Goal: Task Accomplishment & Management: Manage account settings

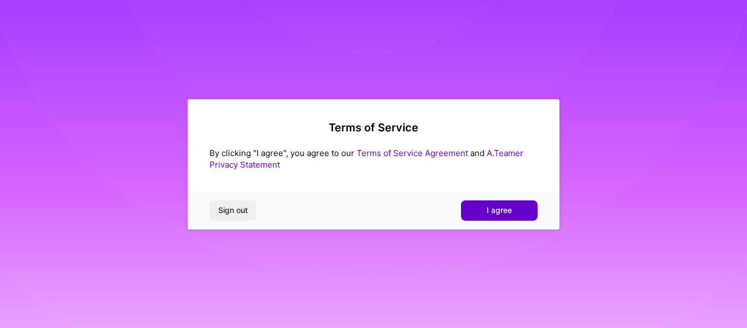
click at [494, 208] on span "I agree" at bounding box center [499, 210] width 25 height 11
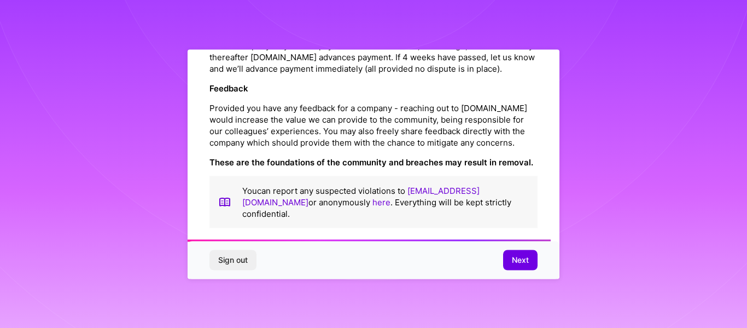
scroll to position [1321, 0]
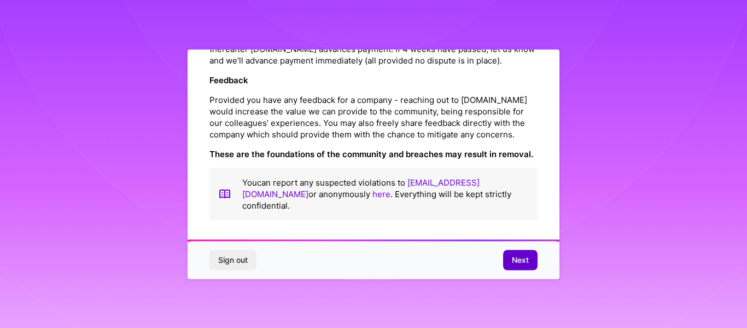
click at [515, 260] on span "Next" at bounding box center [520, 259] width 17 height 11
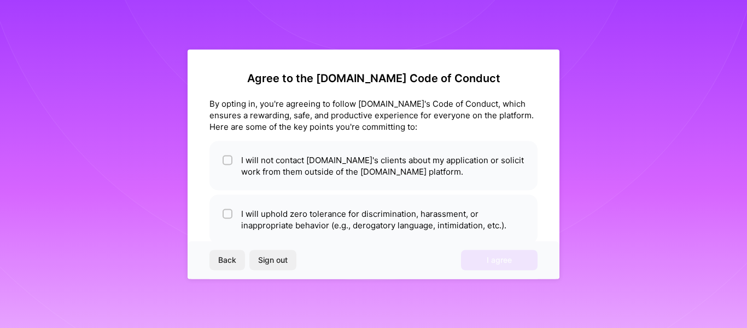
scroll to position [55, 0]
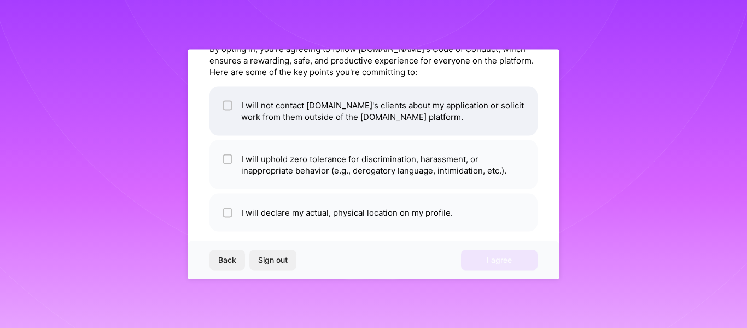
click at [226, 104] on input "checkbox" at bounding box center [229, 106] width 8 height 8
checkbox input "true"
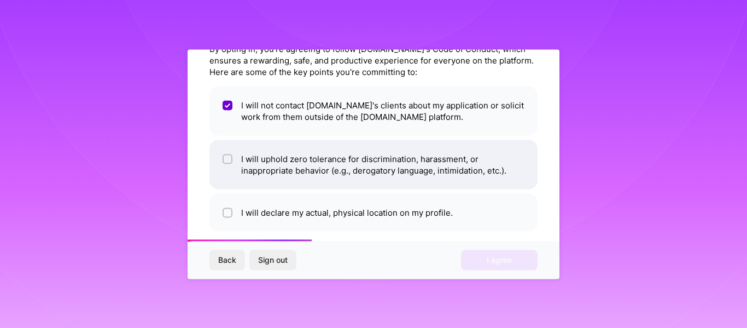
click at [225, 158] on input "checkbox" at bounding box center [229, 159] width 8 height 8
checkbox input "true"
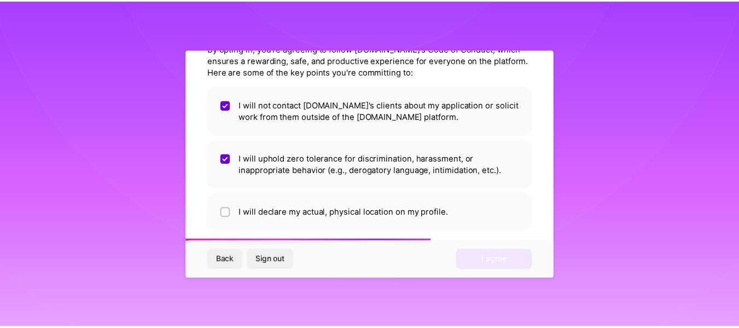
scroll to position [66, 0]
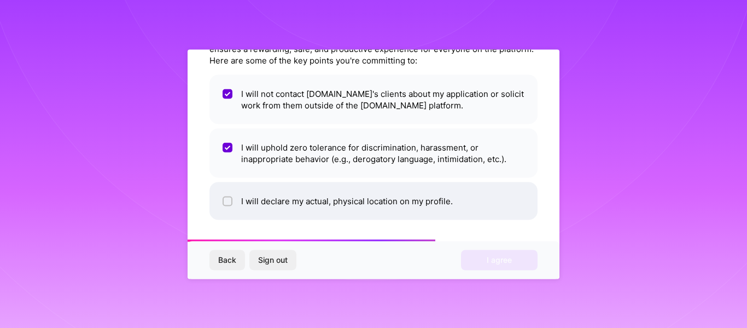
click at [228, 201] on input "checkbox" at bounding box center [229, 201] width 8 height 8
checkbox input "true"
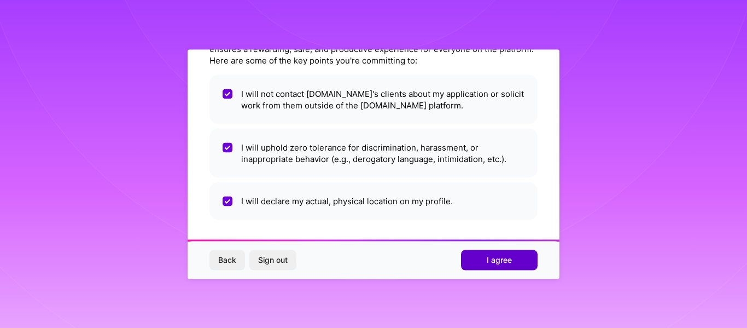
click at [510, 259] on span "I agree" at bounding box center [499, 259] width 25 height 11
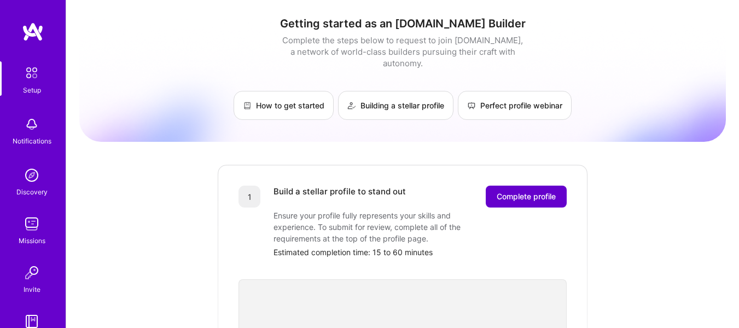
click at [522, 191] on button "Complete profile" at bounding box center [526, 196] width 81 height 22
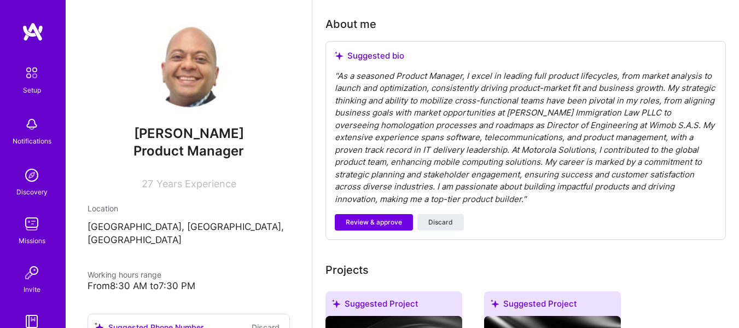
scroll to position [273, 0]
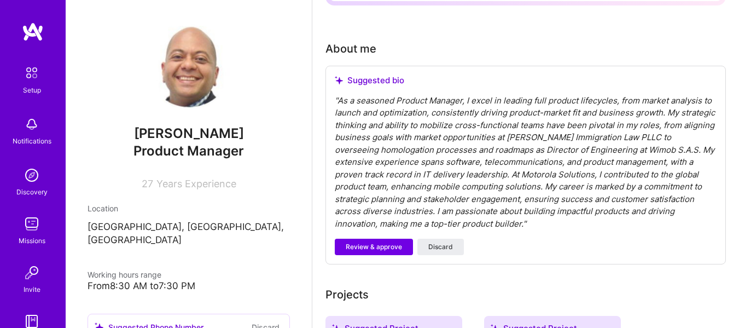
click at [510, 170] on div "" As a seasoned Product Manager, I excel in leading full product lifecycles, fr…" at bounding box center [526, 163] width 382 height 136
click at [514, 174] on div "" As a seasoned Product Manager, I excel in leading full product lifecycles, fr…" at bounding box center [526, 163] width 382 height 136
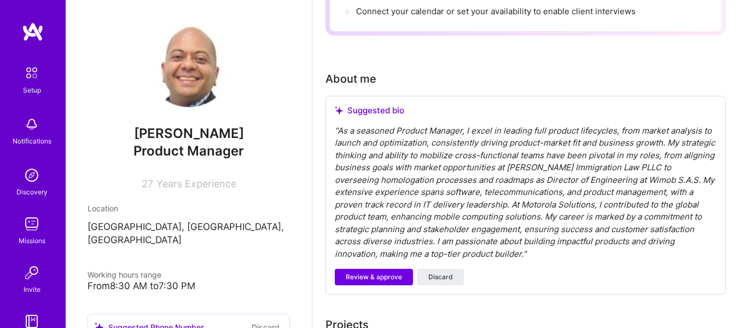
scroll to position [201, 0]
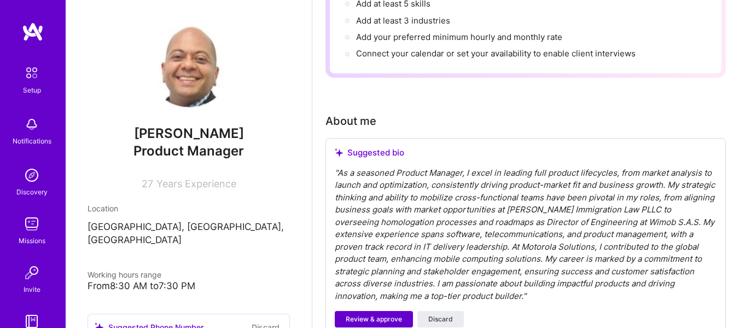
click at [392, 319] on span "Review & approve" at bounding box center [374, 319] width 56 height 10
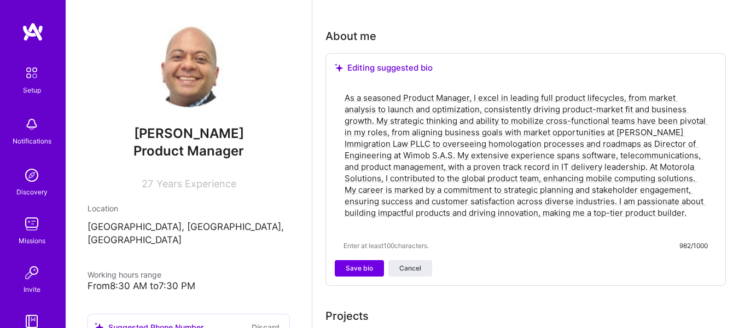
scroll to position [311, 0]
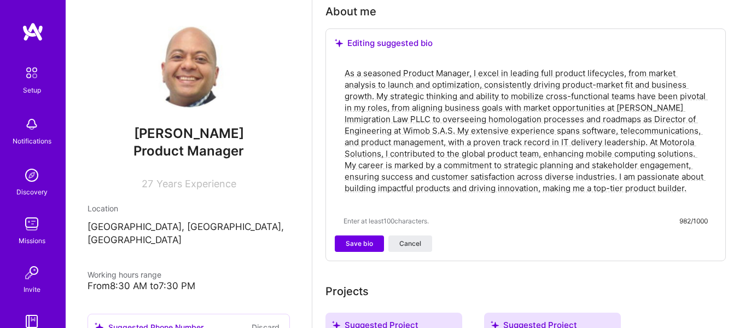
click at [502, 132] on textarea "As a seasoned Product Manager, I excel in leading full product lifecycles, from…" at bounding box center [525, 136] width 364 height 140
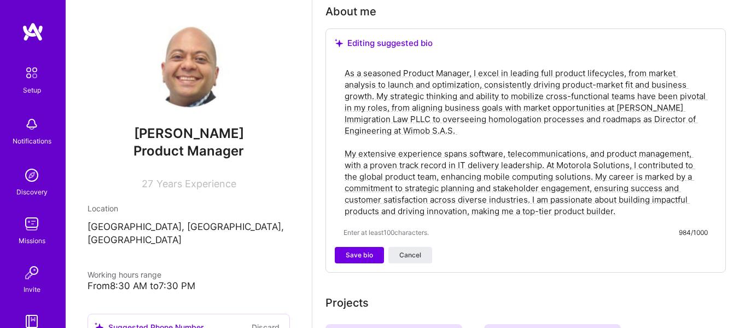
click at [380, 94] on textarea "As a seasoned Product Manager, I excel in leading full product lifecycles, from…" at bounding box center [525, 142] width 364 height 152
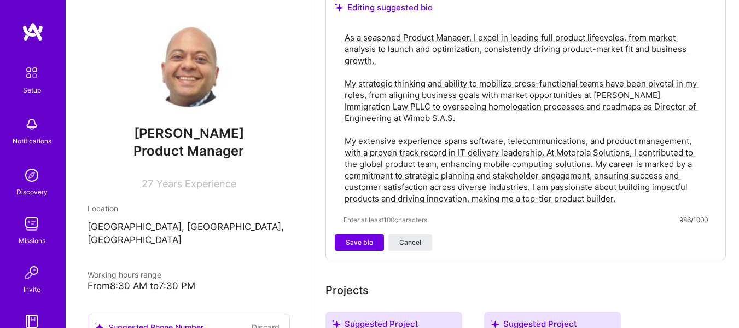
scroll to position [365, 0]
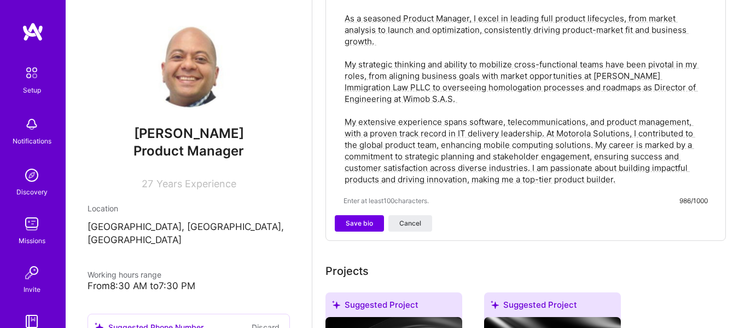
click at [531, 165] on textarea "As a seasoned Product Manager, I excel in leading full product lifecycles, from…" at bounding box center [525, 98] width 364 height 174
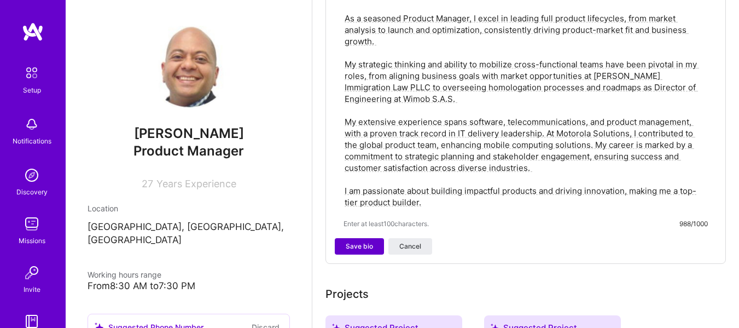
type textarea "As a seasoned Product Manager, I excel in leading full product lifecycles, from…"
click at [355, 249] on span "Save bio" at bounding box center [359, 246] width 27 height 10
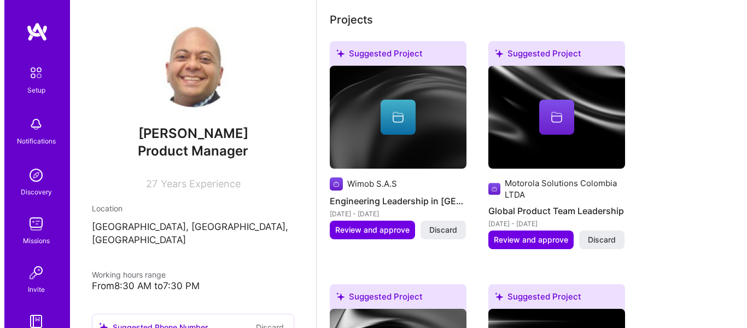
scroll to position [516, 0]
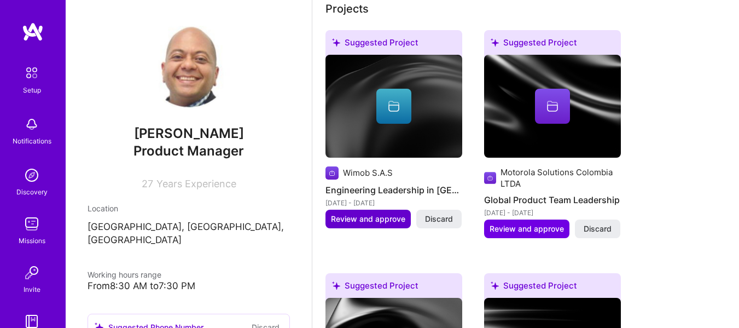
click at [366, 223] on span "Review and approve" at bounding box center [368, 218] width 74 height 11
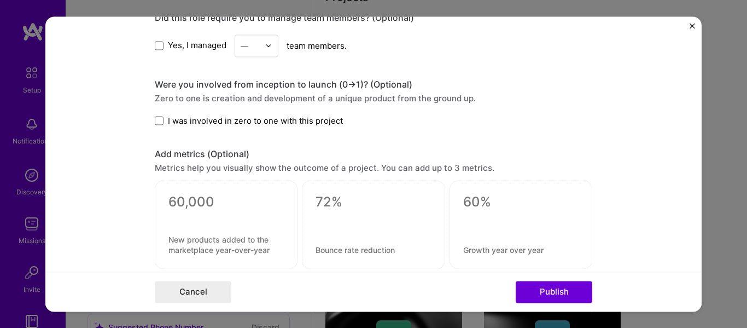
scroll to position [656, 0]
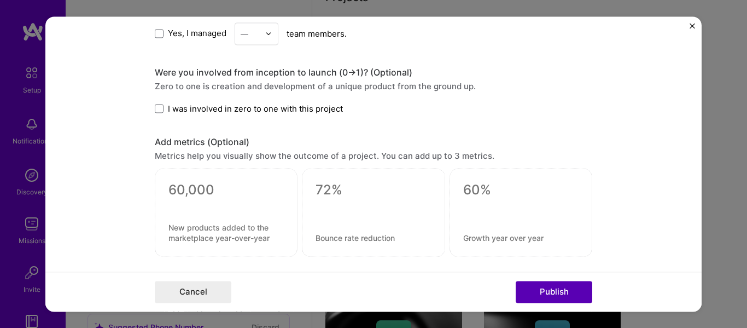
click at [586, 293] on button "Publish" at bounding box center [554, 292] width 77 height 22
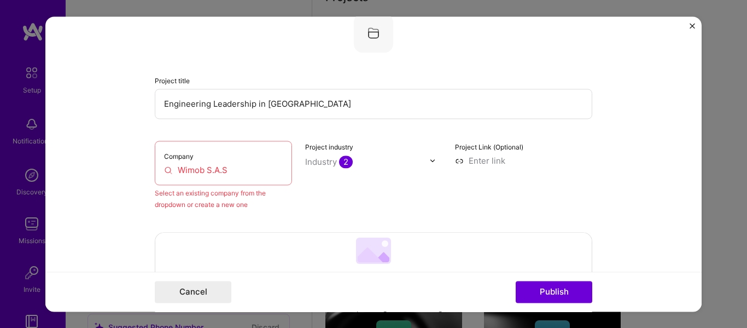
scroll to position [72, 0]
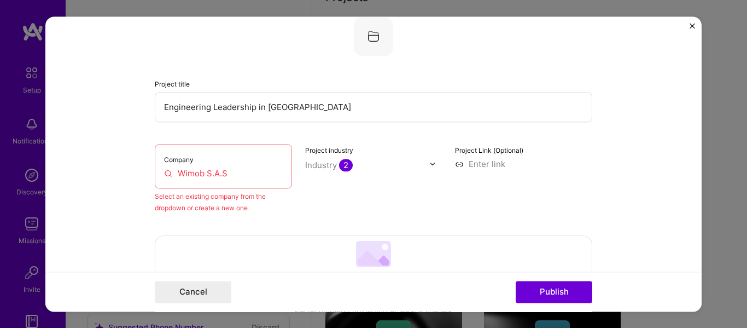
click at [250, 168] on input "Wimob S.A.S" at bounding box center [223, 172] width 119 height 11
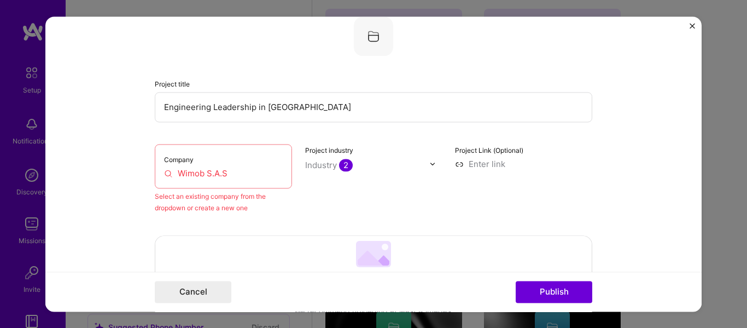
click at [323, 167] on div "Industry 2" at bounding box center [329, 164] width 48 height 11
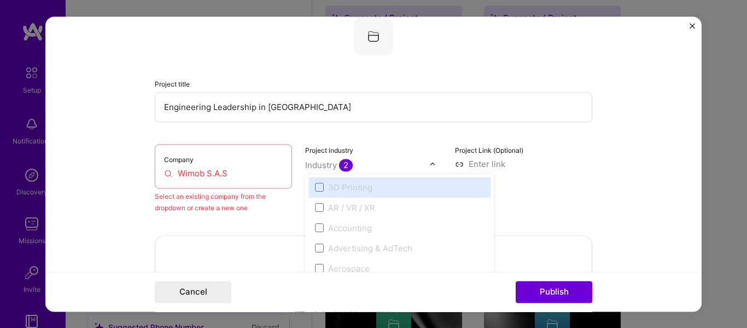
scroll to position [531, 0]
type input "s"
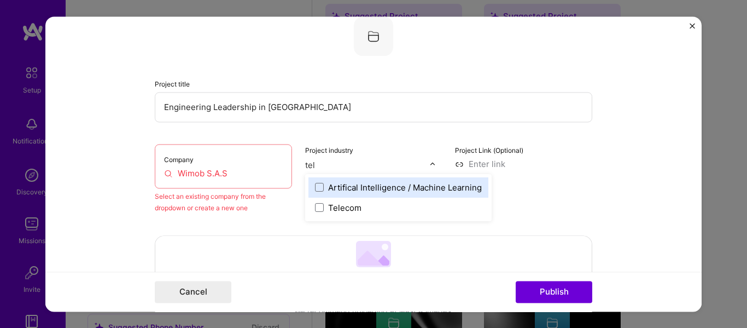
type input "tele"
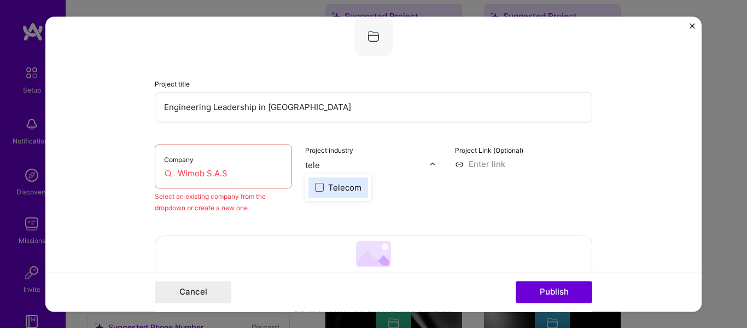
click at [316, 185] on span at bounding box center [319, 187] width 9 height 9
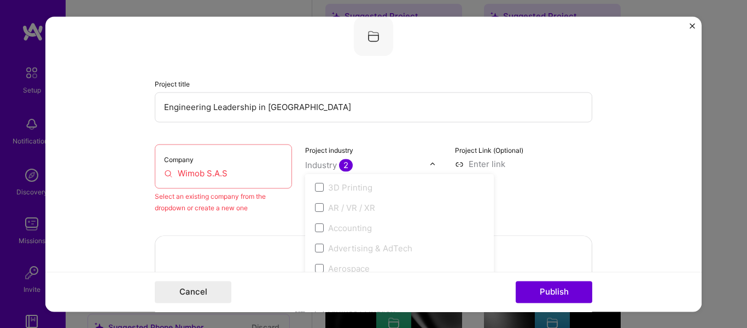
click at [655, 116] on form "Editing suggested project This project is suggested based on your LinkedIn, res…" at bounding box center [373, 163] width 656 height 295
click at [228, 173] on input "Wimob S.A.S" at bounding box center [223, 172] width 119 height 11
drag, startPoint x: 249, startPoint y: 174, endPoint x: 134, endPoint y: 163, distance: 115.9
click at [134, 163] on form "Editing suggested project This project is suggested based on your LinkedIn, res…" at bounding box center [373, 163] width 656 height 295
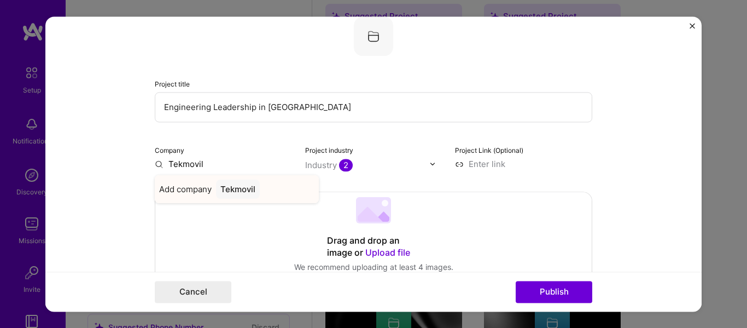
type input "Tekmovil"
click at [236, 191] on div "Tekmovil" at bounding box center [238, 188] width 44 height 19
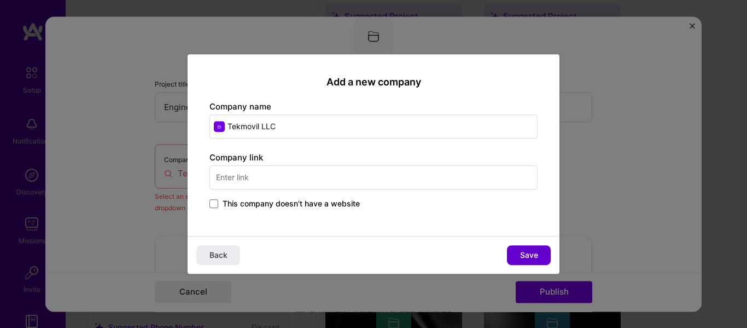
type input "Tekmovil LLC"
click at [524, 247] on button "Save" at bounding box center [529, 255] width 44 height 20
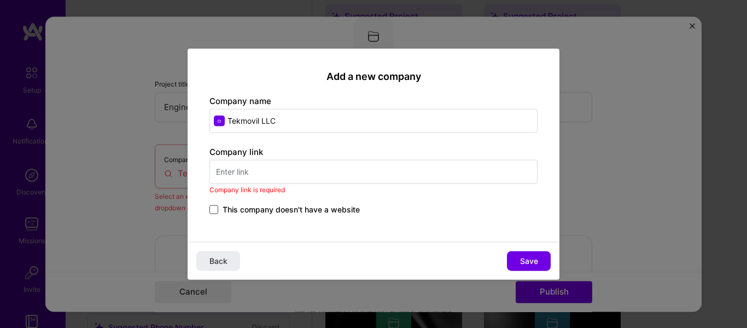
click at [211, 209] on span at bounding box center [213, 209] width 9 height 9
click at [0, 0] on input "This company doesn't have a website" at bounding box center [0, 0] width 0 height 0
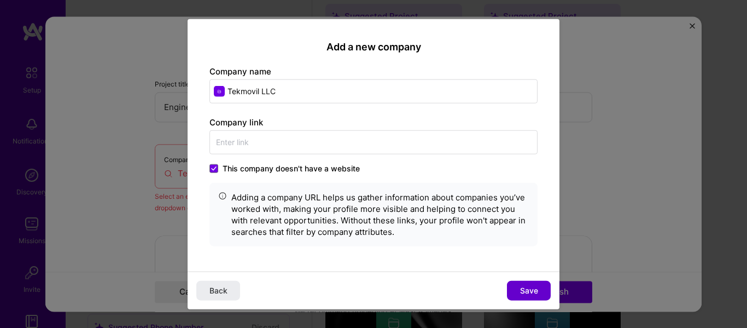
click at [528, 298] on button "Save" at bounding box center [529, 291] width 44 height 20
type input "Tekmovil LLC"
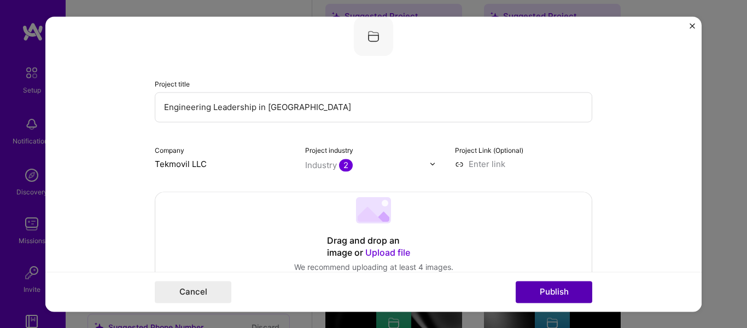
click at [550, 290] on button "Publish" at bounding box center [554, 292] width 77 height 22
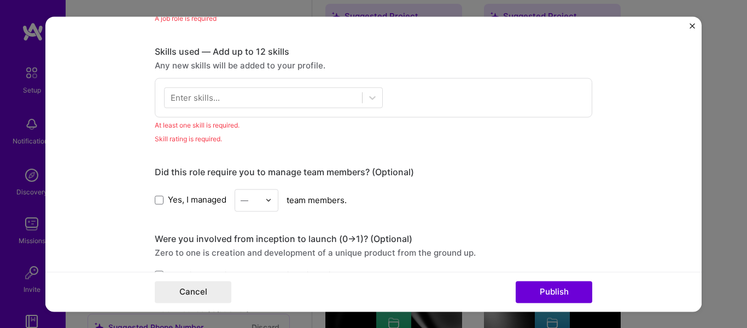
scroll to position [805, 0]
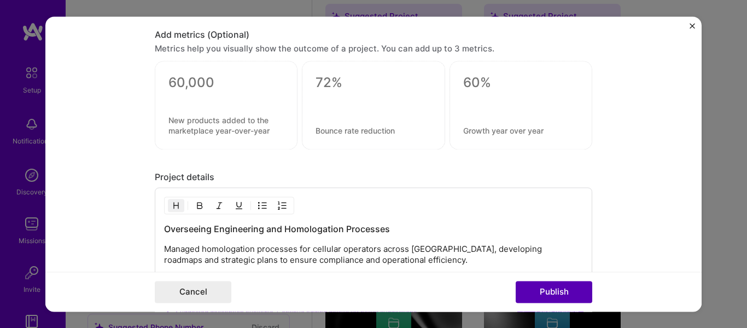
click at [549, 289] on button "Publish" at bounding box center [554, 292] width 77 height 22
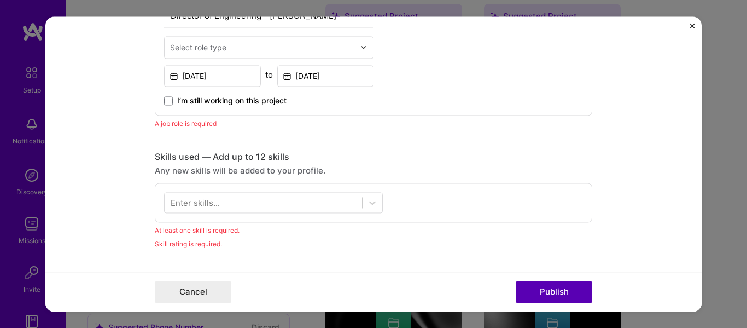
scroll to position [367, 0]
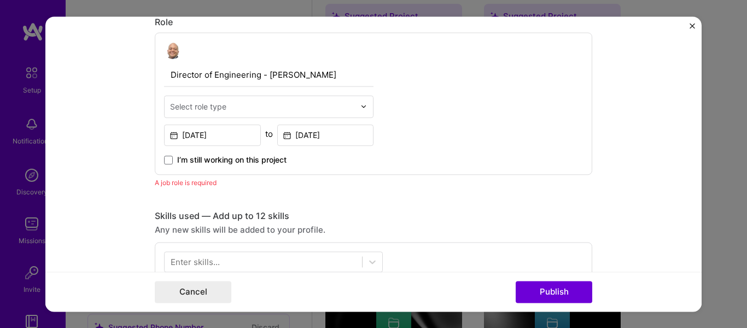
click at [218, 110] on div "Select role type" at bounding box center [198, 106] width 56 height 11
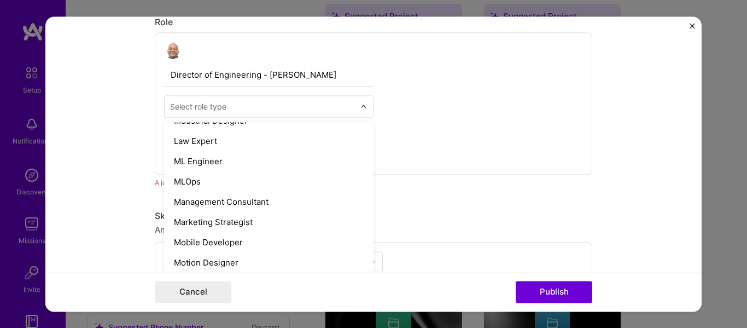
scroll to position [930, 0]
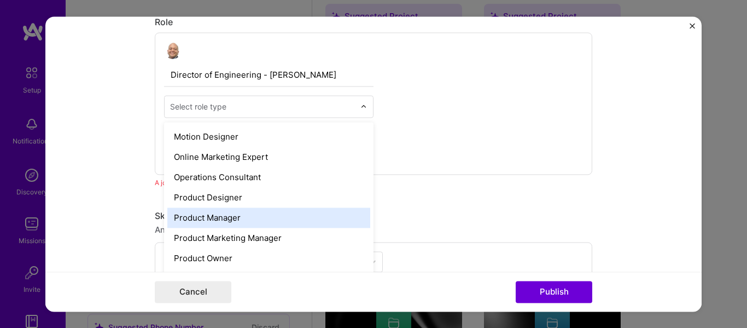
click at [241, 222] on div "Product Manager" at bounding box center [268, 217] width 203 height 20
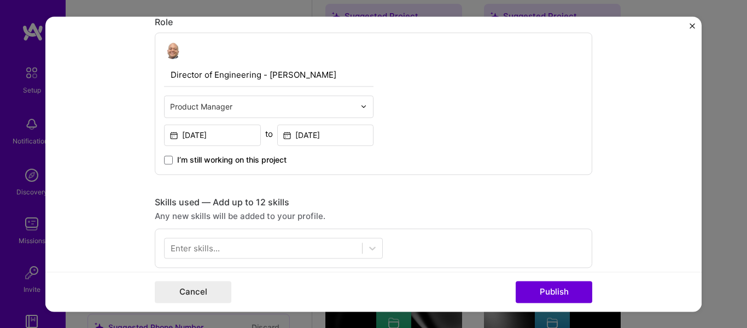
click at [244, 106] on input "text" at bounding box center [262, 106] width 185 height 11
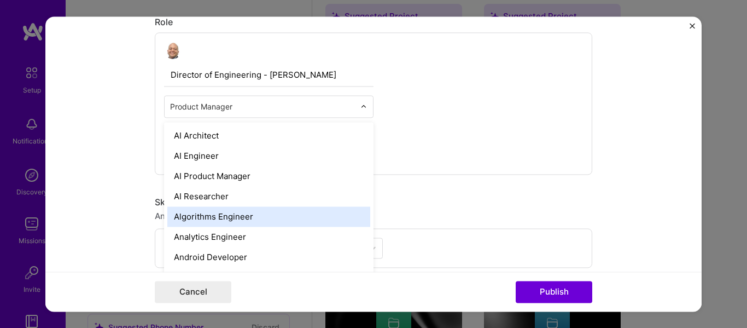
scroll to position [219, 0]
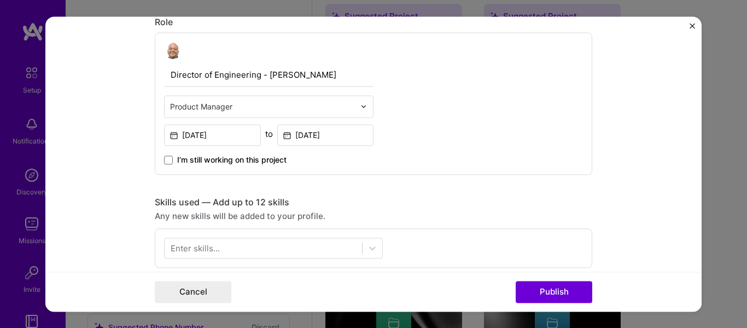
drag, startPoint x: 640, startPoint y: 115, endPoint x: 626, endPoint y: 173, distance: 59.3
click at [639, 115] on form "Editing suggested project This project is suggested based on your LinkedIn, res…" at bounding box center [373, 163] width 656 height 295
click at [572, 292] on button "Publish" at bounding box center [554, 292] width 77 height 22
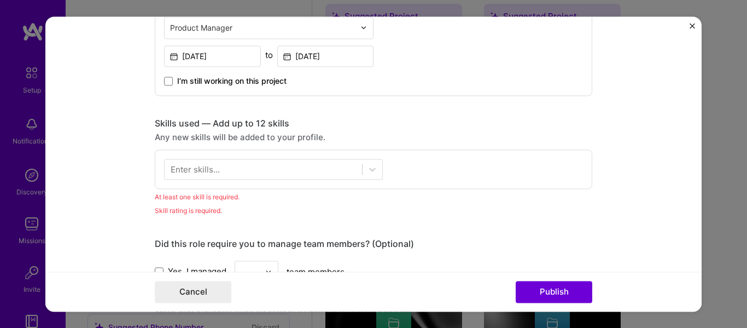
scroll to position [438, 0]
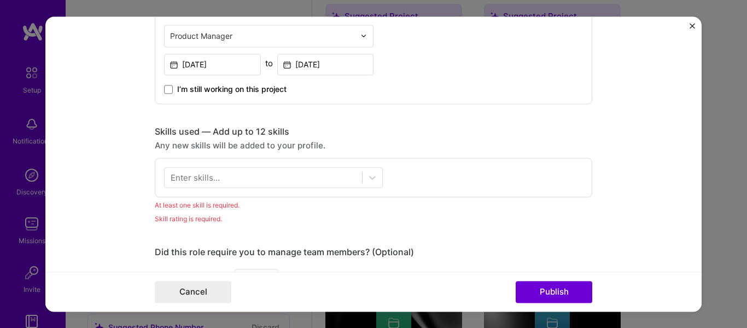
click at [204, 173] on div "Enter skills..." at bounding box center [195, 176] width 49 height 11
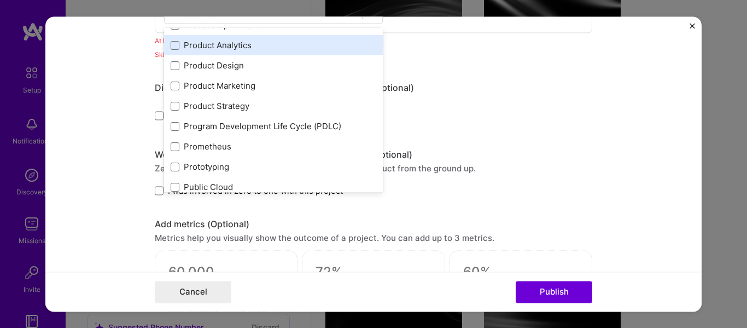
scroll to position [5032, 0]
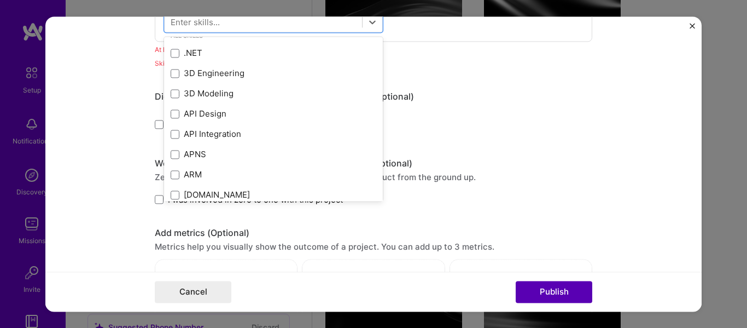
click at [564, 294] on button "Publish" at bounding box center [554, 292] width 77 height 22
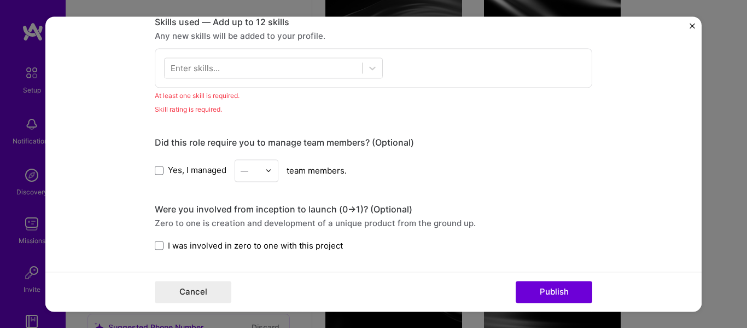
scroll to position [492, 0]
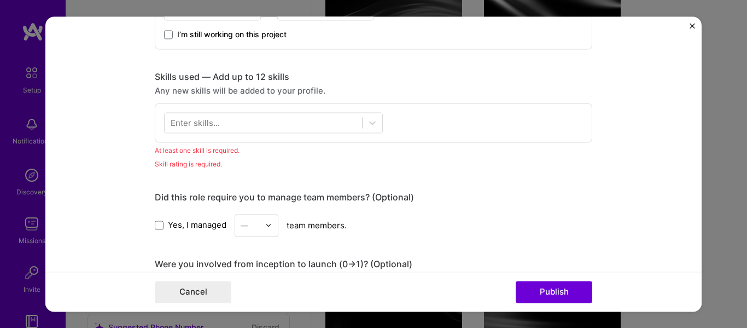
click at [191, 123] on div "Enter skills..." at bounding box center [195, 121] width 49 height 11
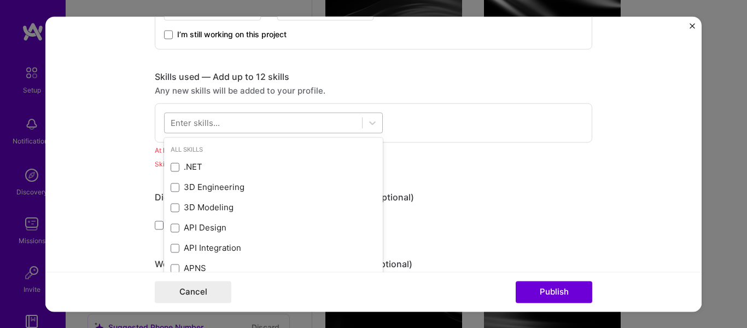
click at [206, 112] on div at bounding box center [273, 122] width 219 height 21
click at [212, 127] on div "Enter skills..." at bounding box center [195, 121] width 49 height 11
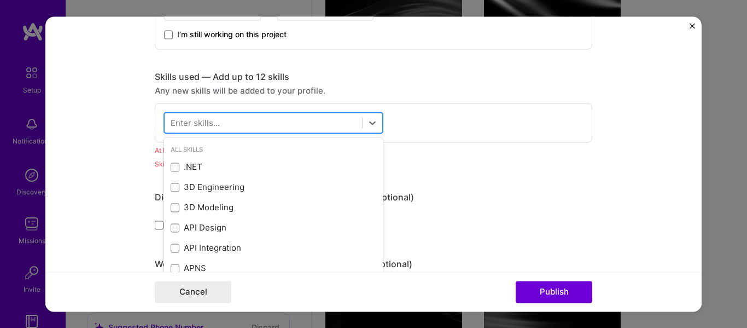
click at [222, 115] on div at bounding box center [263, 122] width 197 height 18
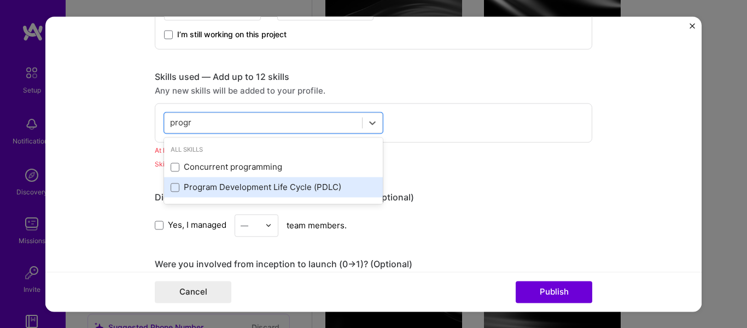
click at [223, 184] on div "Program Development Life Cycle (PDLC)" at bounding box center [274, 187] width 206 height 11
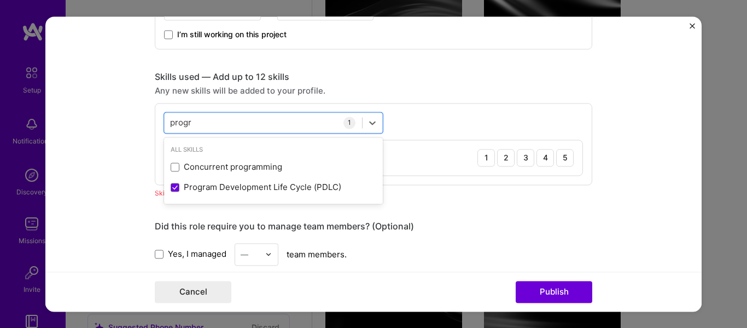
type input "progr"
click at [100, 136] on form "Editing suggested project This project is suggested based on your LinkedIn, res…" at bounding box center [373, 163] width 656 height 295
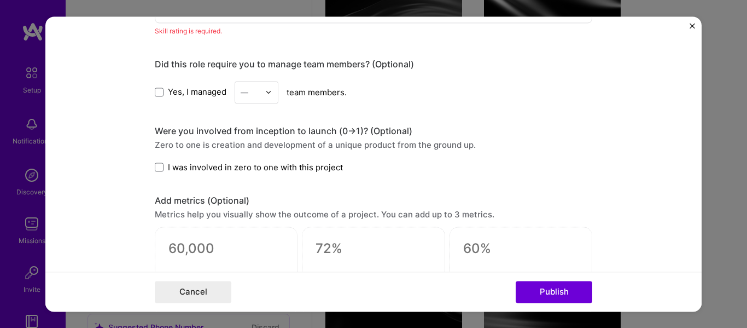
scroll to position [656, 0]
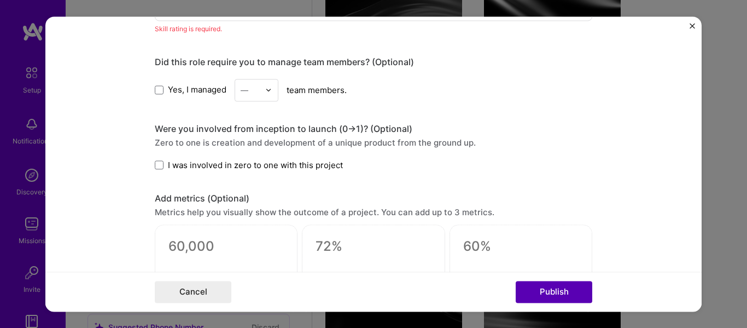
click at [547, 296] on button "Publish" at bounding box center [554, 292] width 77 height 22
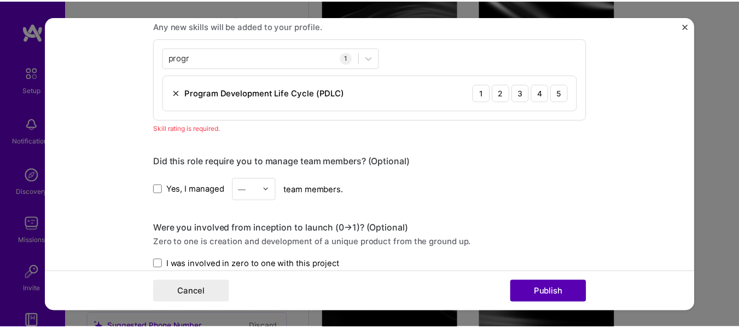
scroll to position [547, 0]
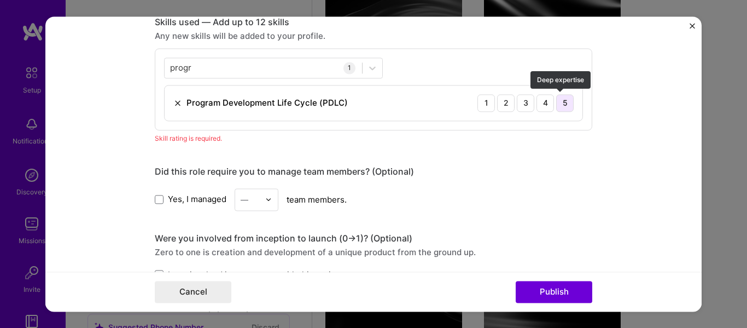
click at [564, 107] on div "5" at bounding box center [565, 103] width 18 height 18
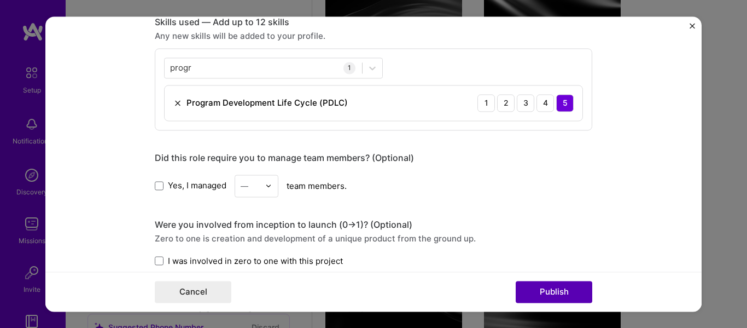
click at [567, 292] on button "Publish" at bounding box center [554, 292] width 77 height 22
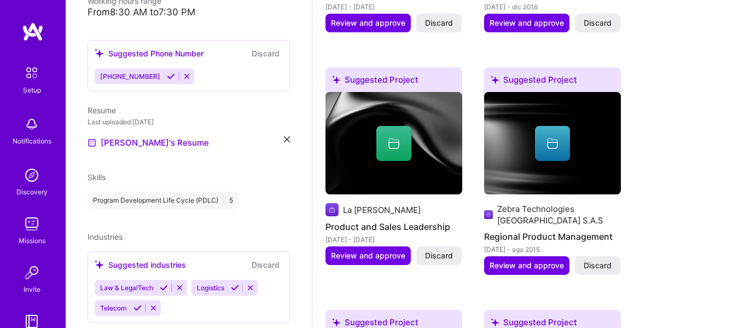
scroll to position [782, 0]
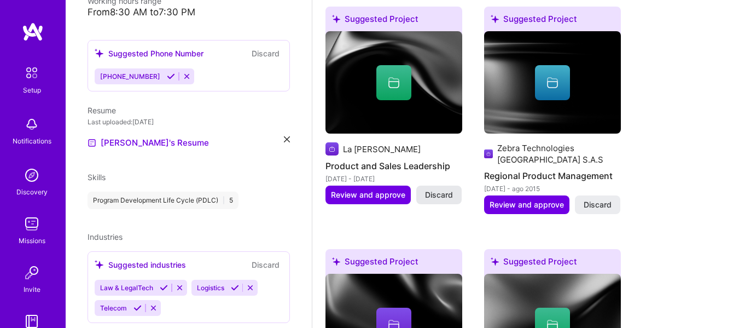
click at [430, 196] on span "Discard" at bounding box center [439, 194] width 28 height 11
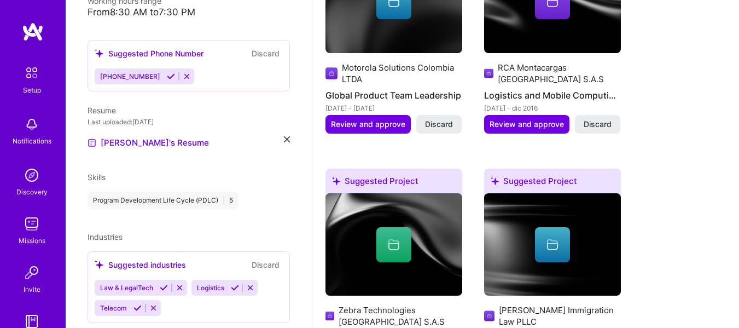
scroll to position [618, 0]
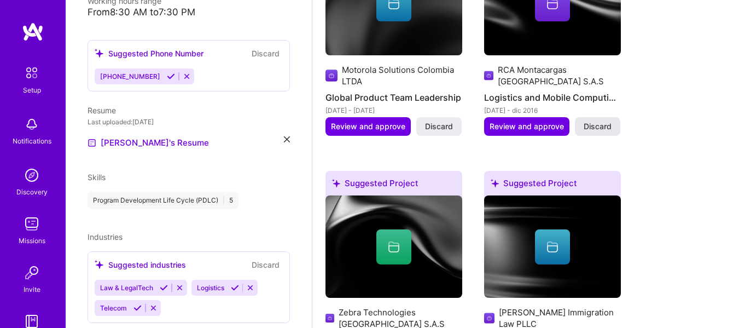
click at [602, 130] on span "Discard" at bounding box center [598, 126] width 28 height 11
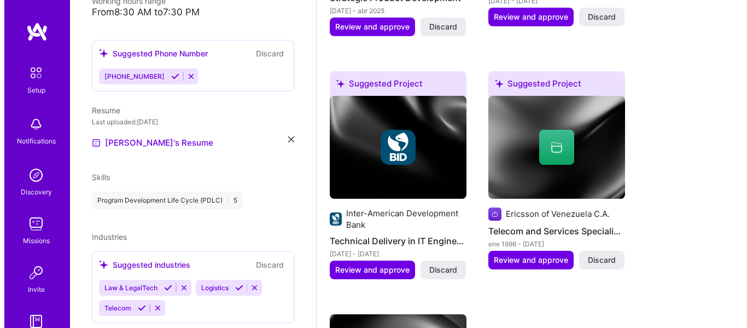
scroll to position [1001, 0]
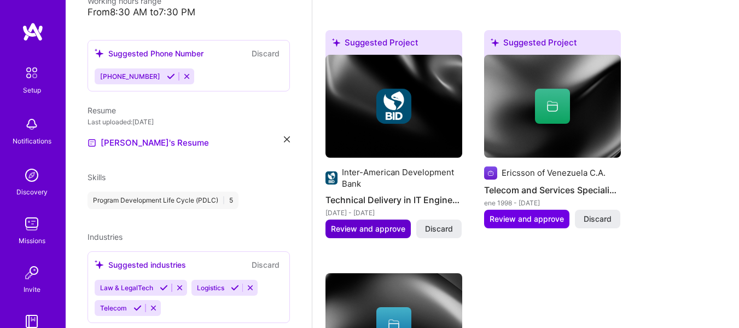
click at [369, 231] on span "Review and approve" at bounding box center [368, 228] width 74 height 11
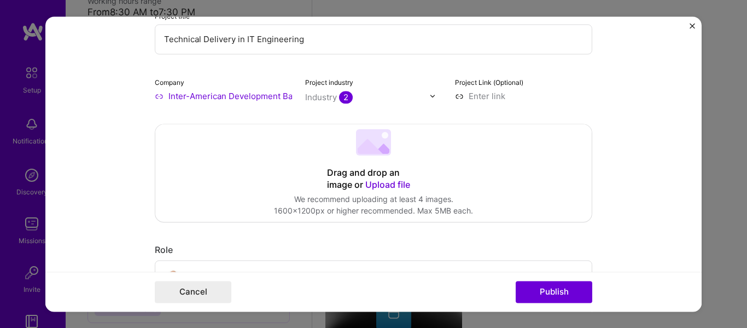
scroll to position [164, 0]
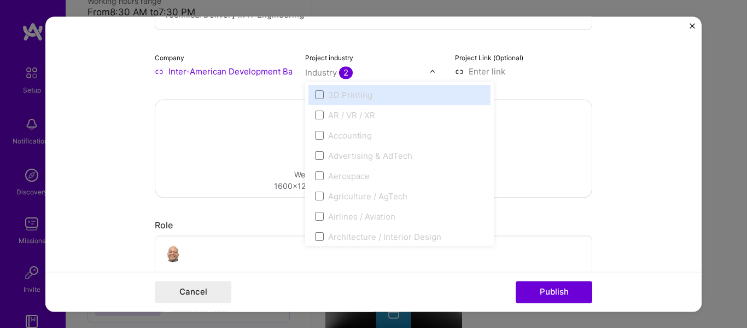
click at [429, 72] on img at bounding box center [432, 71] width 7 height 7
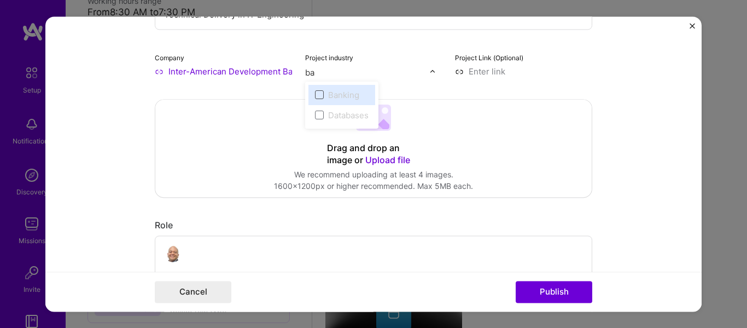
click at [316, 94] on span at bounding box center [319, 94] width 9 height 9
click at [318, 94] on span at bounding box center [319, 94] width 9 height 9
click at [343, 97] on div "Banking" at bounding box center [343, 94] width 31 height 11
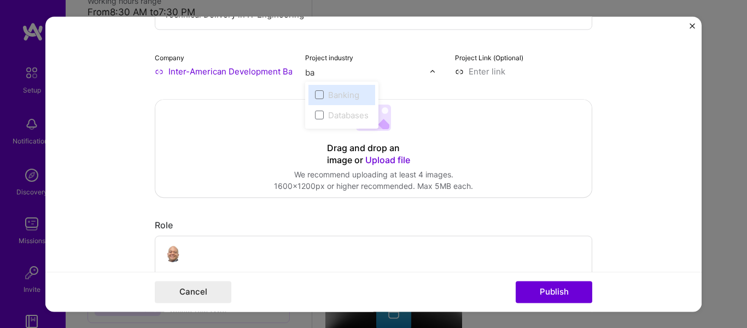
click at [351, 70] on input "ba" at bounding box center [367, 72] width 125 height 11
click at [343, 107] on div "Databases" at bounding box center [341, 115] width 67 height 20
type input "ba"
click at [431, 72] on img at bounding box center [432, 71] width 7 height 7
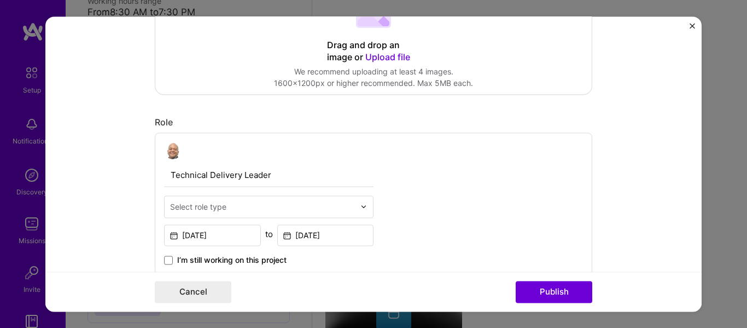
scroll to position [273, 0]
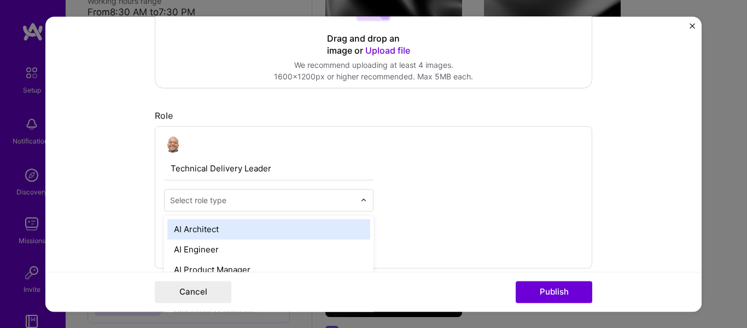
click at [263, 210] on div "Select role type" at bounding box center [263, 199] width 196 height 21
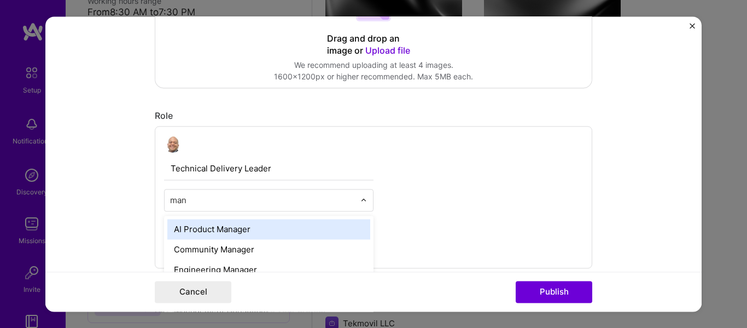
type input "mana"
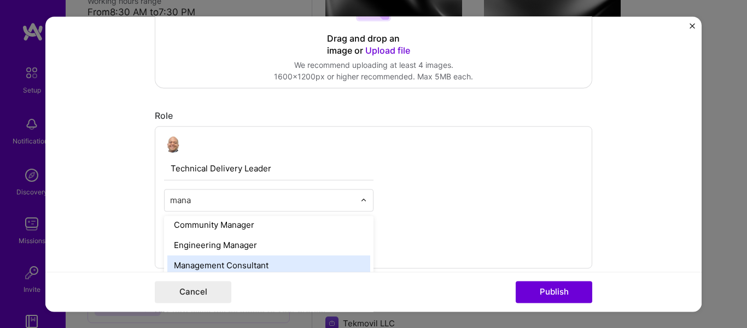
click at [263, 259] on div "Management Consultant" at bounding box center [268, 265] width 203 height 20
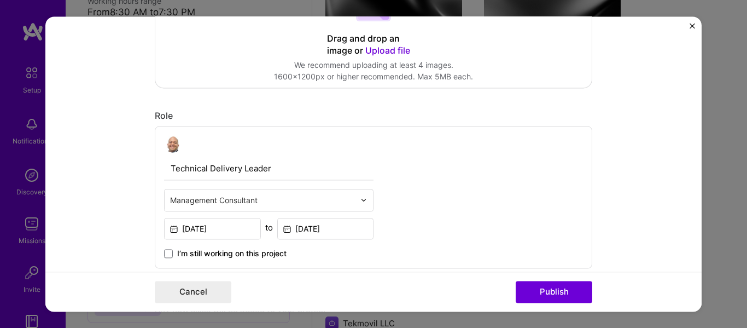
click at [106, 206] on form "Editing suggested project This project is suggested based on your LinkedIn, res…" at bounding box center [373, 163] width 656 height 295
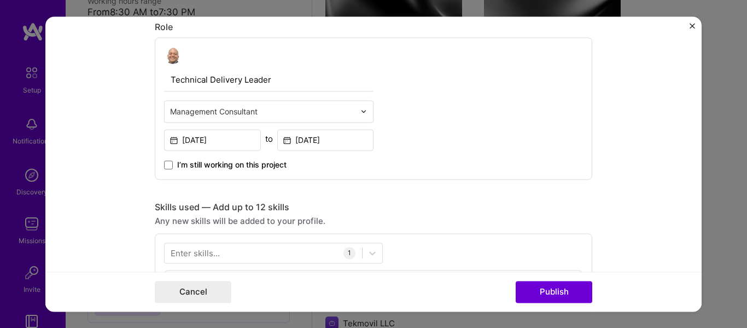
scroll to position [383, 0]
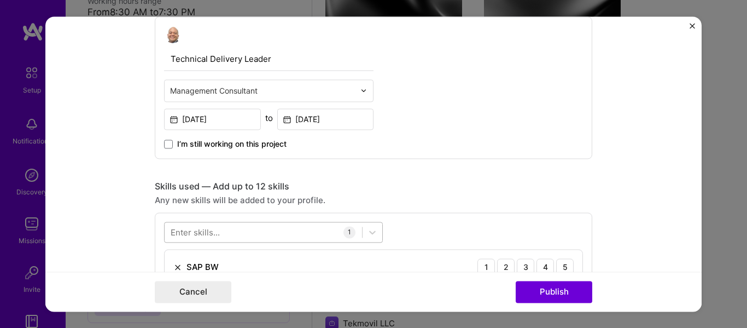
click at [218, 236] on div at bounding box center [263, 232] width 197 height 18
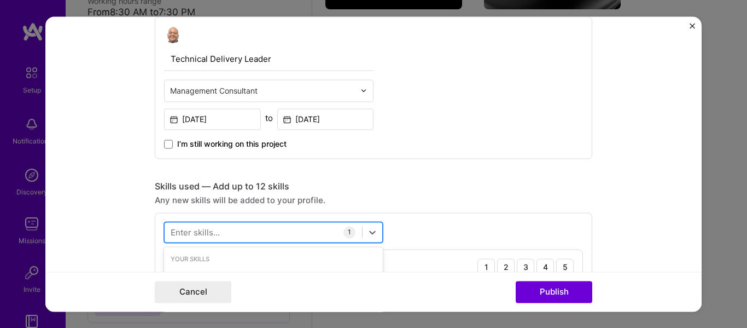
scroll to position [1145, 0]
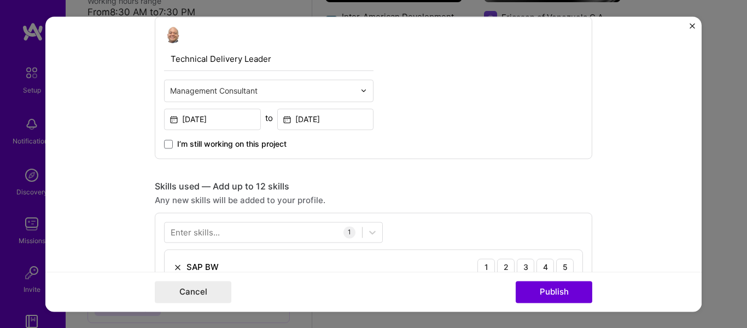
click at [102, 215] on form "Editing suggested project This project is suggested based on your LinkedIn, res…" at bounding box center [373, 163] width 656 height 295
click at [173, 264] on img at bounding box center [177, 267] width 9 height 9
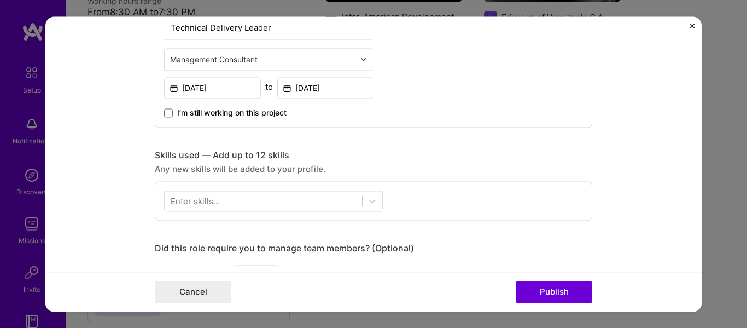
scroll to position [438, 0]
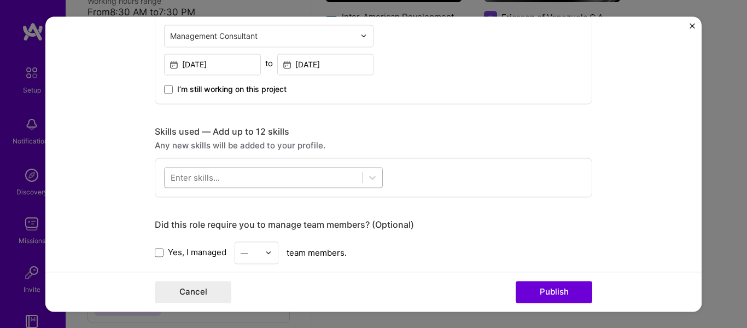
click at [199, 185] on div at bounding box center [263, 177] width 197 height 18
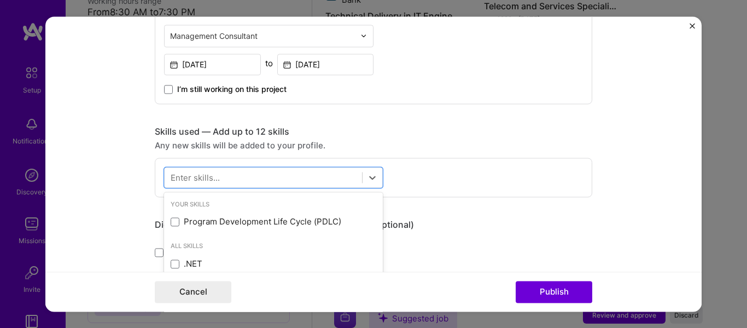
scroll to position [1178, 0]
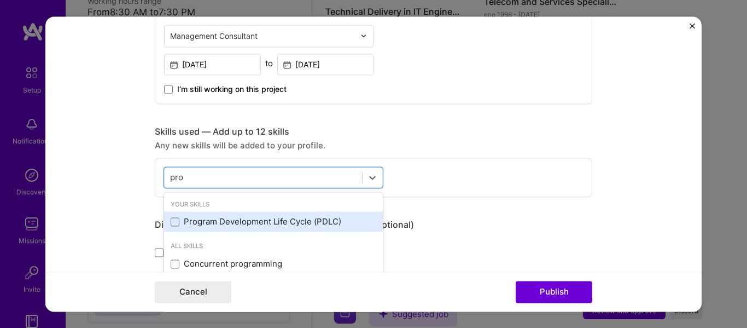
click at [234, 218] on div "Program Development Life Cycle (PDLC)" at bounding box center [274, 221] width 206 height 11
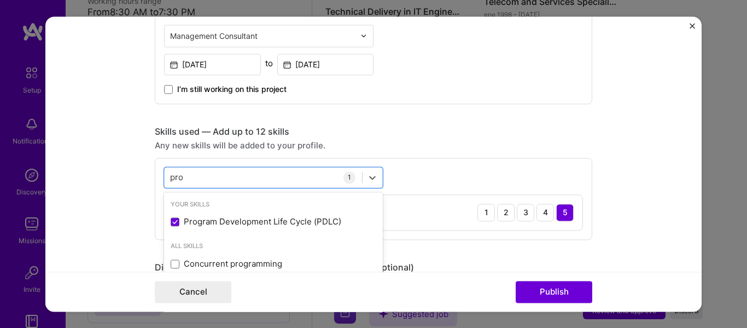
type input "pro"
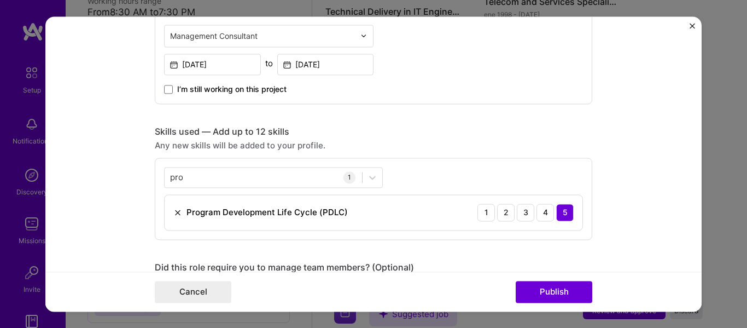
click at [450, 164] on div "pro pro 1 Program Development Life Cycle (PDLC) 1 2 3 4 5" at bounding box center [374, 199] width 438 height 82
click at [117, 173] on form "Editing suggested project This project is suggested based on your LinkedIn, res…" at bounding box center [373, 163] width 656 height 295
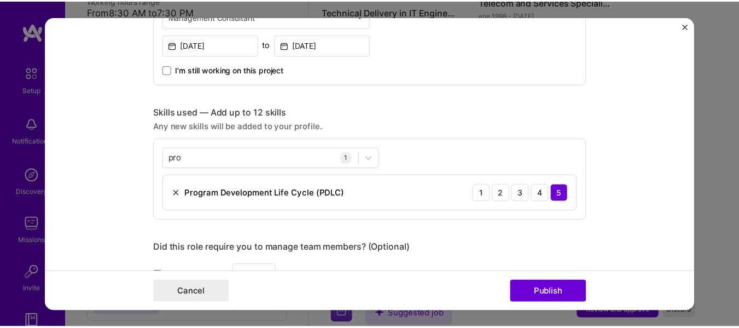
scroll to position [547, 0]
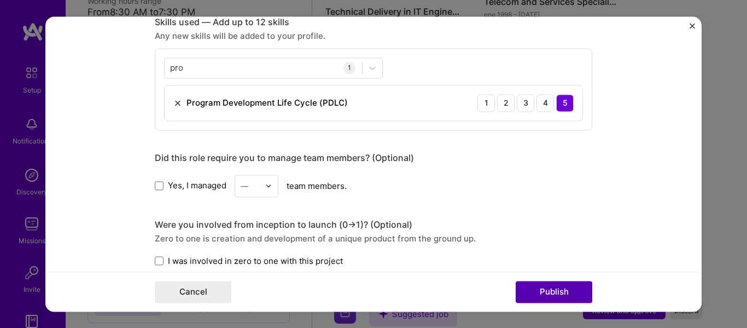
click at [544, 295] on button "Publish" at bounding box center [554, 292] width 77 height 22
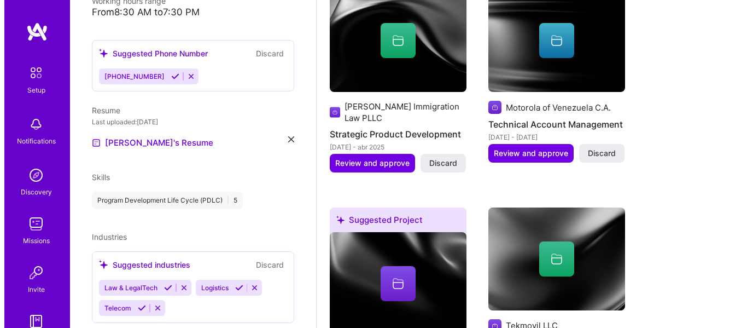
scroll to position [795, 0]
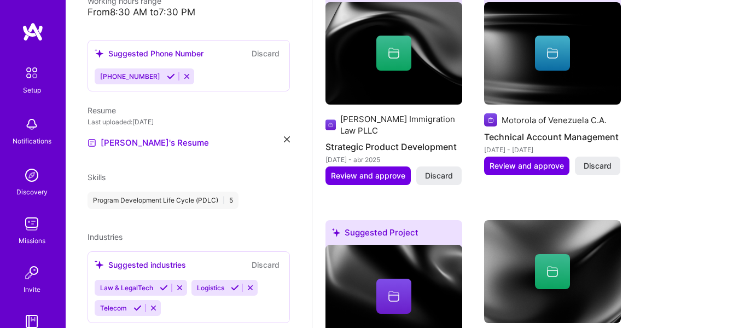
click at [395, 57] on icon at bounding box center [393, 52] width 13 height 13
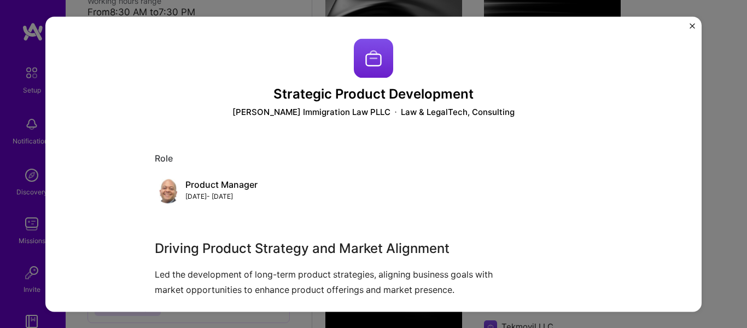
click at [691, 26] on img "Close" at bounding box center [692, 25] width 5 height 5
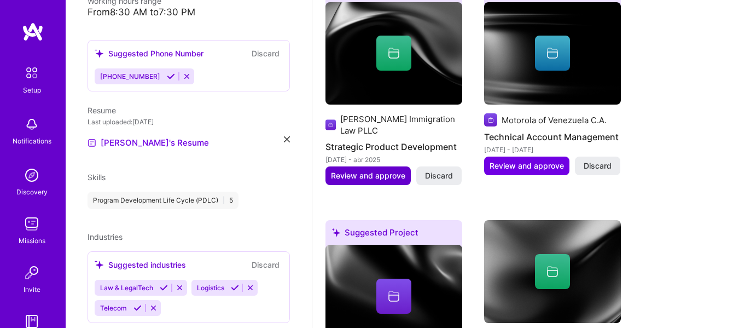
click at [352, 172] on span "Review and approve" at bounding box center [368, 175] width 74 height 11
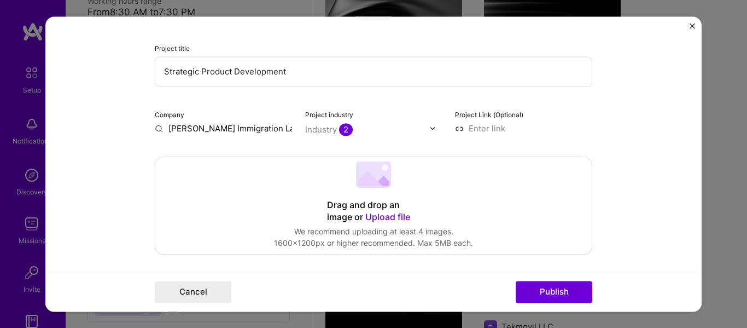
scroll to position [109, 0]
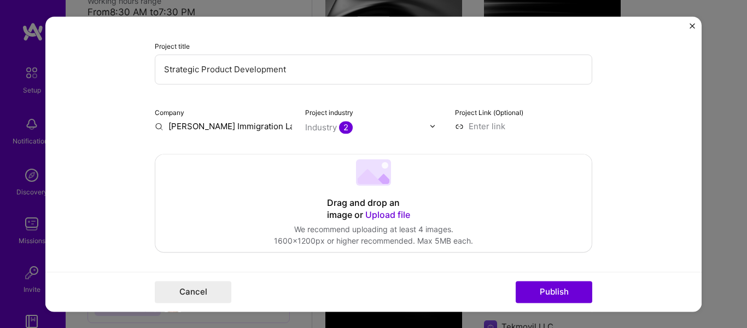
click at [429, 124] on img at bounding box center [432, 126] width 7 height 7
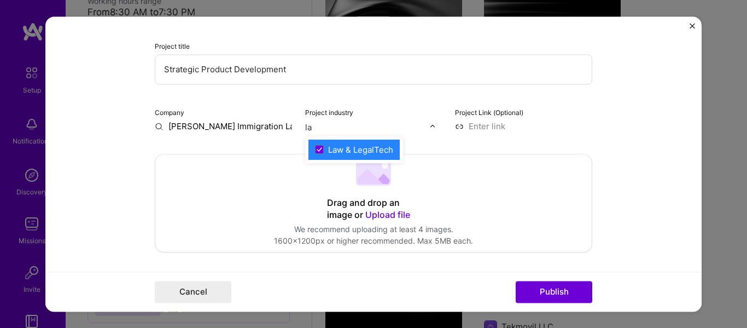
type input "law"
click at [364, 145] on div "Law & LegalTech" at bounding box center [360, 149] width 65 height 11
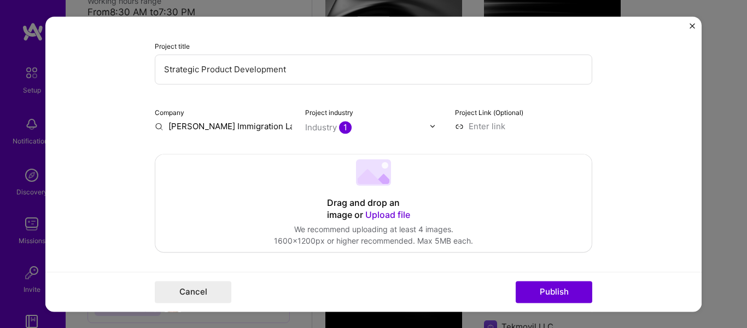
click at [120, 141] on form "Editing suggested project This project is suggested based on your LinkedIn, res…" at bounding box center [373, 163] width 656 height 295
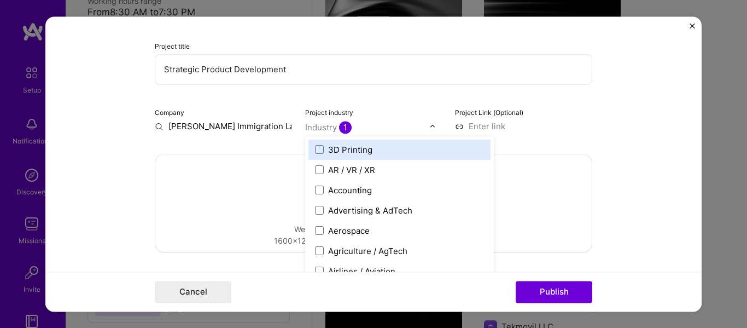
click at [381, 124] on input "text" at bounding box center [367, 126] width 125 height 11
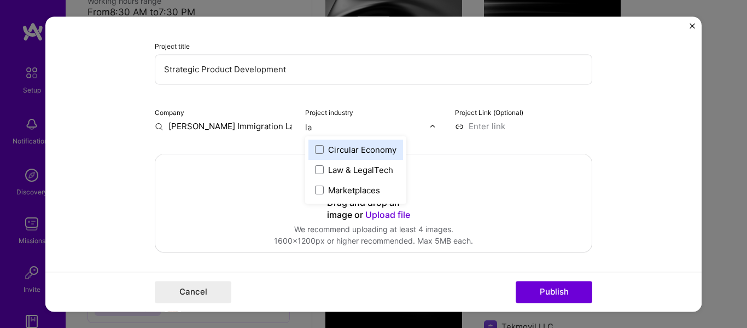
type input "law"
click at [315, 148] on span at bounding box center [319, 149] width 9 height 9
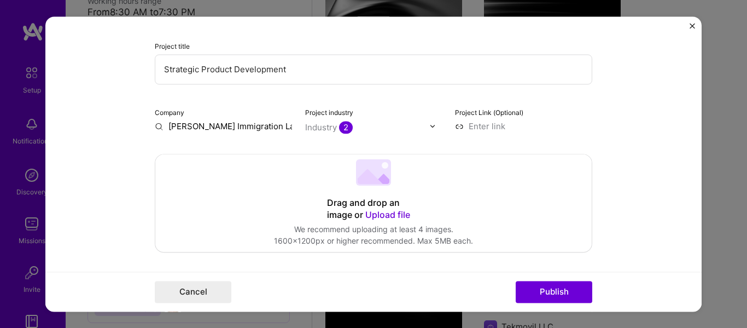
click at [104, 138] on form "Editing suggested project This project is suggested based on your LinkedIn, res…" at bounding box center [373, 163] width 656 height 295
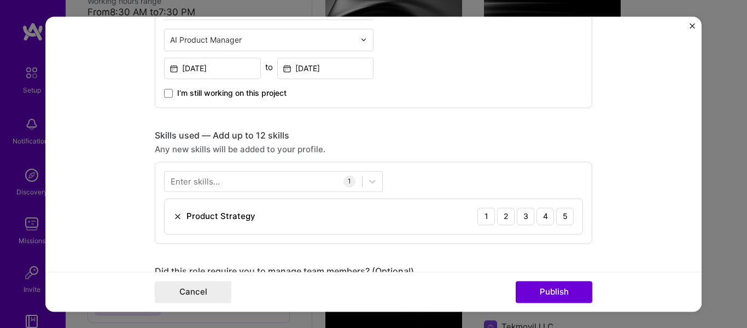
scroll to position [438, 0]
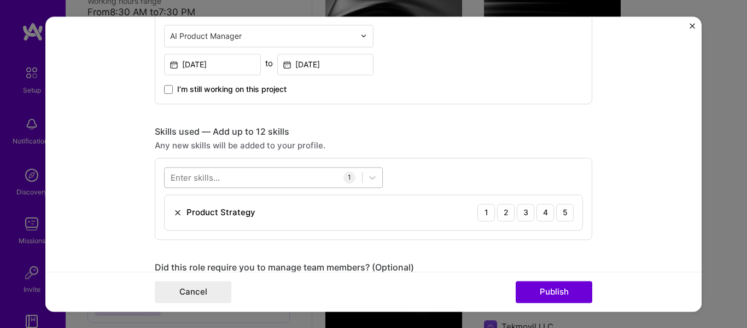
click at [280, 182] on div at bounding box center [263, 177] width 197 height 18
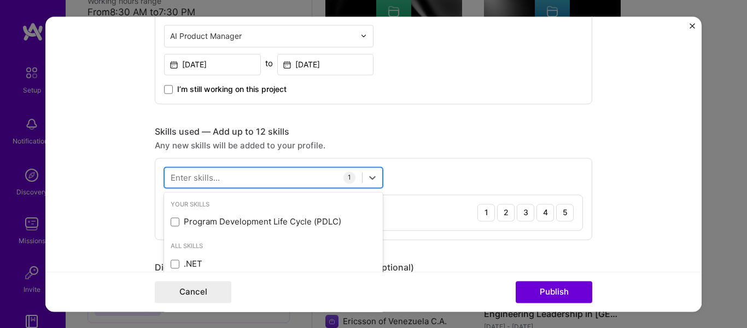
scroll to position [828, 0]
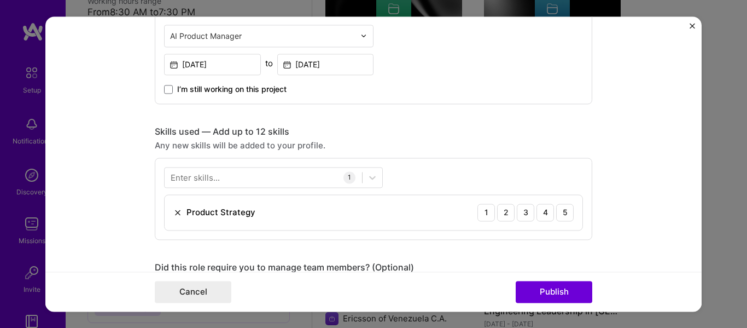
click at [74, 149] on form "Editing suggested project This project is suggested based on your LinkedIn, res…" at bounding box center [373, 163] width 656 height 295
click at [228, 170] on div at bounding box center [263, 177] width 197 height 18
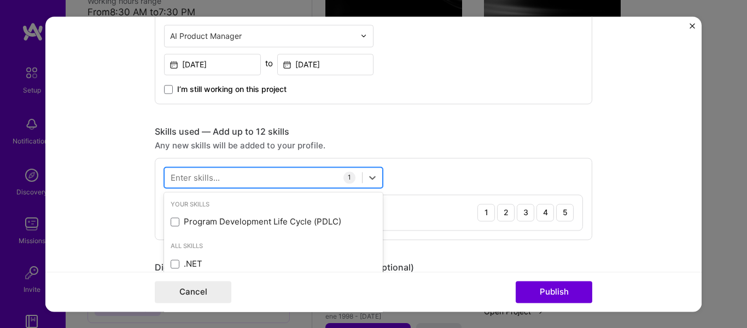
scroll to position [860, 0]
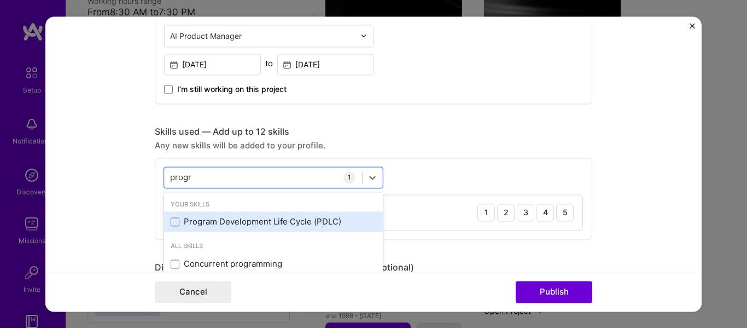
click at [226, 222] on div "Program Development Life Cycle (PDLC)" at bounding box center [274, 221] width 206 height 11
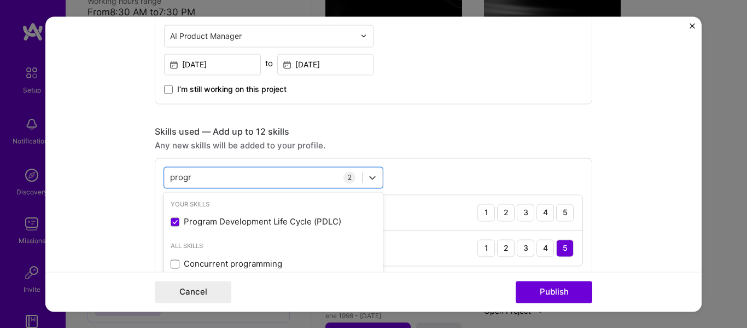
type input "progr"
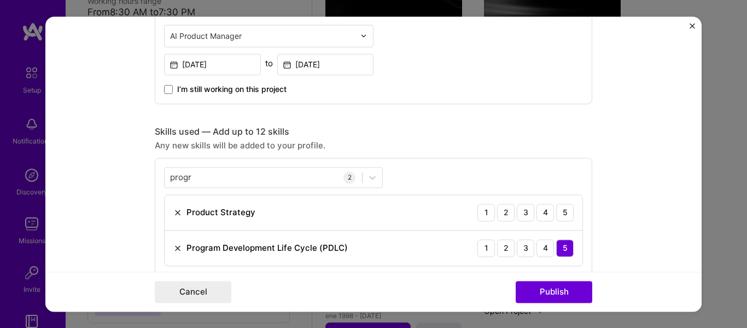
click at [41, 191] on div "Editing suggested project This project is suggested based on your LinkedIn, res…" at bounding box center [373, 164] width 747 height 328
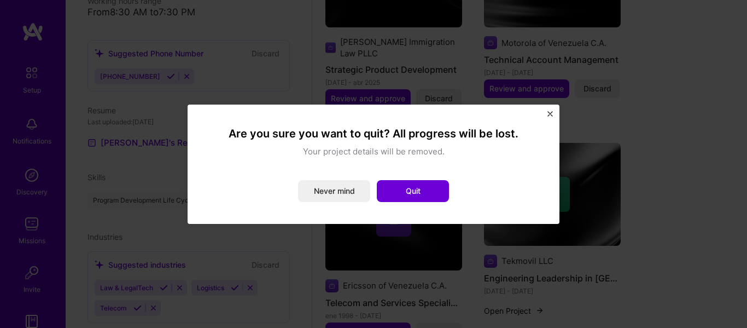
click at [548, 108] on div "Are you sure you want to quit? All progress will be lost. Your project details …" at bounding box center [374, 163] width 372 height 119
click at [552, 118] on button "Close" at bounding box center [549, 116] width 5 height 11
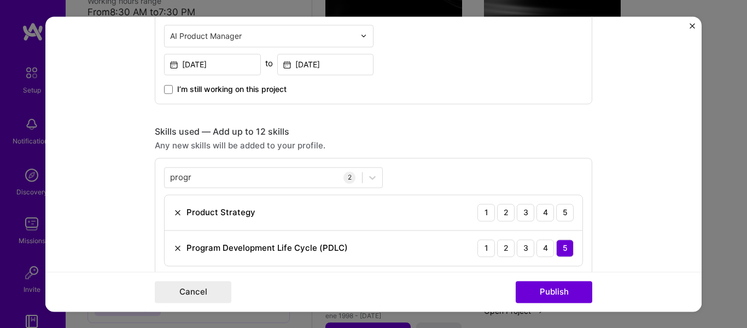
click at [113, 196] on form "Editing suggested project This project is suggested based on your LinkedIn, res…" at bounding box center [373, 163] width 656 height 295
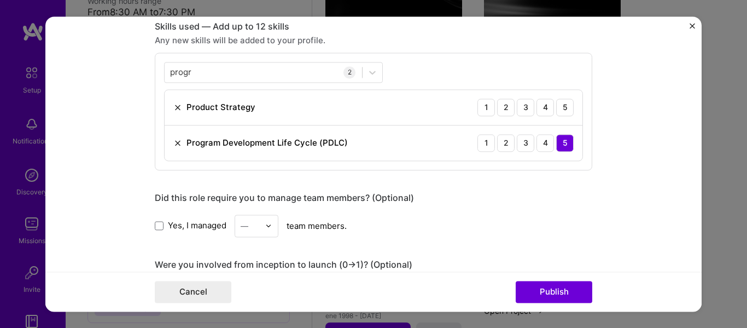
scroll to position [547, 0]
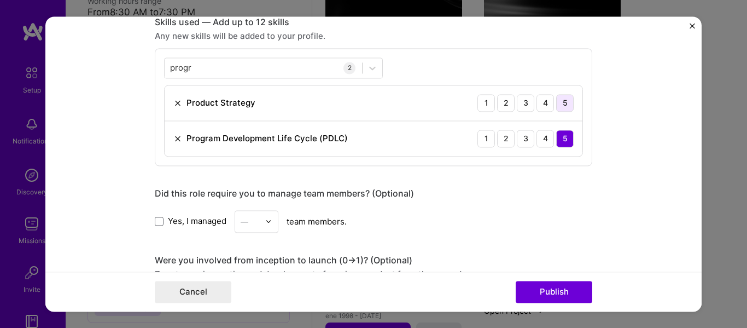
drag, startPoint x: 561, startPoint y: 101, endPoint x: 555, endPoint y: 104, distance: 6.6
click at [560, 101] on div "5" at bounding box center [565, 103] width 18 height 18
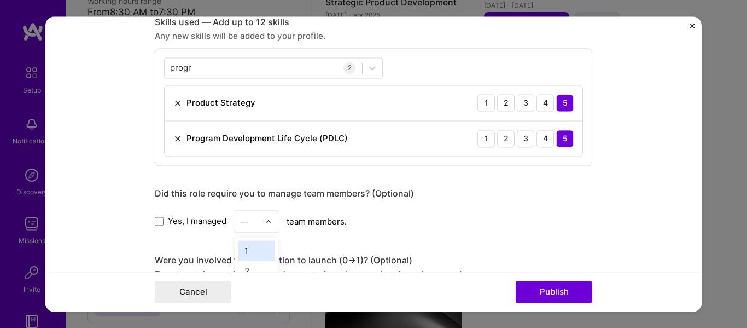
click at [269, 223] on div at bounding box center [271, 221] width 13 height 21
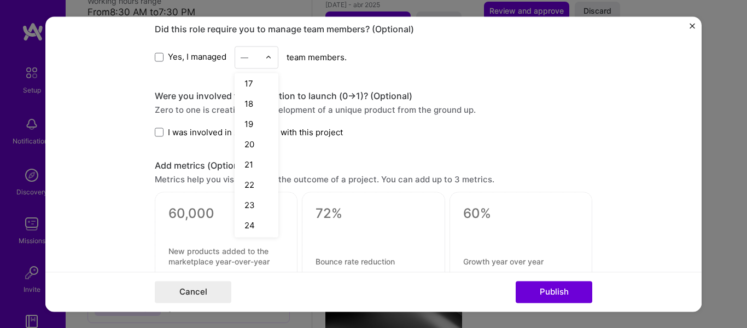
scroll to position [328, 0]
click at [249, 145] on div "20" at bounding box center [256, 142] width 37 height 20
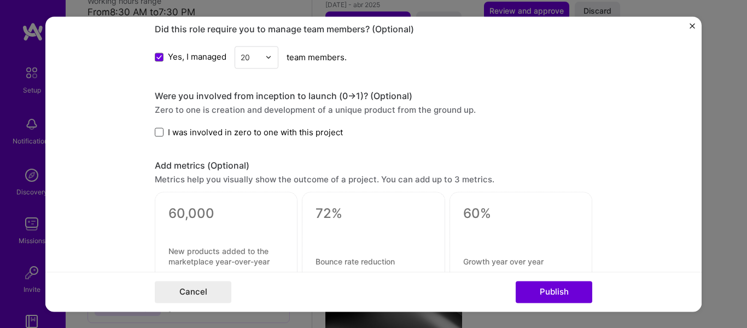
click at [159, 133] on span at bounding box center [159, 132] width 9 height 9
click at [0, 0] on input "I was involved in zero to one with this project" at bounding box center [0, 0] width 0 height 0
click at [128, 135] on form "Editing suggested project This project is suggested based on your LinkedIn, res…" at bounding box center [373, 163] width 656 height 295
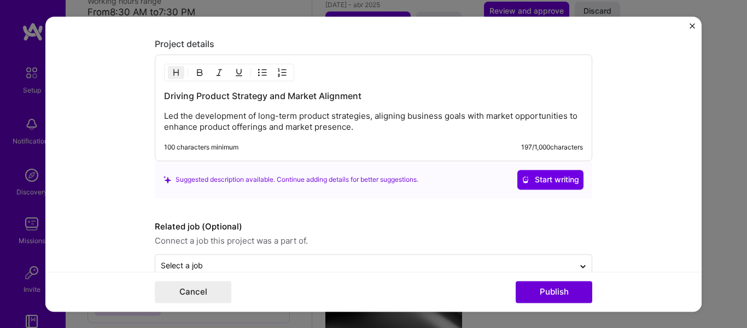
scroll to position [1000, 0]
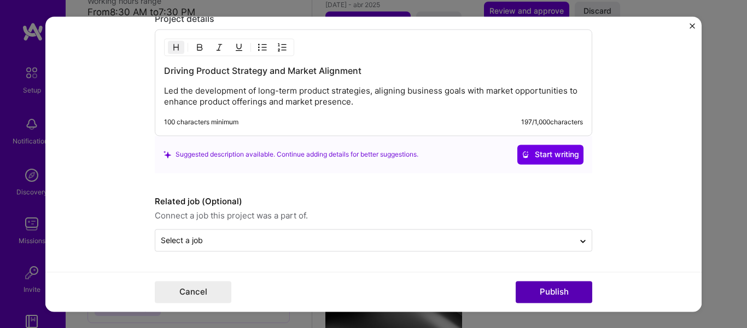
click at [547, 290] on button "Publish" at bounding box center [554, 292] width 77 height 22
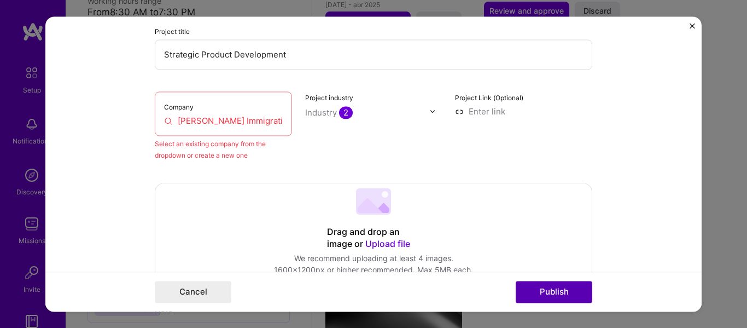
scroll to position [72, 0]
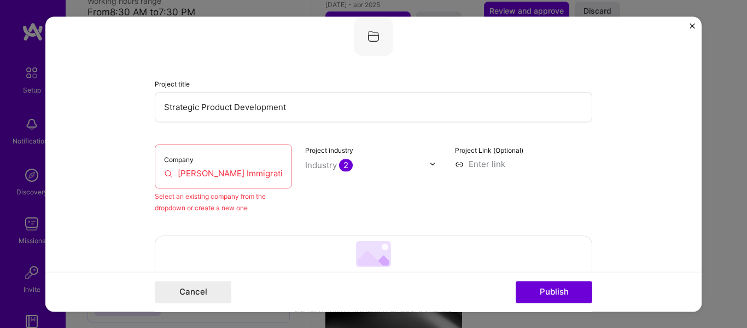
click at [213, 173] on input "[PERSON_NAME] Immigration Law PLLC" at bounding box center [223, 172] width 119 height 11
click at [177, 167] on input "[PERSON_NAME] Immigration Law PLLC" at bounding box center [223, 172] width 119 height 11
click at [229, 177] on input "[PERSON_NAME] Immigration Law PLLC" at bounding box center [223, 172] width 119 height 11
click at [237, 177] on input "[PERSON_NAME] Immigration Law PLLC" at bounding box center [223, 172] width 119 height 11
click at [236, 177] on input "[PERSON_NAME] Immigration Law PLLC" at bounding box center [223, 172] width 119 height 11
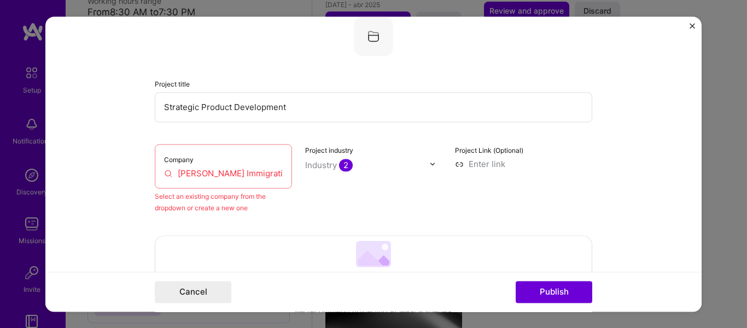
click at [236, 177] on input "[PERSON_NAME] Immigration Law PLLC" at bounding box center [223, 172] width 119 height 11
click at [168, 171] on input "[PERSON_NAME] Immigration Law PLLC" at bounding box center [223, 172] width 119 height 11
click at [164, 172] on input "[PERSON_NAME] Immigration Law PLLC" at bounding box center [223, 172] width 119 height 11
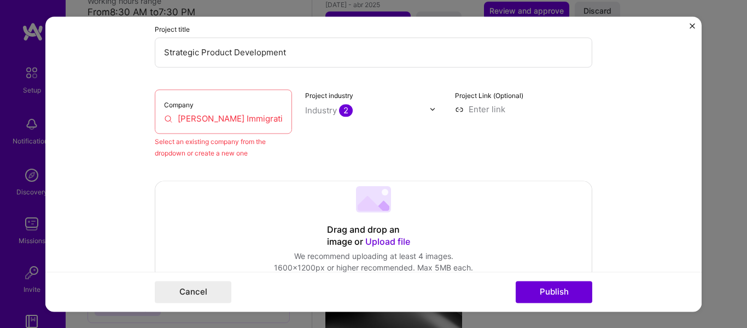
scroll to position [0, 53]
drag, startPoint x: 173, startPoint y: 116, endPoint x: 494, endPoint y: 118, distance: 321.1
click at [494, 118] on div "Company [PERSON_NAME] Immigration Law PLLC Select an existing company from the …" at bounding box center [374, 123] width 438 height 69
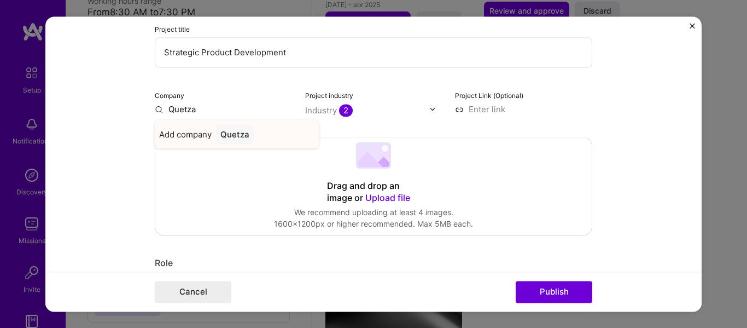
type input "Quetza"
click at [238, 135] on div "Quetza" at bounding box center [235, 134] width 38 height 19
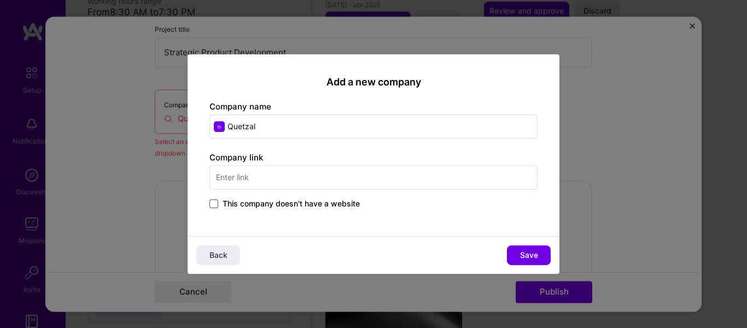
click at [213, 202] on span at bounding box center [213, 203] width 9 height 9
click at [0, 0] on input "This company doesn't have a website" at bounding box center [0, 0] width 0 height 0
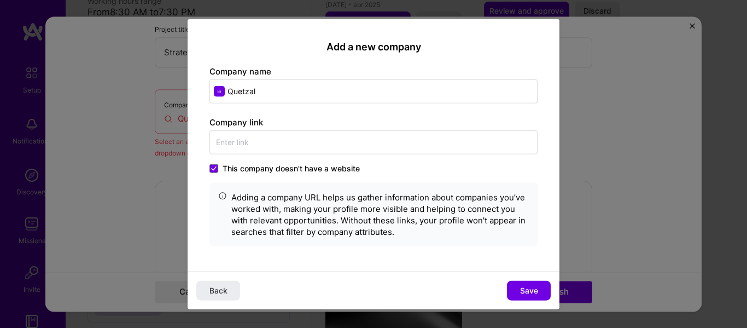
drag, startPoint x: 282, startPoint y: 92, endPoint x: 211, endPoint y: 92, distance: 71.7
click at [211, 92] on input "Quetzal" at bounding box center [373, 91] width 328 height 24
paste input "[PERSON_NAME] Immigration Law PLLC"
type input "[PERSON_NAME] Immigration Law PLLC"
click at [521, 283] on button "Save" at bounding box center [529, 291] width 44 height 20
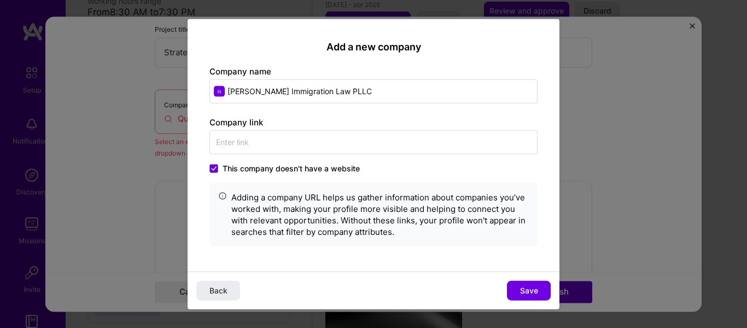
type input "[PERSON_NAME] Immigration Law PLLC"
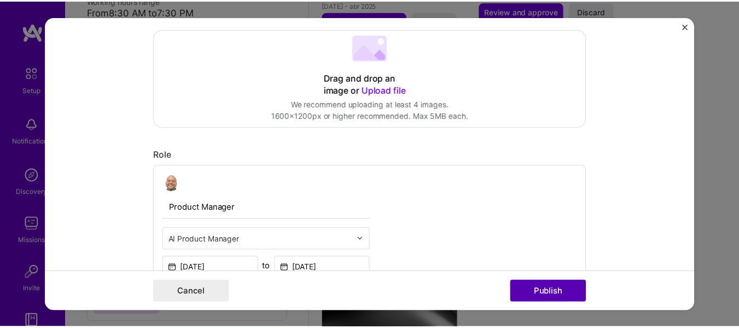
scroll to position [236, 0]
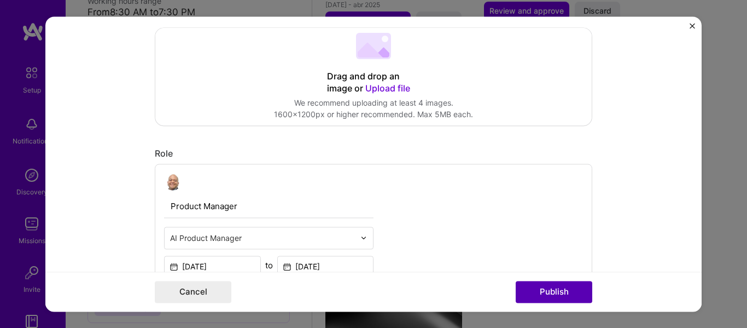
click at [542, 286] on button "Publish" at bounding box center [554, 292] width 77 height 22
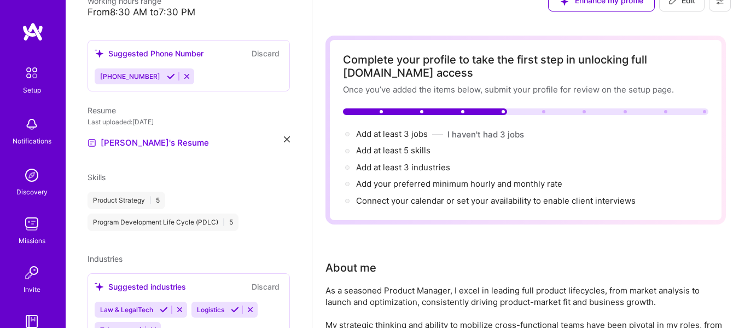
scroll to position [0, 0]
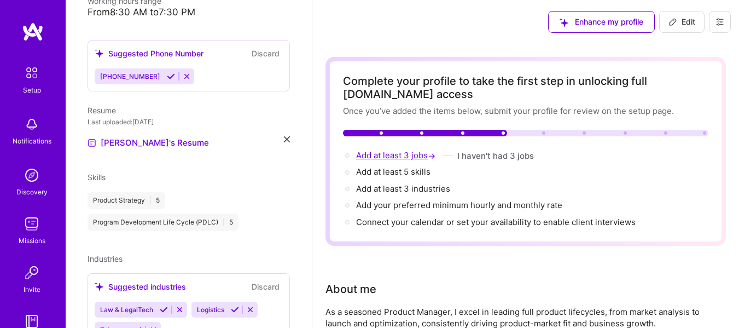
click at [418, 156] on span "Add at least 3 jobs →" at bounding box center [396, 155] width 81 height 10
select select "US"
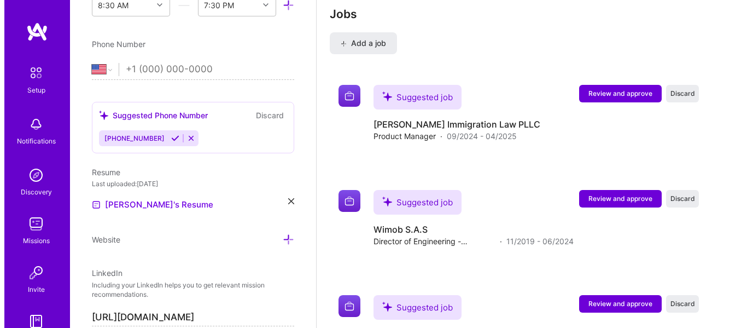
scroll to position [1980, 0]
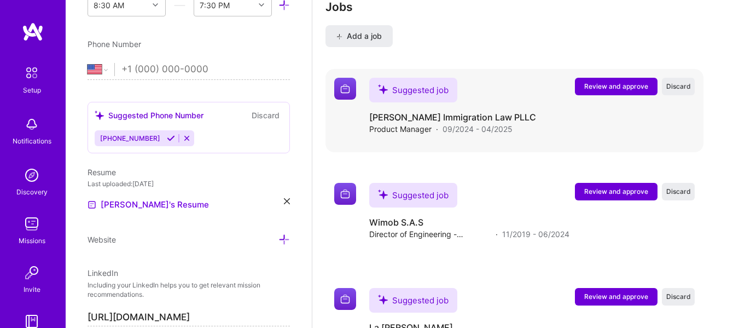
click at [608, 84] on span "Review and approve" at bounding box center [616, 85] width 64 height 9
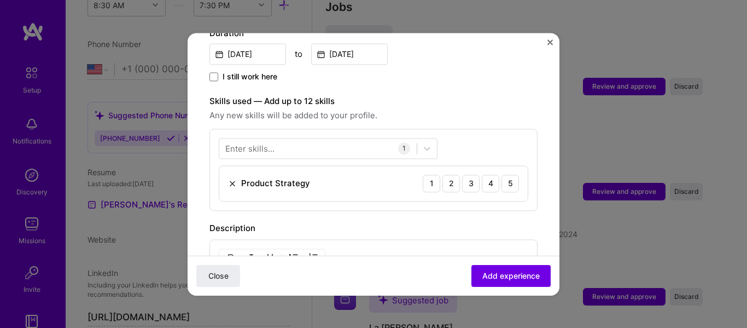
scroll to position [383, 0]
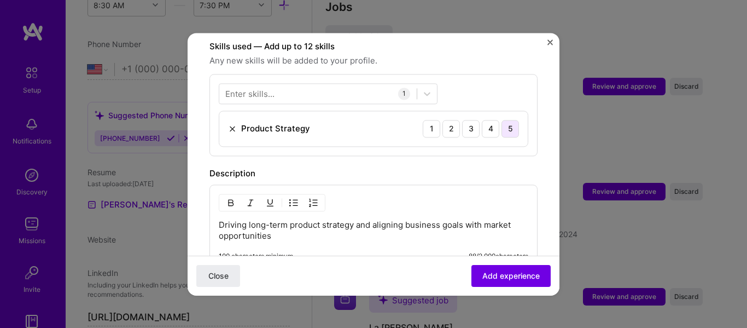
click at [503, 120] on div "5" at bounding box center [511, 129] width 18 height 18
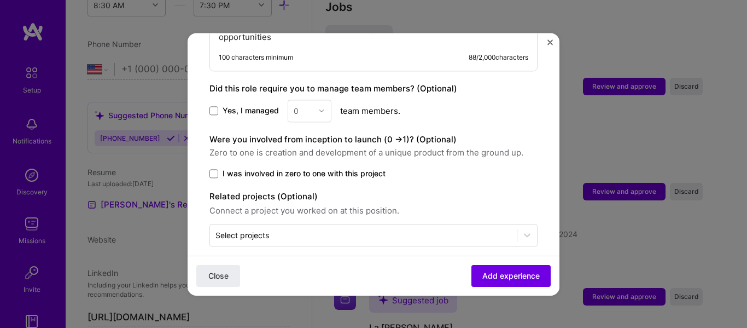
scroll to position [583, 0]
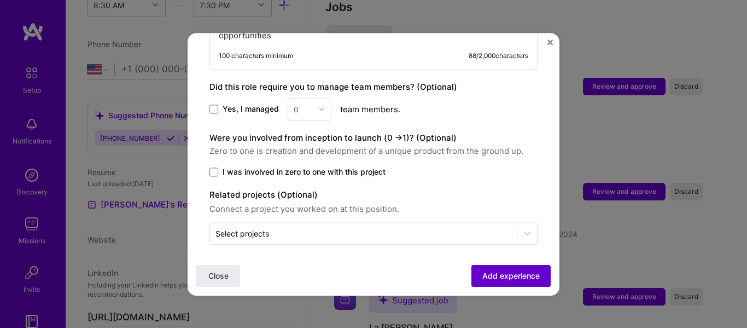
click at [495, 273] on span "Add experience" at bounding box center [510, 275] width 57 height 11
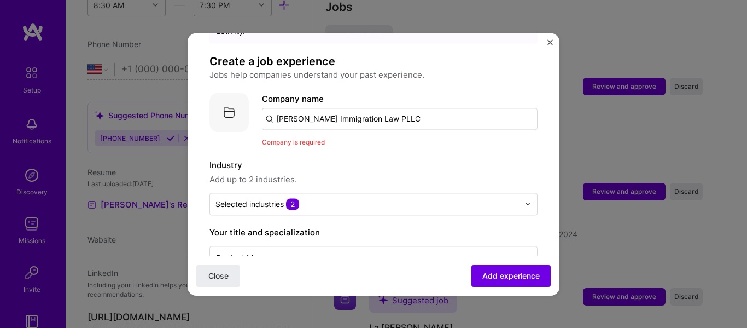
scroll to position [55, 0]
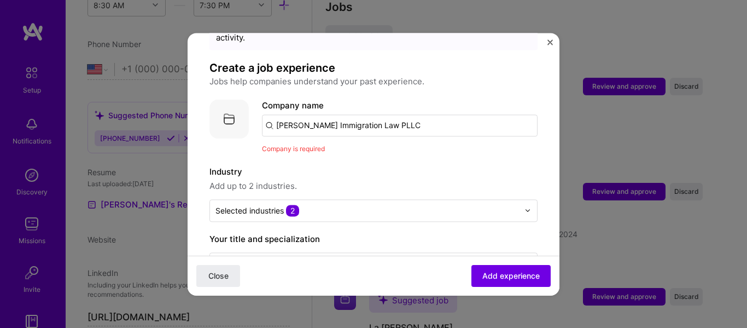
click at [298, 144] on span "Company is required" at bounding box center [293, 148] width 63 height 8
click at [382, 115] on input "[PERSON_NAME] Immigration Law PLLC" at bounding box center [400, 125] width 276 height 22
click at [267, 114] on input "[PERSON_NAME] Immigration Law PLLC" at bounding box center [400, 125] width 276 height 22
drag, startPoint x: 455, startPoint y: 118, endPoint x: 129, endPoint y: 118, distance: 326.0
click at [129, 118] on div "Adding suggested job This job is suggested based on your LinkedIn, resume or [D…" at bounding box center [373, 164] width 747 height 328
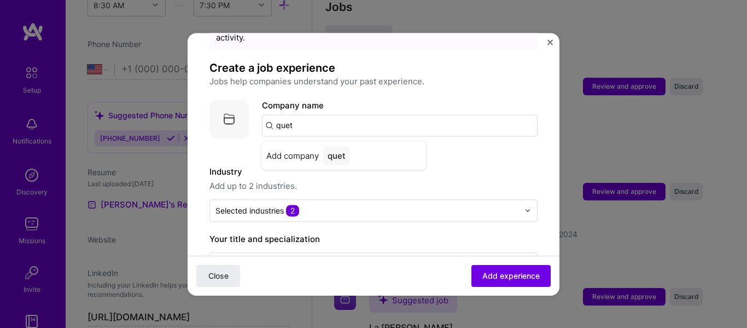
click at [322, 114] on input "quet" at bounding box center [400, 125] width 276 height 22
drag, startPoint x: 281, startPoint y: 112, endPoint x: 254, endPoint y: 112, distance: 27.4
click at [252, 112] on div "Company logo Company name quet Company is required" at bounding box center [373, 126] width 328 height 55
paste input "[PERSON_NAME] Immigration Law PLLC"
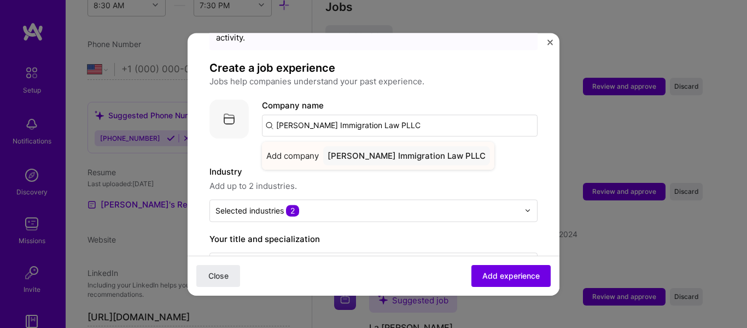
click at [303, 150] on span "Add company" at bounding box center [292, 155] width 53 height 11
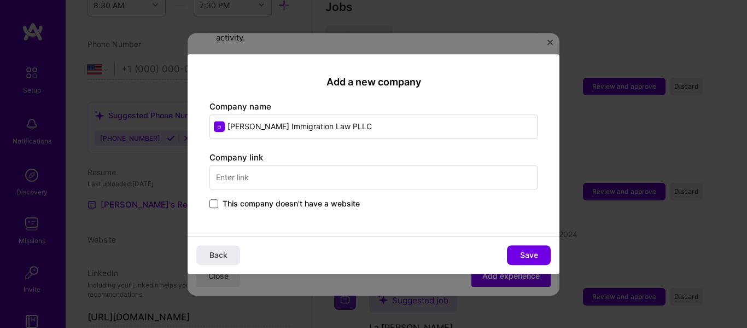
click at [217, 203] on span at bounding box center [213, 203] width 9 height 9
click at [0, 0] on input "This company doesn't have a website" at bounding box center [0, 0] width 0 height 0
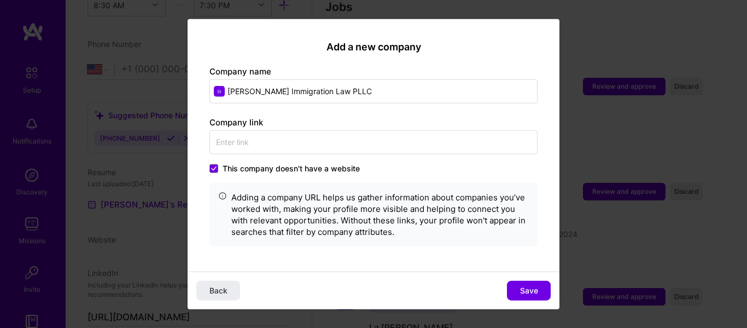
click at [531, 292] on span "Save" at bounding box center [529, 290] width 18 height 11
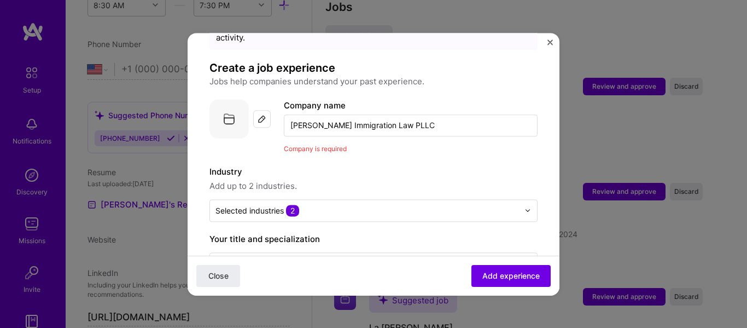
click at [339, 114] on input "[PERSON_NAME] Immigration Law PLLC" at bounding box center [411, 125] width 254 height 22
click at [260, 114] on img at bounding box center [262, 118] width 9 height 9
click at [321, 144] on span "Company is required" at bounding box center [315, 148] width 63 height 8
click at [450, 114] on input "[PERSON_NAME] Immigration Law PLLC" at bounding box center [411, 125] width 254 height 22
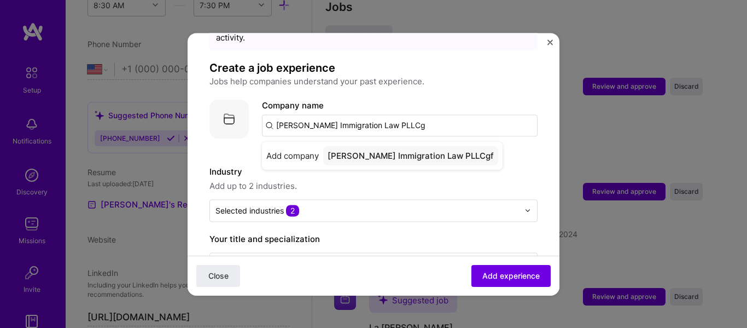
type input "[PERSON_NAME] Immigration Law PLLC"
click at [411, 146] on div "[PERSON_NAME] Immigration Law PLLC" at bounding box center [406, 155] width 167 height 19
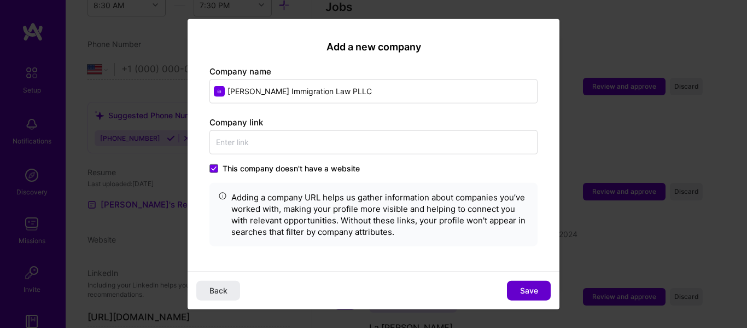
click at [528, 282] on button "Save" at bounding box center [529, 291] width 44 height 20
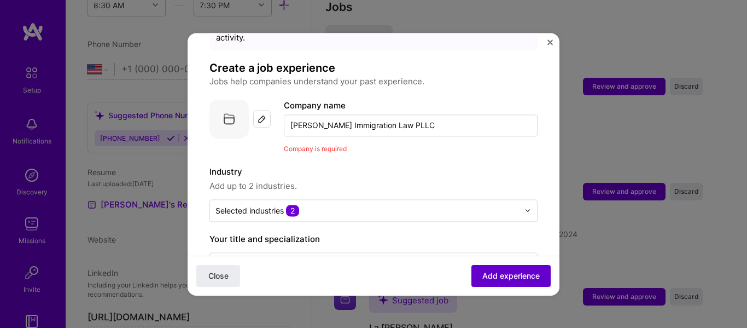
click at [510, 273] on span "Add experience" at bounding box center [510, 275] width 57 height 11
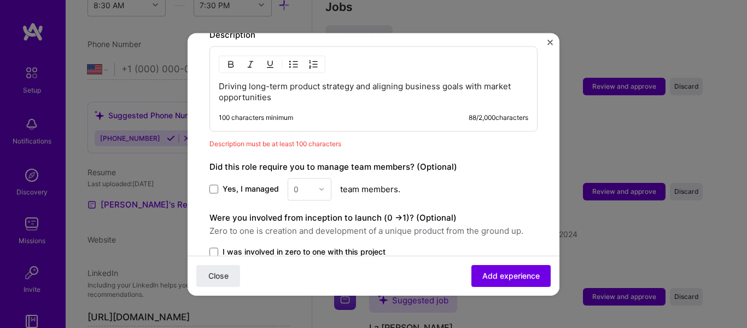
scroll to position [467, 0]
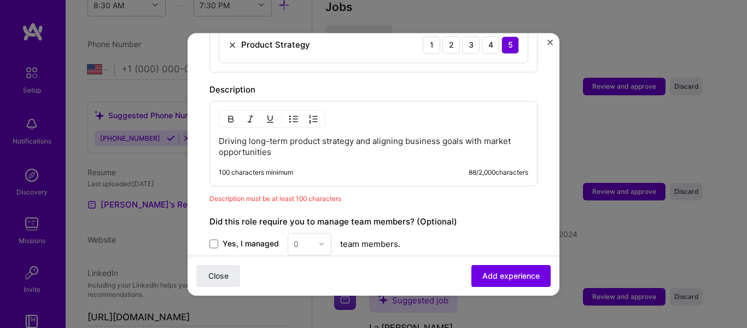
click at [304, 136] on p "Driving long-term product strategy and aligning business goals with market oppo…" at bounding box center [374, 147] width 310 height 22
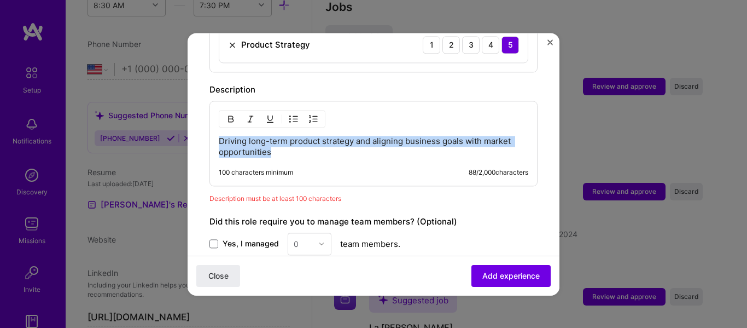
drag, startPoint x: 296, startPoint y: 143, endPoint x: 85, endPoint y: 114, distance: 212.6
click at [85, 114] on div "Adding suggested job This job is suggested based on your LinkedIn, resume or [D…" at bounding box center [373, 164] width 747 height 328
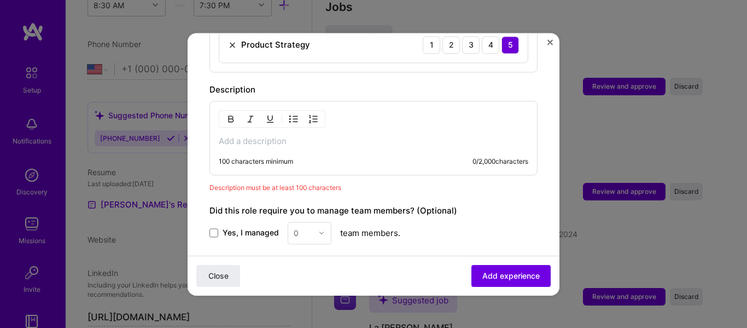
click at [250, 157] on div "100 characters minimum" at bounding box center [256, 161] width 74 height 9
click at [246, 136] on p at bounding box center [374, 141] width 310 height 11
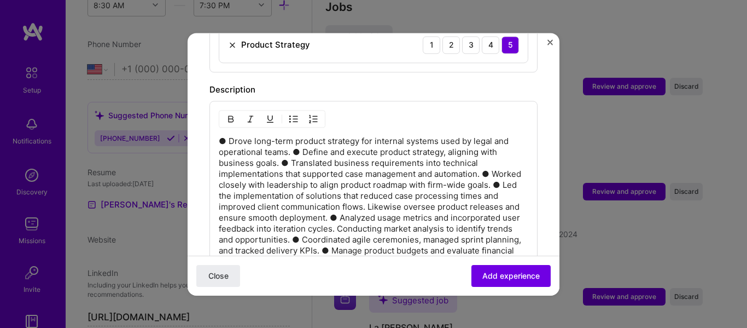
click at [294, 139] on p "● Drove long-term product strategy for internal systems used by legal and opera…" at bounding box center [374, 201] width 310 height 131
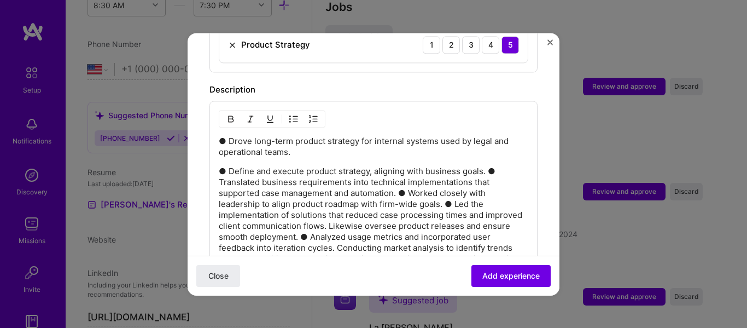
click at [488, 166] on p "● Define and execute product strategy, aligning with business goals. ● Translat…" at bounding box center [374, 226] width 310 height 120
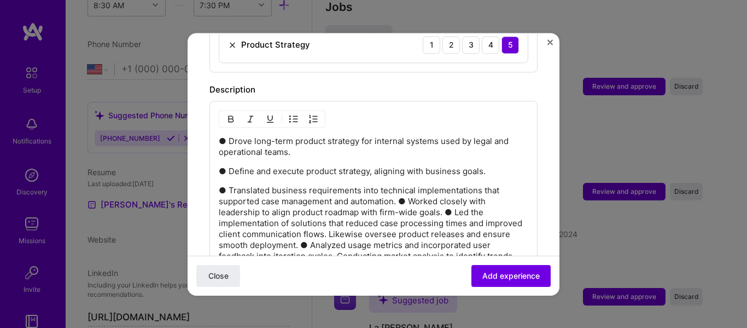
click at [401, 188] on p "● Translated business requirements into technical implementations that supporte…" at bounding box center [374, 239] width 310 height 109
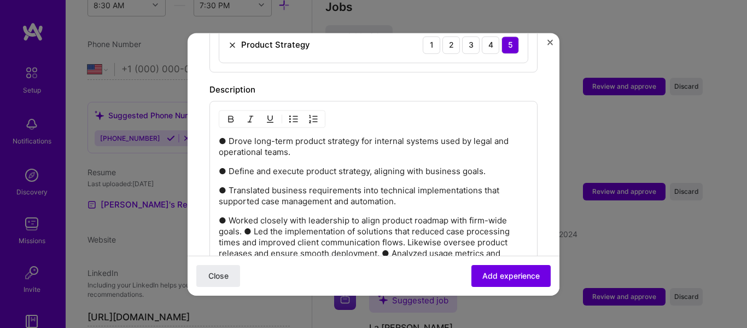
click at [243, 218] on p "● Worked closely with leadership to align product roadmap with firm-wide goals.…" at bounding box center [374, 259] width 310 height 88
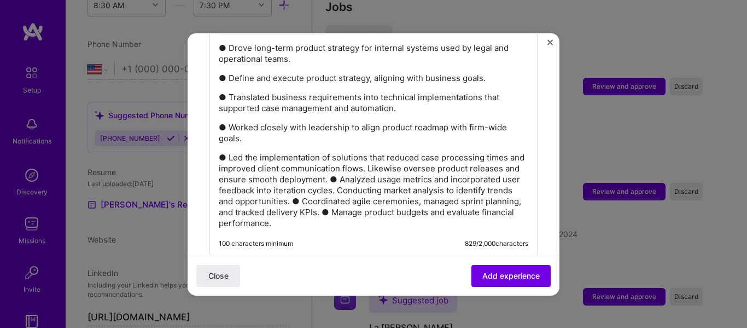
scroll to position [576, 0]
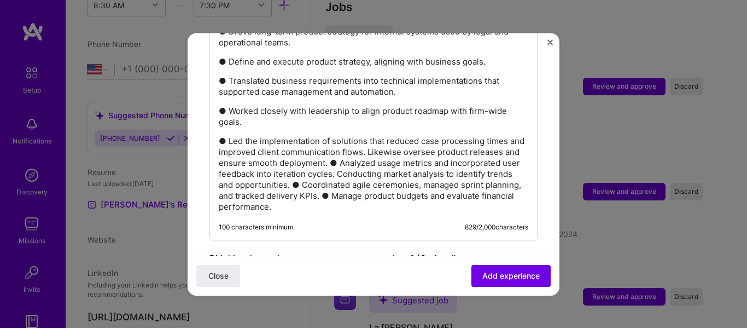
click at [348, 149] on p "● Led the implementation of solutions that reduced case processing times and im…" at bounding box center [374, 174] width 310 height 77
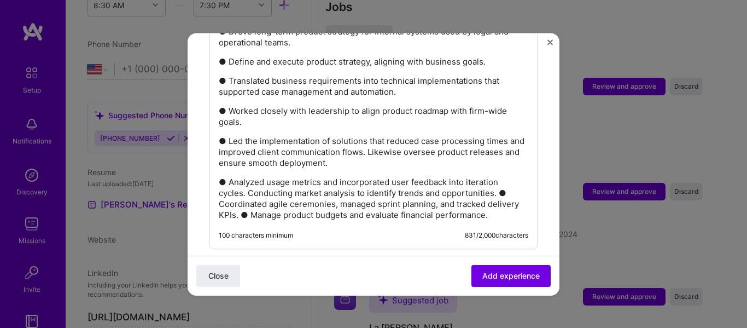
click at [500, 181] on p "● Analyzed usage metrics and incorporated user feedback into iteration cycles. …" at bounding box center [374, 199] width 310 height 44
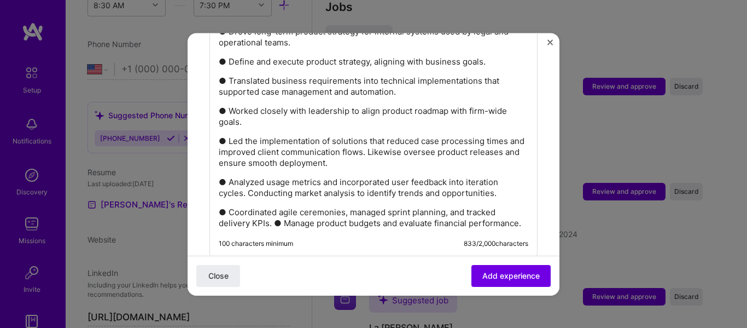
click at [275, 209] on p "● Coordinated agile ceremonies, managed sprint planning, and tracked delivery K…" at bounding box center [374, 218] width 310 height 22
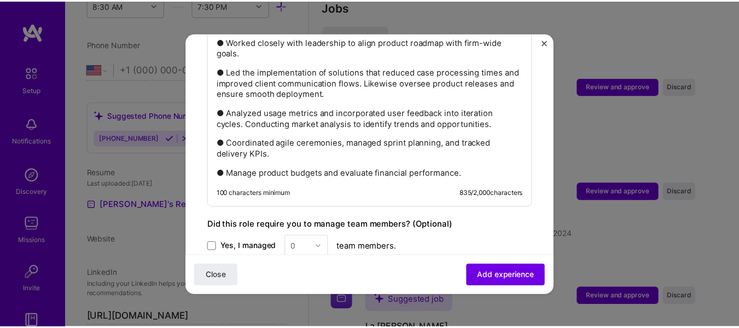
scroll to position [685, 0]
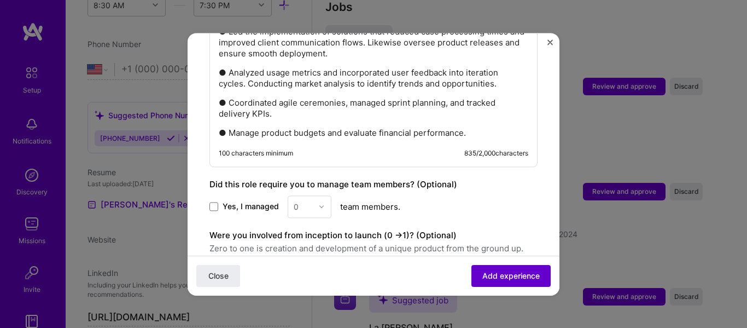
click at [516, 284] on button "Add experience" at bounding box center [510, 275] width 79 height 22
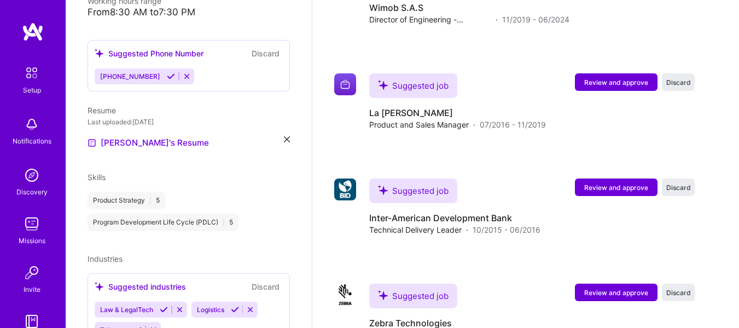
scroll to position [1706, 0]
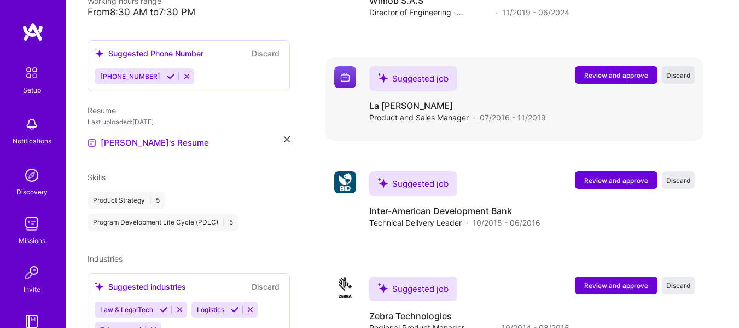
click at [691, 74] on span "Discard" at bounding box center [678, 75] width 25 height 9
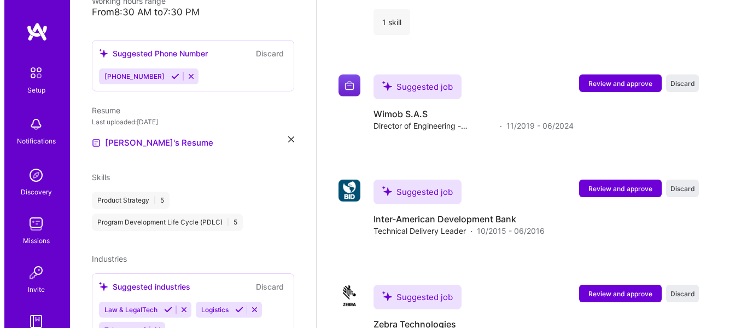
scroll to position [1597, 0]
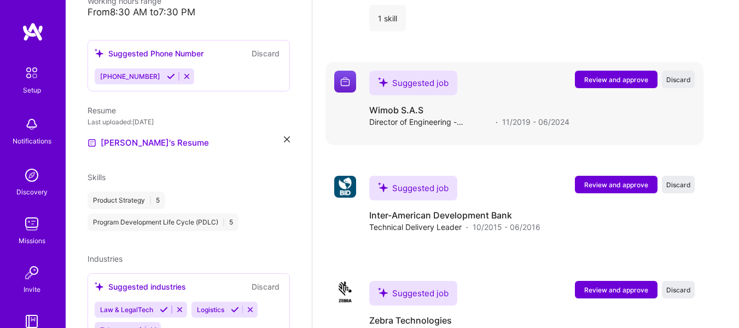
click at [619, 80] on span "Review and approve" at bounding box center [616, 79] width 64 height 9
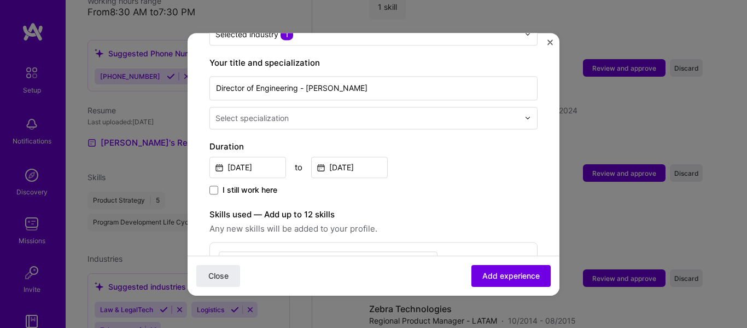
scroll to position [219, 0]
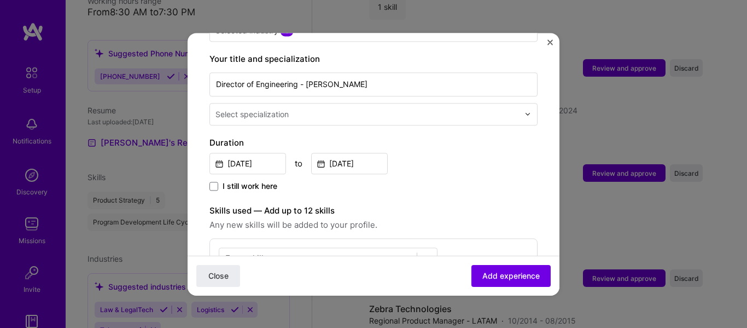
click at [357, 113] on div "Select specialization" at bounding box center [367, 113] width 314 height 21
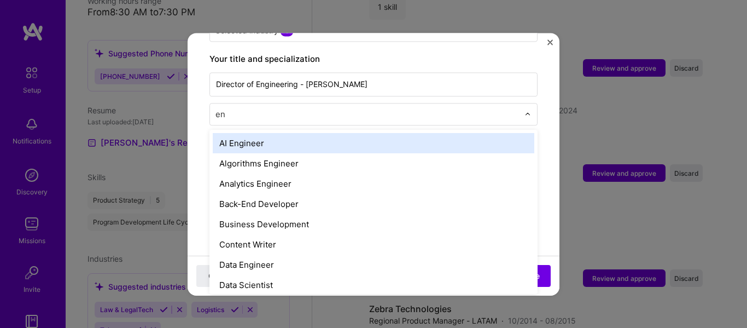
type input "eng"
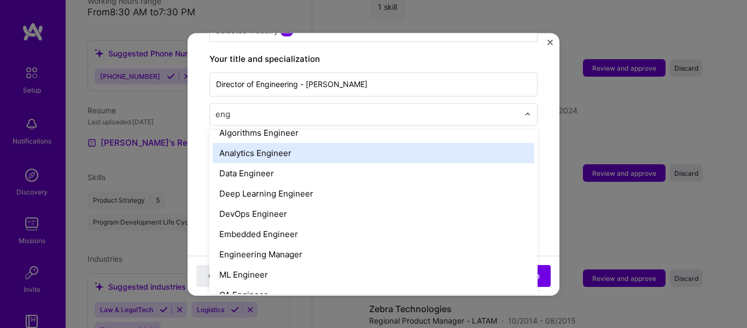
scroll to position [55, 0]
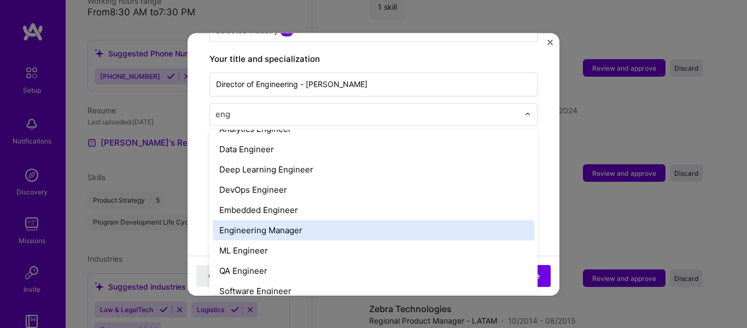
click at [282, 220] on div "Engineering Manager" at bounding box center [374, 230] width 322 height 20
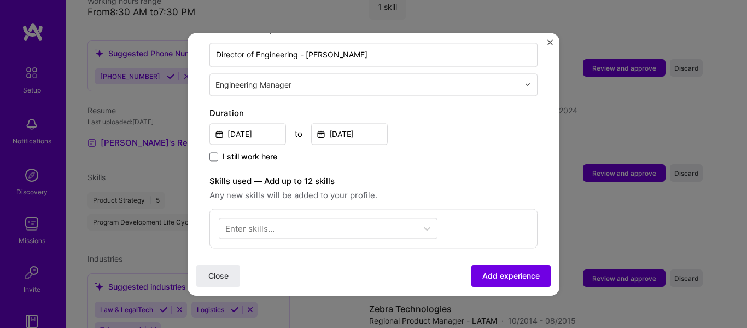
scroll to position [273, 0]
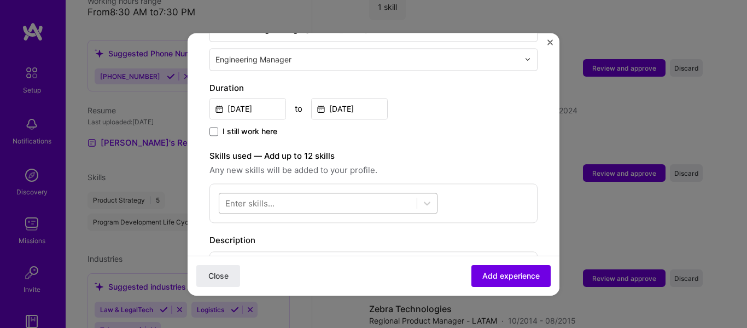
click at [276, 194] on div at bounding box center [317, 203] width 197 height 18
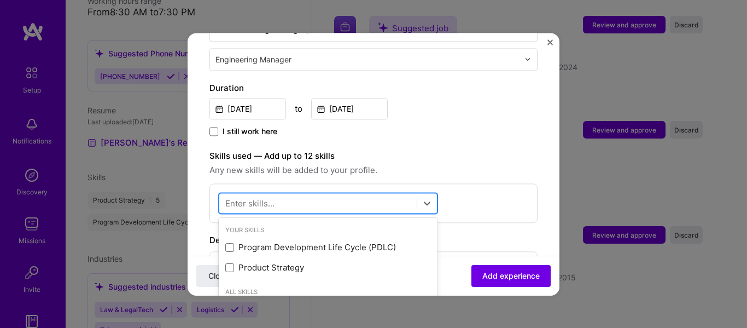
scroll to position [1644, 0]
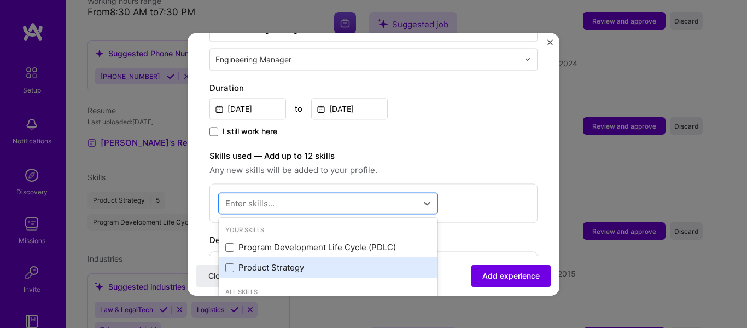
click at [287, 262] on div "Product Strategy" at bounding box center [328, 267] width 206 height 11
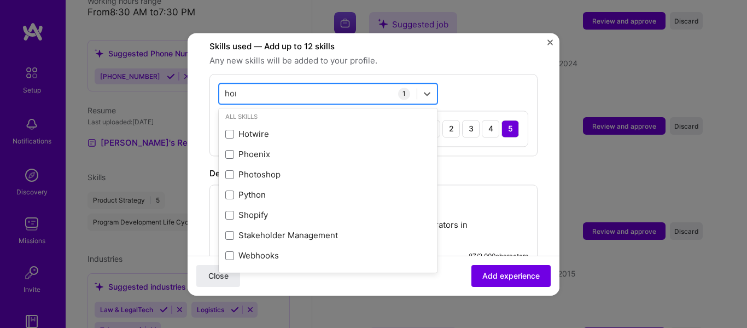
scroll to position [0, 0]
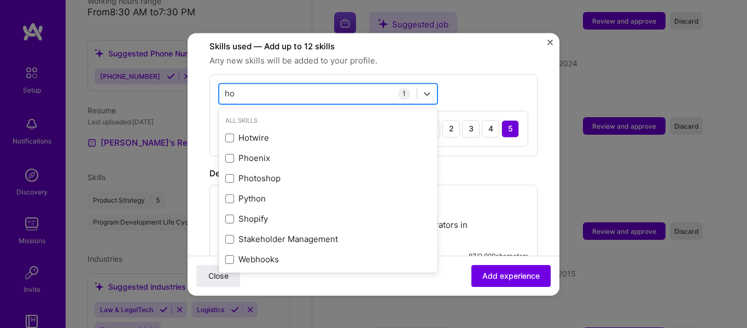
type input "h"
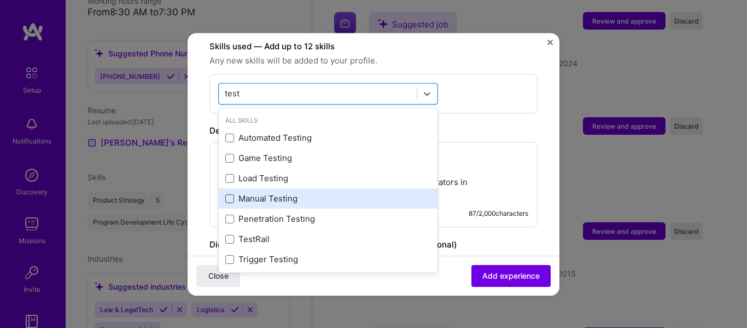
click at [228, 194] on span at bounding box center [229, 198] width 9 height 9
click at [0, 0] on input "checkbox" at bounding box center [0, 0] width 0 height 0
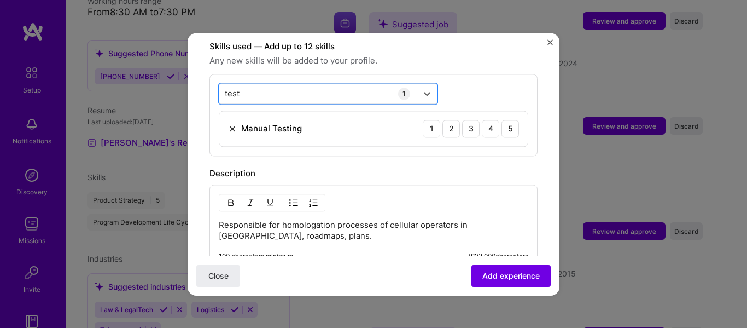
drag, startPoint x: 263, startPoint y: 75, endPoint x: 195, endPoint y: 72, distance: 67.4
click at [195, 72] on form "Adding suggested job This job is suggested based on your LinkedIn, resume or [D…" at bounding box center [374, 89] width 372 height 835
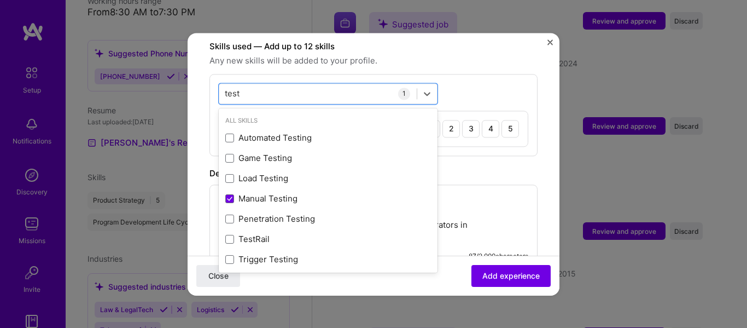
drag, startPoint x: 246, startPoint y: 79, endPoint x: 141, endPoint y: 77, distance: 104.5
click at [141, 77] on div "Adding suggested job This job is suggested based on your LinkedIn, resume or [D…" at bounding box center [373, 164] width 747 height 328
type input "t"
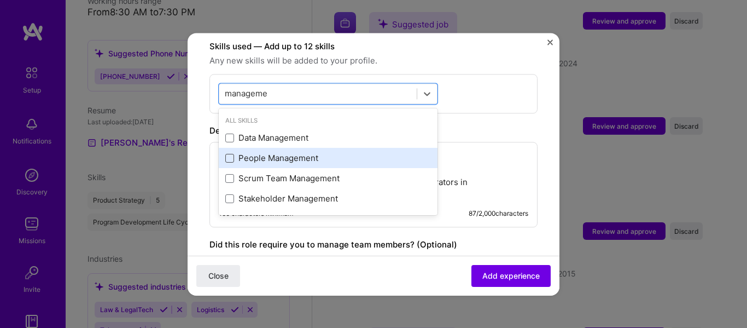
click at [232, 154] on span at bounding box center [229, 158] width 9 height 9
click at [0, 0] on input "checkbox" at bounding box center [0, 0] width 0 height 0
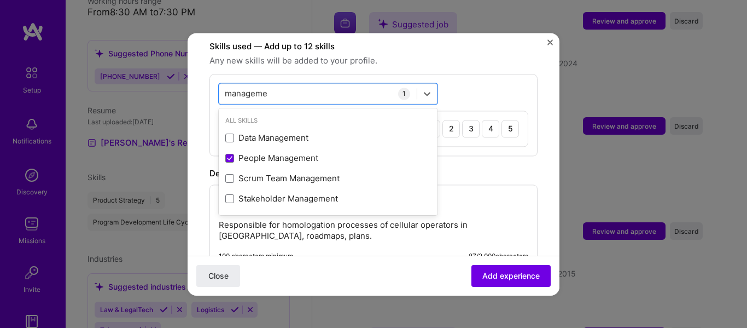
click at [537, 79] on form "Adding suggested job This job is suggested based on your LinkedIn, resume or [D…" at bounding box center [374, 89] width 372 height 835
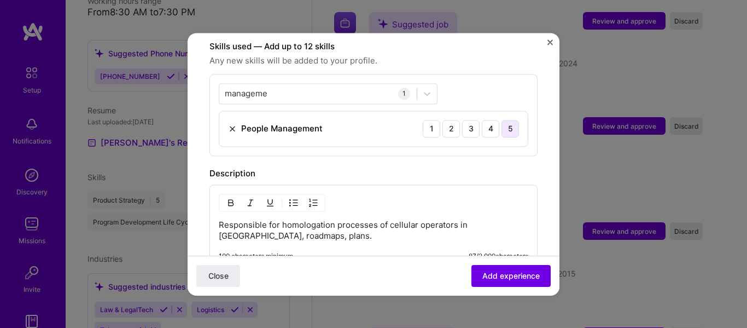
click at [508, 120] on div "5" at bounding box center [511, 129] width 18 height 18
click at [429, 88] on icon at bounding box center [427, 93] width 11 height 11
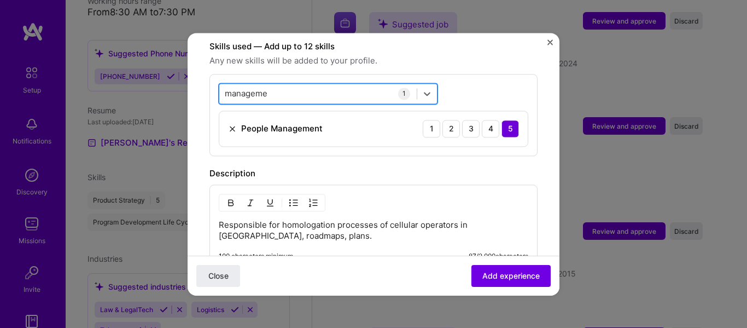
click at [323, 84] on div "manageme manageme" at bounding box center [317, 93] width 197 height 18
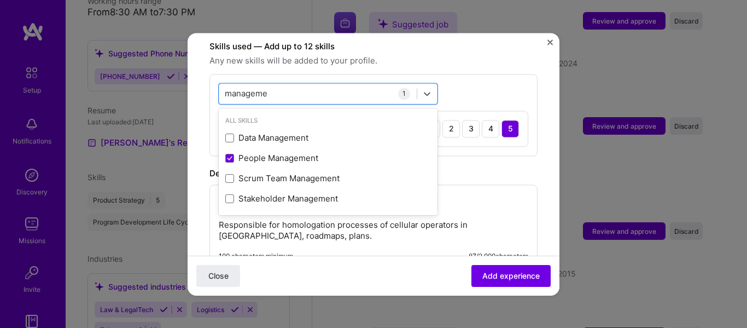
drag, startPoint x: 323, startPoint y: 81, endPoint x: 136, endPoint y: 83, distance: 187.6
click at [136, 83] on div "Adding suggested job This job is suggested based on your LinkedIn, resume or [D…" at bounding box center [373, 164] width 747 height 328
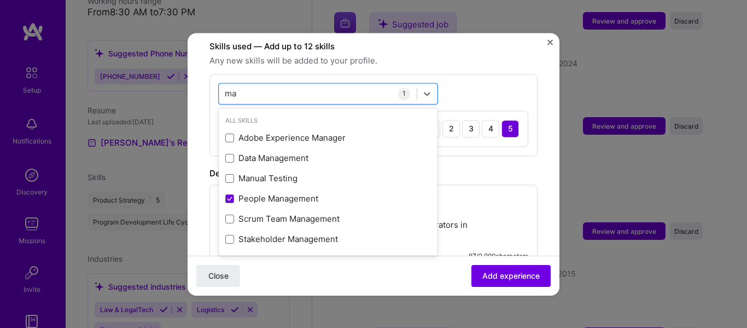
type input "m"
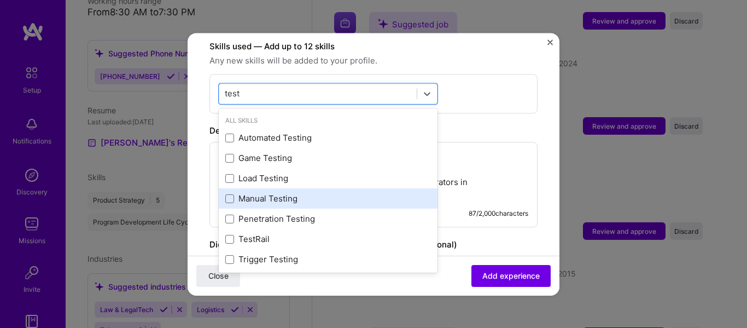
click at [266, 194] on div "Manual Testing" at bounding box center [328, 199] width 219 height 20
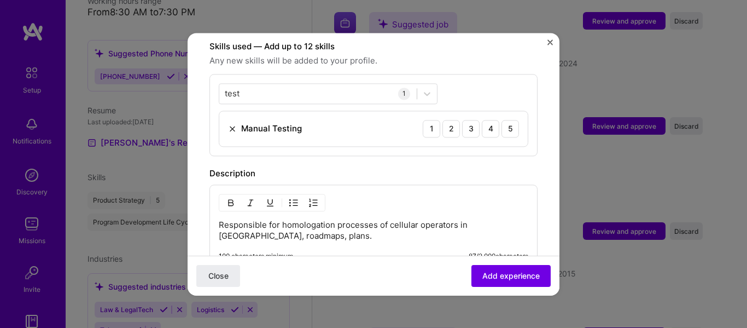
click at [540, 122] on form "Adding suggested job This job is suggested based on your LinkedIn, resume or [D…" at bounding box center [374, 89] width 372 height 835
click at [426, 88] on icon at bounding box center [427, 93] width 11 height 11
drag, startPoint x: 299, startPoint y: 85, endPoint x: 186, endPoint y: 88, distance: 112.7
click at [186, 88] on div "Adding suggested job This job is suggested based on your LinkedIn, resume or [D…" at bounding box center [373, 164] width 747 height 328
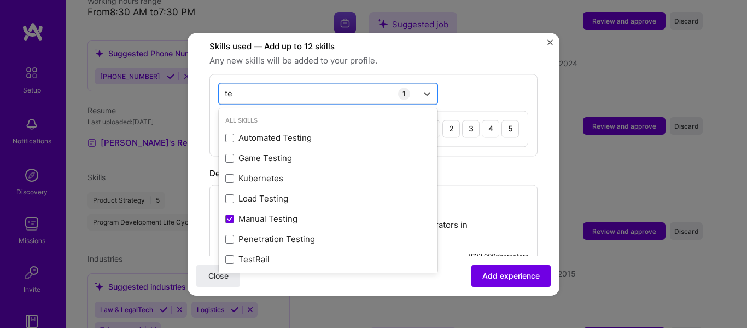
type input "t"
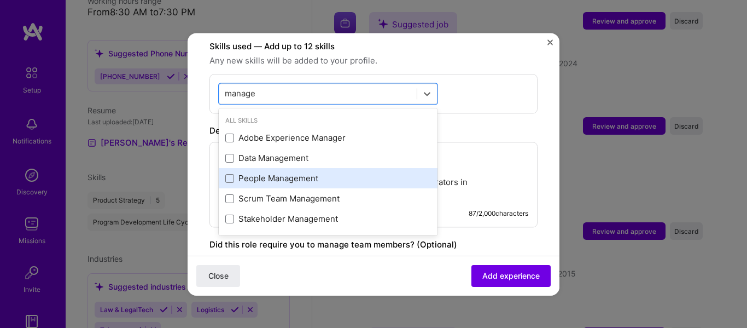
click at [300, 173] on div "People Management" at bounding box center [328, 178] width 206 height 11
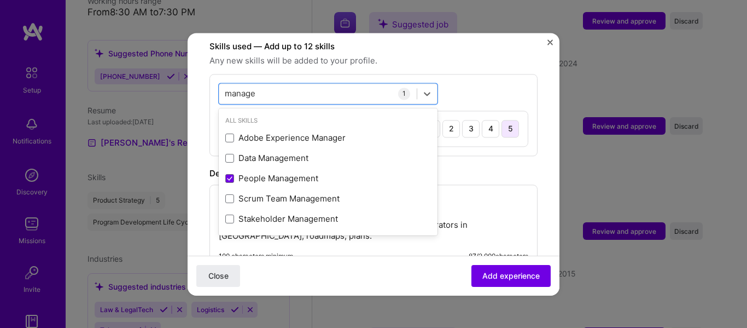
type input "manage"
click at [502, 120] on div "5" at bounding box center [511, 129] width 18 height 18
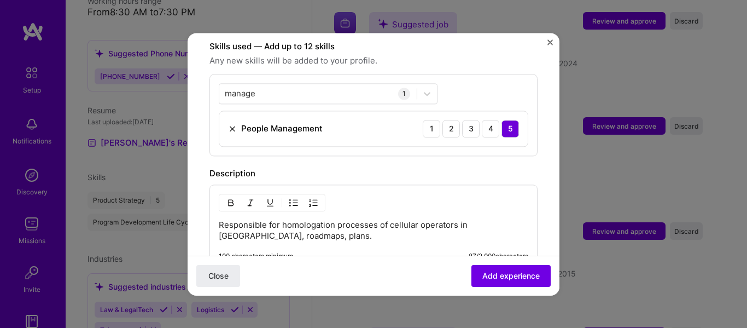
click at [540, 118] on form "Adding suggested job This job is suggested based on your LinkedIn, resume or [D…" at bounding box center [374, 89] width 372 height 835
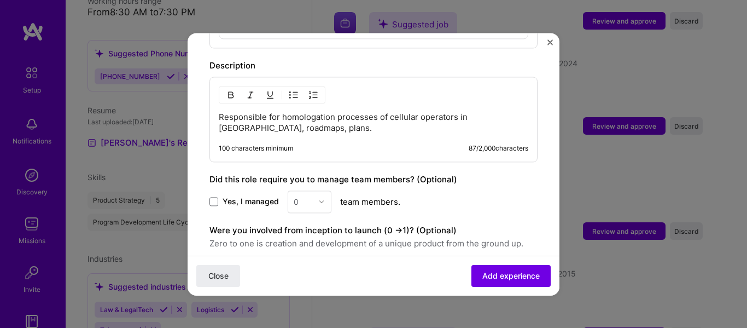
scroll to position [492, 0]
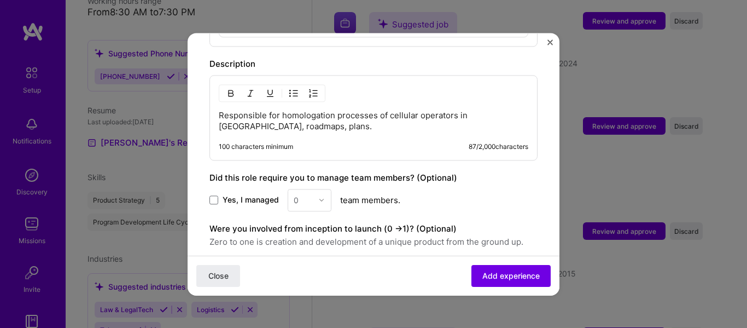
click at [296, 114] on p "Responsible for homologation processes of cellular operators in [GEOGRAPHIC_DAT…" at bounding box center [374, 121] width 310 height 22
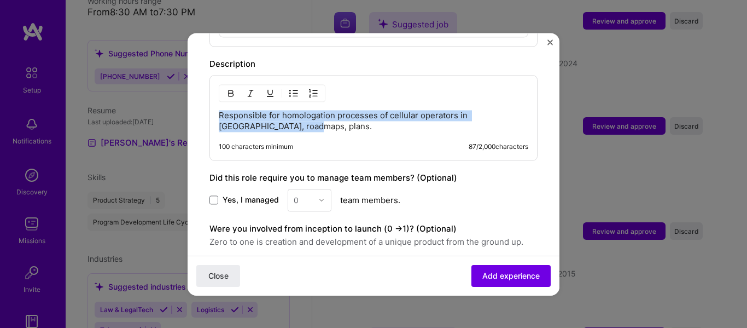
drag, startPoint x: 299, startPoint y: 115, endPoint x: 26, endPoint y: 72, distance: 275.8
click at [24, 73] on div "Adding suggested job This job is suggested based on your LinkedIn, resume or [D…" at bounding box center [373, 164] width 747 height 328
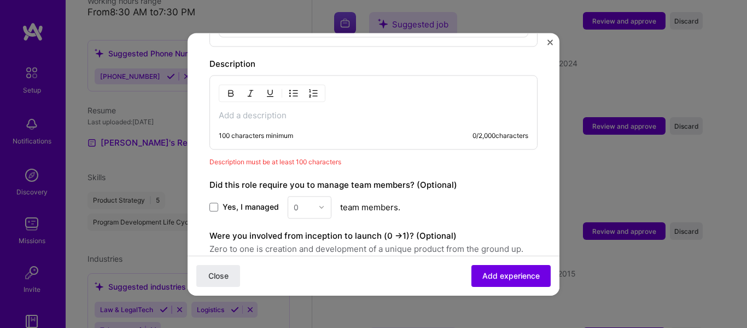
click at [245, 110] on p at bounding box center [374, 115] width 310 height 11
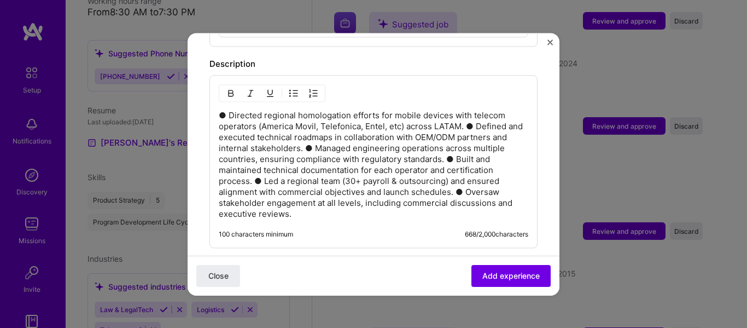
click at [470, 110] on p "● Directed regional homologation efforts for mobile devices with telecom operat…" at bounding box center [374, 164] width 310 height 109
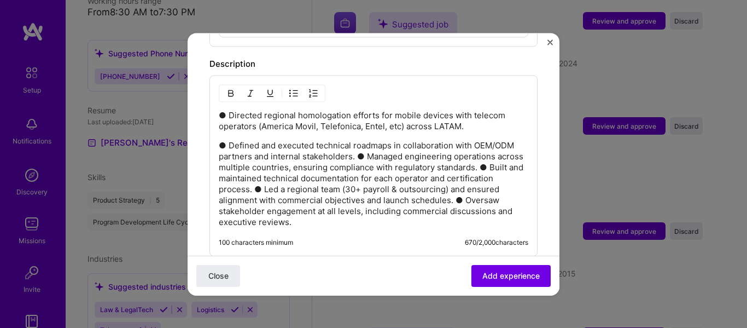
click at [357, 146] on p "● Defined and executed technical roadmaps in collaboration with OEM/ODM partner…" at bounding box center [374, 184] width 310 height 88
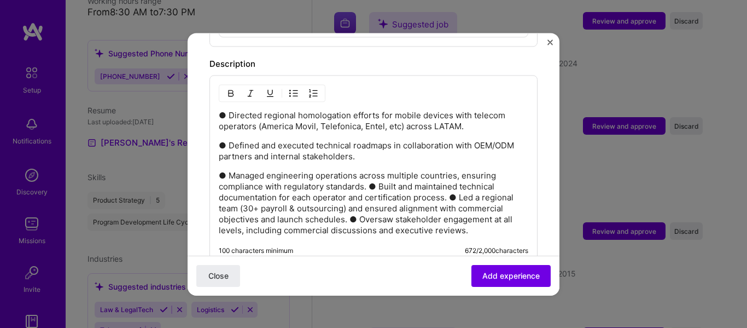
click at [370, 175] on p "● Managed engineering operations across multiple countries, ensuring compliance…" at bounding box center [374, 203] width 310 height 66
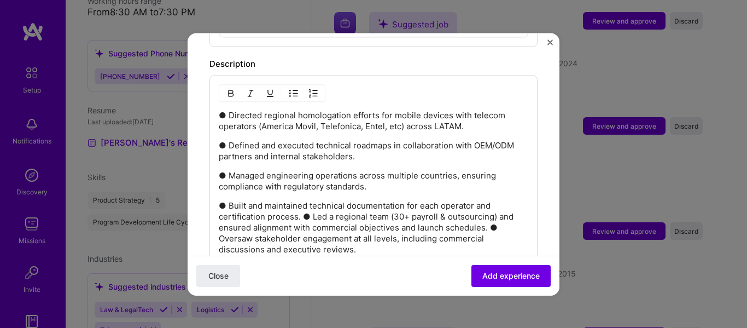
click at [309, 203] on p "● Built and maintained technical documentation for each operator and certificat…" at bounding box center [374, 227] width 310 height 55
click at [306, 202] on p "● Built and maintained technical documentation for each operator and certificat…" at bounding box center [374, 227] width 310 height 55
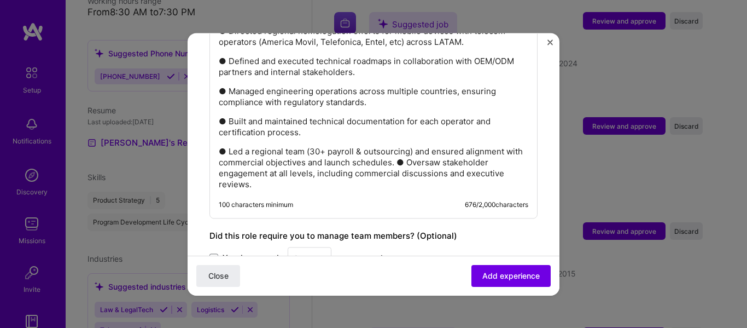
scroll to position [602, 0]
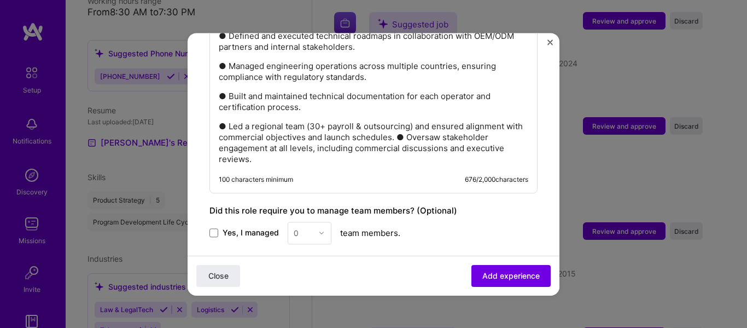
click at [416, 126] on p "● Led a regional team (30+ payroll & outsourcing) and ensured alignment with co…" at bounding box center [374, 143] width 310 height 44
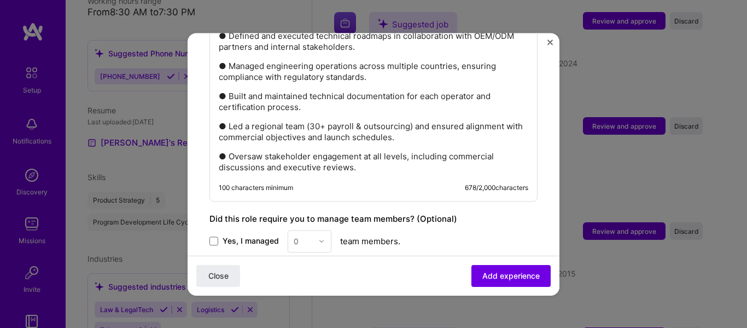
scroll to position [656, 0]
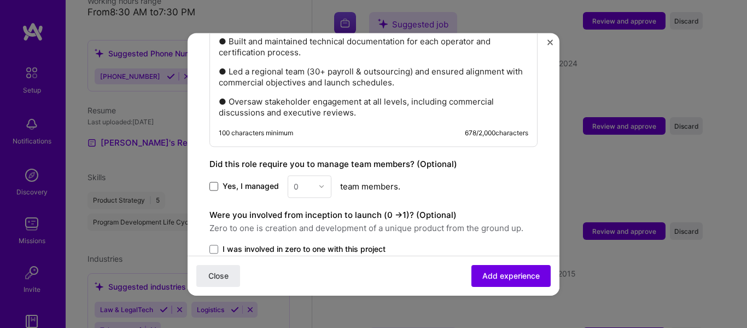
click at [212, 182] on span at bounding box center [213, 186] width 9 height 9
click at [0, 0] on input "Yes, I managed" at bounding box center [0, 0] width 0 height 0
click at [323, 183] on img at bounding box center [321, 186] width 7 height 7
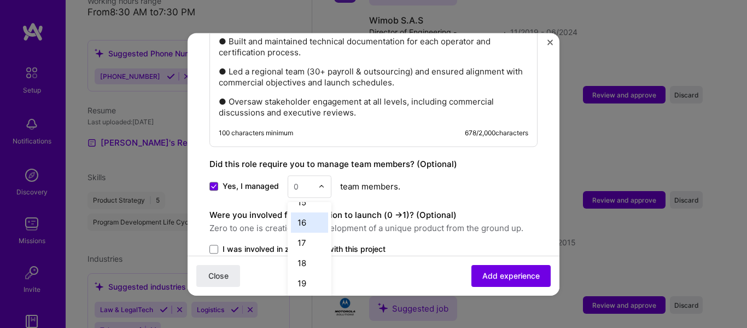
scroll to position [369, 0]
click at [302, 282] on div "23" at bounding box center [309, 292] width 37 height 20
click at [473, 176] on div "Yes, I managed 23 team members." at bounding box center [373, 186] width 328 height 22
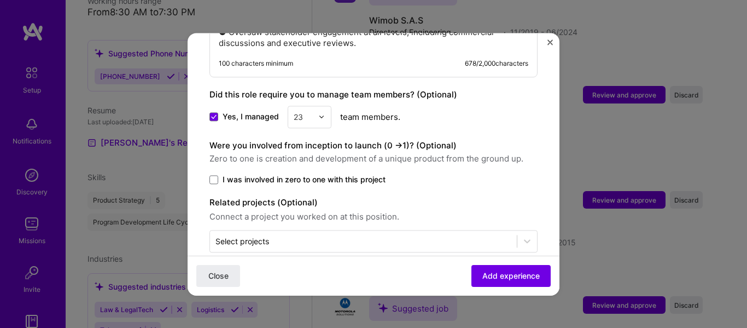
scroll to position [733, 0]
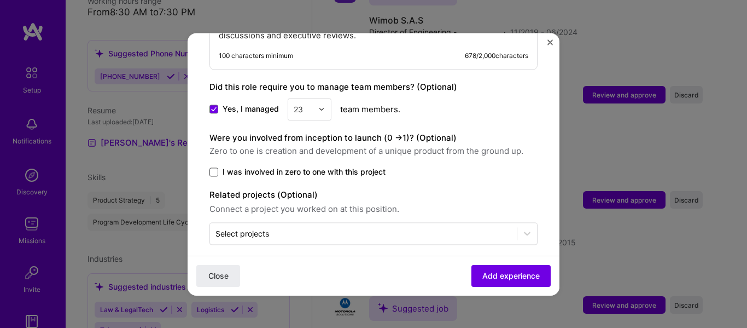
click at [216, 167] on span at bounding box center [213, 171] width 9 height 9
click at [0, 0] on input "I was involved in zero to one with this project" at bounding box center [0, 0] width 0 height 0
click at [503, 274] on span "Add experience" at bounding box center [510, 275] width 57 height 11
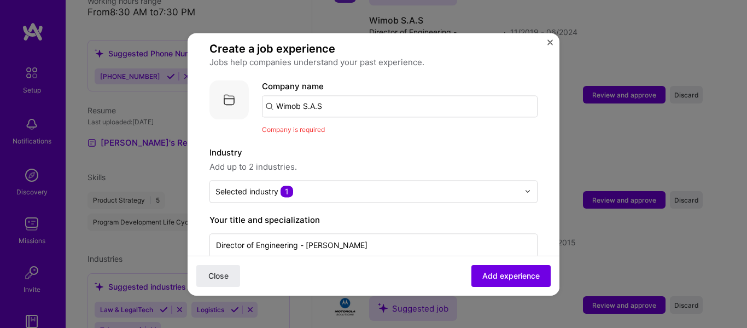
scroll to position [55, 0]
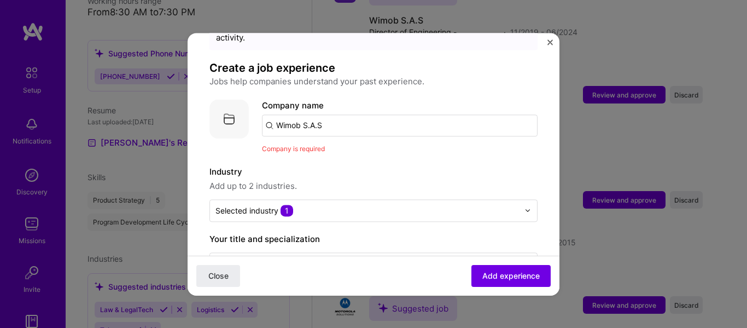
drag, startPoint x: 348, startPoint y: 112, endPoint x: 249, endPoint y: 95, distance: 100.5
click at [249, 99] on div "Company logo Company name Wimob S.A.S Company is required" at bounding box center [373, 126] width 328 height 55
type input "t"
click at [287, 150] on span "Add company" at bounding box center [292, 155] width 53 height 11
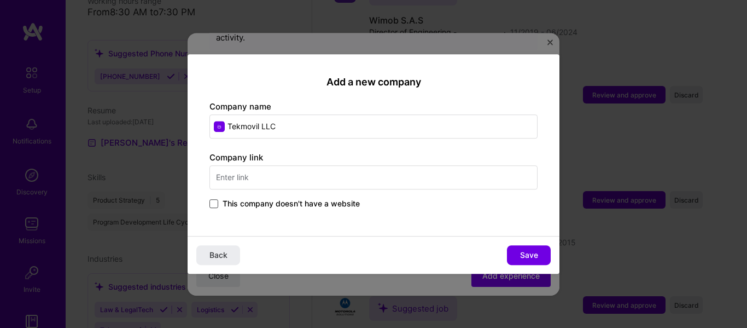
click at [211, 201] on span at bounding box center [213, 203] width 9 height 9
click at [0, 0] on input "This company doesn't have a website" at bounding box center [0, 0] width 0 height 0
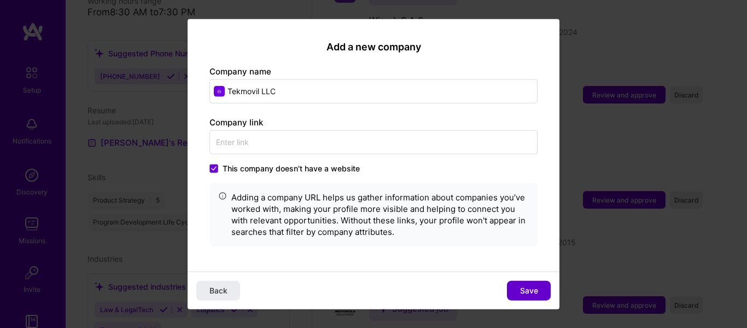
click at [540, 286] on button "Save" at bounding box center [529, 291] width 44 height 20
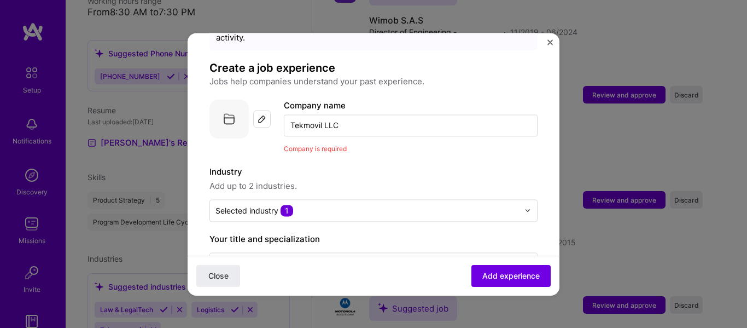
click at [365, 118] on input "Tekmovil LLC" at bounding box center [411, 125] width 254 height 22
click at [357, 146] on div "Tekmovil LLC" at bounding box center [353, 155] width 61 height 19
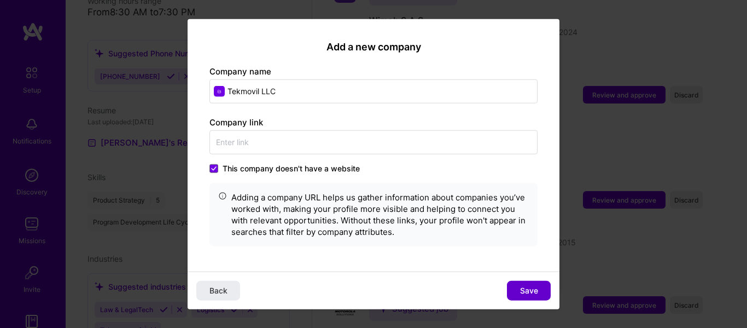
click at [534, 292] on span "Save" at bounding box center [529, 290] width 18 height 11
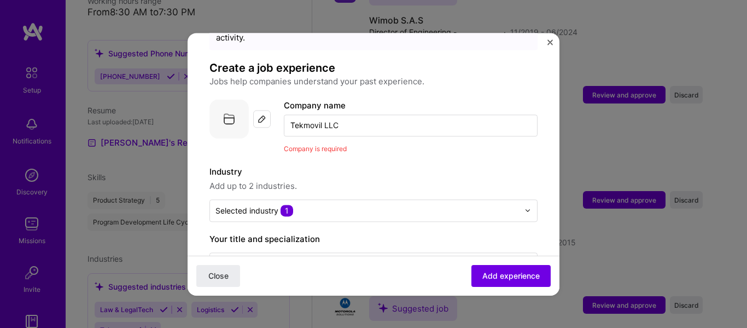
click at [372, 121] on input "Tekmovil LLC" at bounding box center [411, 125] width 254 height 22
type input "Tekmovil LLC"
click at [302, 150] on span "Add company" at bounding box center [292, 155] width 53 height 11
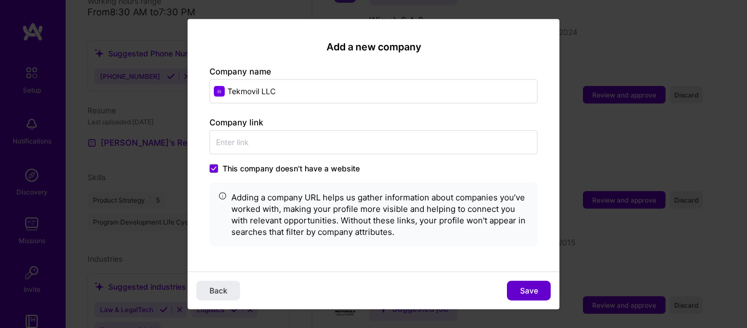
click at [526, 286] on span "Save" at bounding box center [529, 290] width 18 height 11
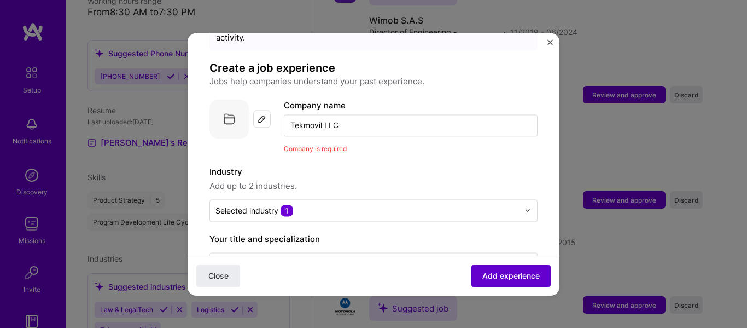
click at [503, 269] on button "Add experience" at bounding box center [510, 275] width 79 height 22
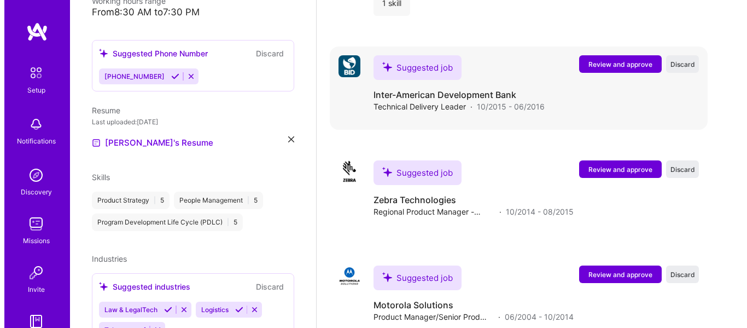
scroll to position [1770, 0]
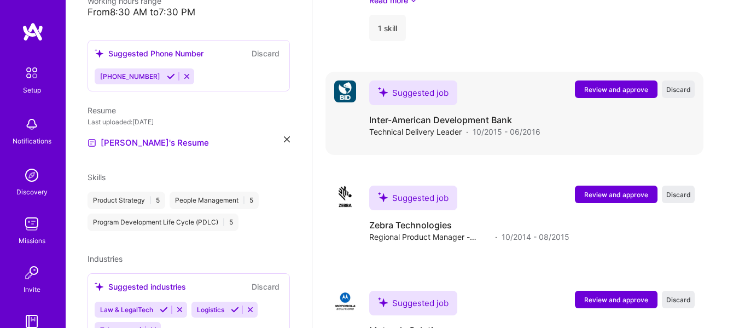
click at [640, 88] on span "Review and approve" at bounding box center [616, 89] width 64 height 9
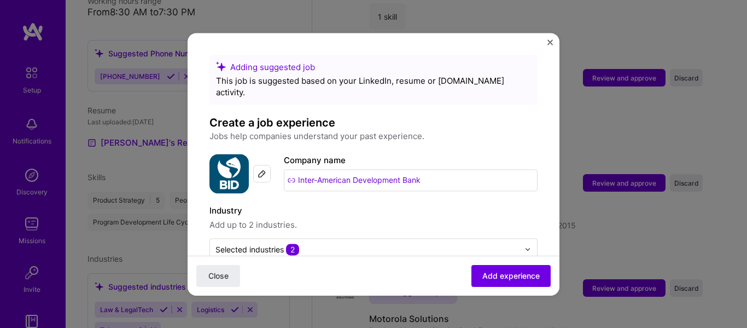
click at [463, 169] on input "Inter-American Development Bank" at bounding box center [411, 180] width 254 height 22
drag, startPoint x: 463, startPoint y: 165, endPoint x: 246, endPoint y: 174, distance: 217.4
click at [246, 174] on div "Company logo Company name Inter-American Development Bank" at bounding box center [373, 173] width 328 height 39
click at [349, 218] on span "Add up to 2 industries." at bounding box center [373, 224] width 328 height 13
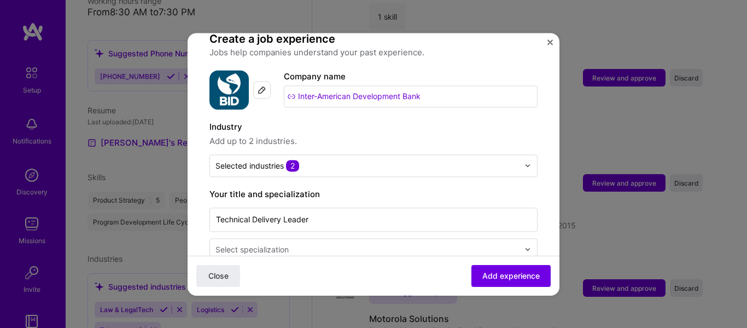
scroll to position [109, 0]
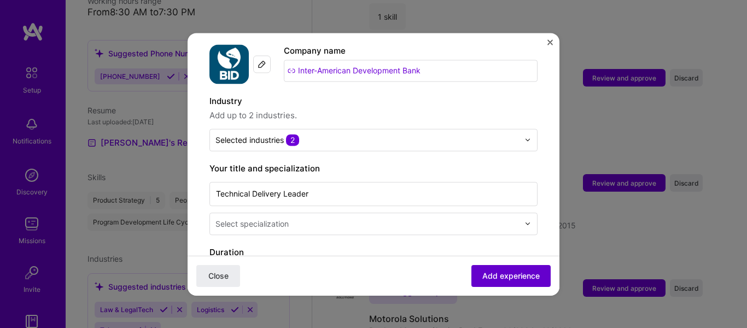
click at [490, 272] on span "Add experience" at bounding box center [510, 275] width 57 height 11
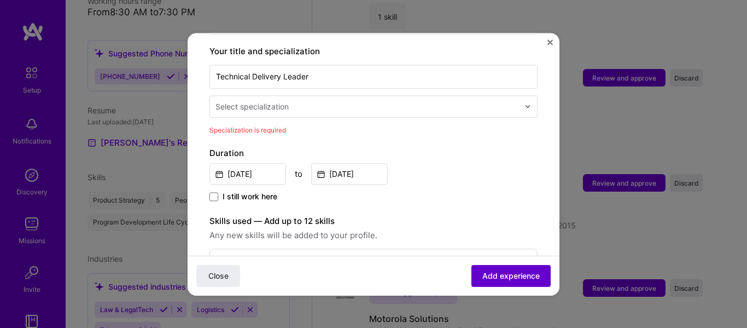
scroll to position [227, 0]
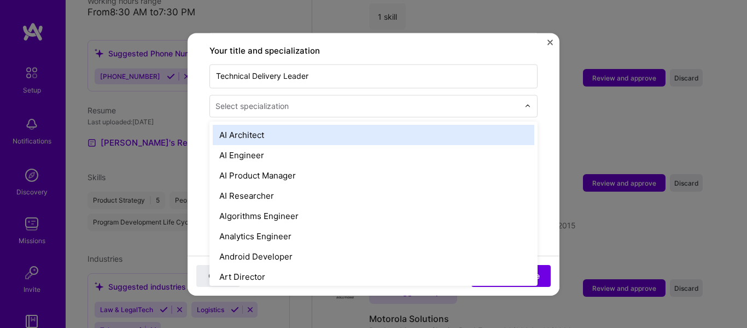
click at [264, 100] on div "Select specialization" at bounding box center [251, 105] width 73 height 11
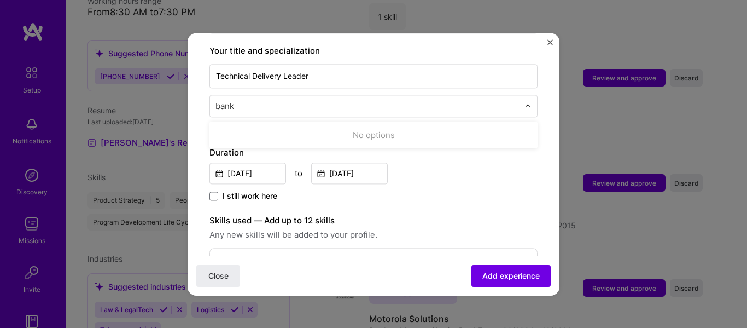
drag, startPoint x: 242, startPoint y: 92, endPoint x: 159, endPoint y: 91, distance: 83.2
click at [159, 91] on div "Adding suggested job This job is suggested based on your LinkedIn, resume or [D…" at bounding box center [373, 164] width 747 height 328
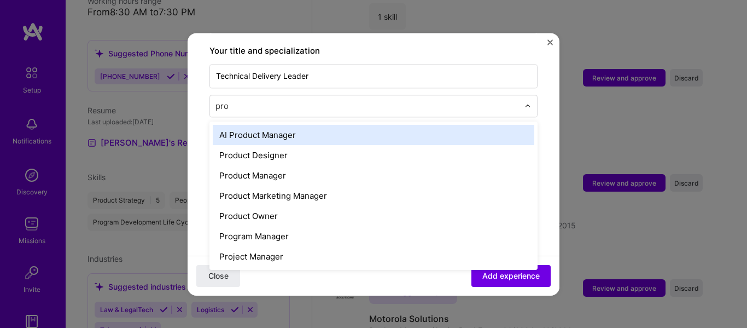
type input "proj"
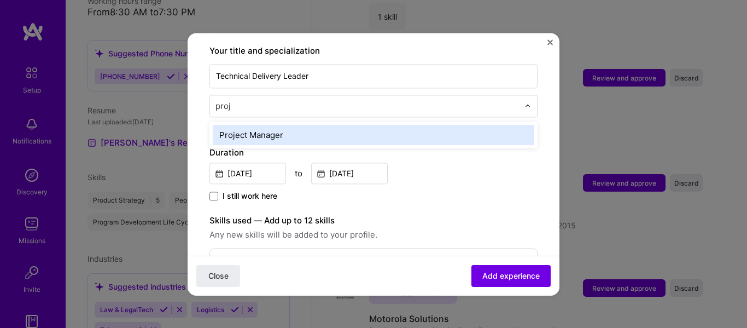
click at [288, 125] on div "Project Manager" at bounding box center [374, 135] width 322 height 20
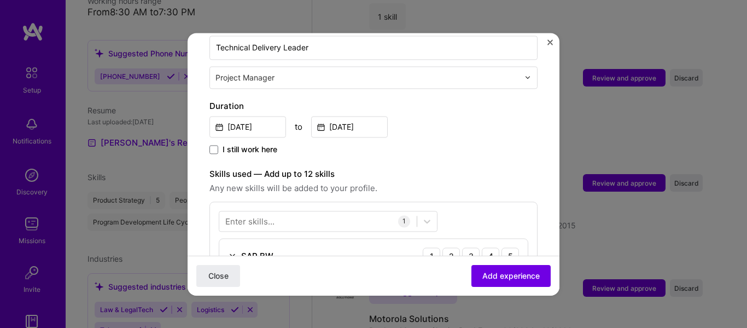
scroll to position [282, 0]
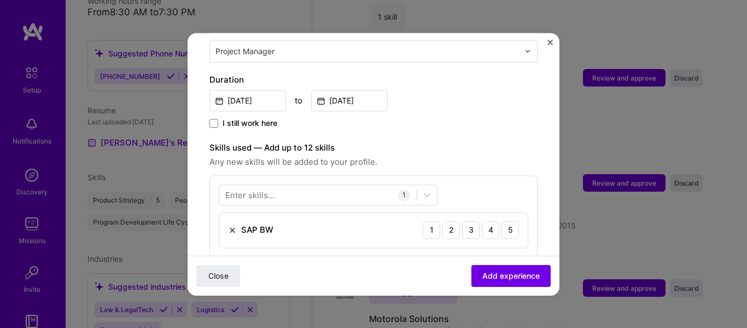
click at [256, 189] on div "Enter skills..." at bounding box center [249, 194] width 49 height 11
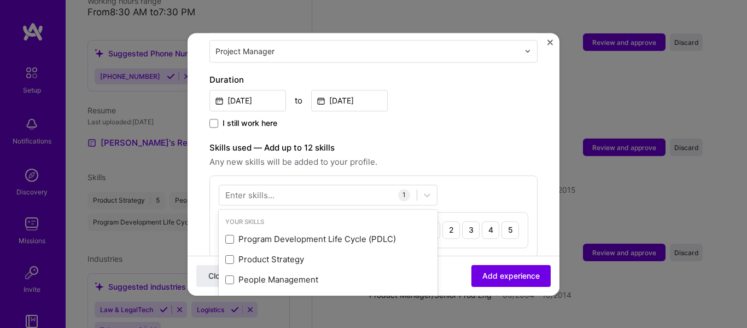
scroll to position [1809, 0]
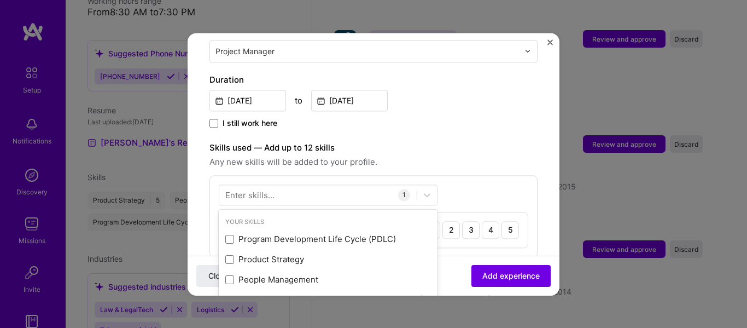
click at [508, 141] on label "Skills used — Add up to 12 skills" at bounding box center [373, 147] width 328 height 13
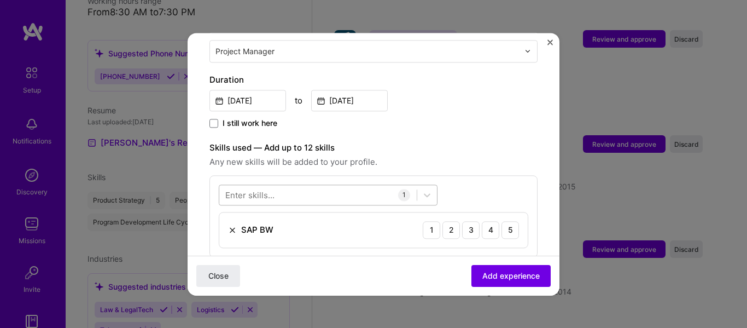
click at [363, 185] on div at bounding box center [317, 194] width 197 height 18
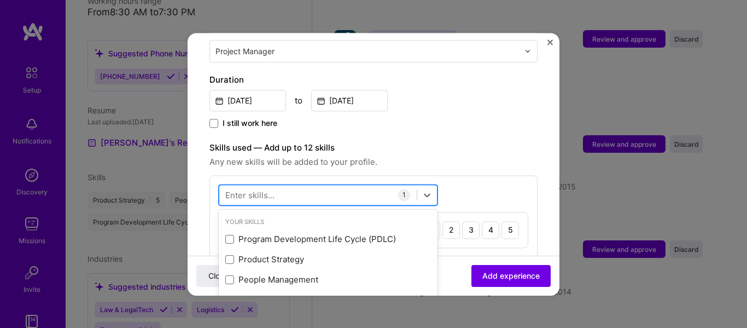
scroll to position [1848, 0]
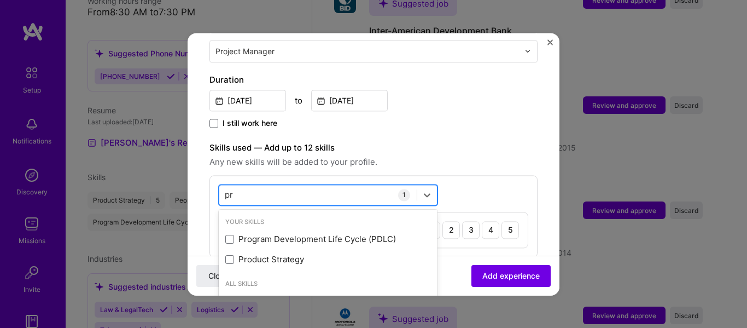
type input "p"
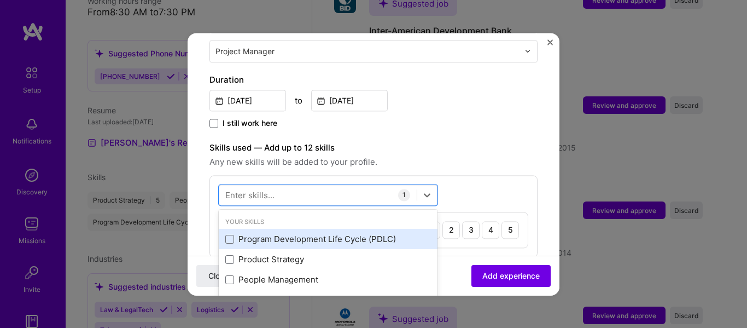
click at [363, 234] on div "Program Development Life Cycle (PDLC)" at bounding box center [328, 239] width 206 height 11
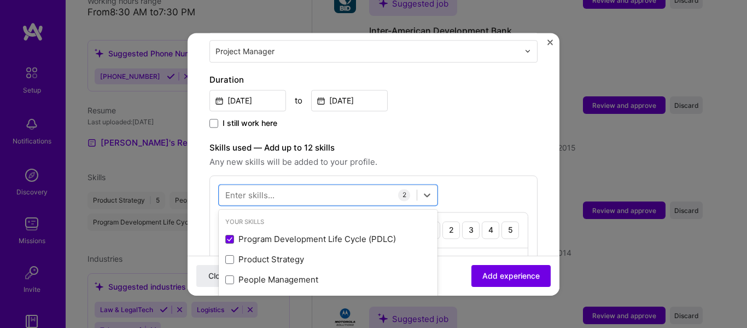
click at [500, 141] on label "Skills used — Add up to 12 skills" at bounding box center [373, 147] width 328 height 13
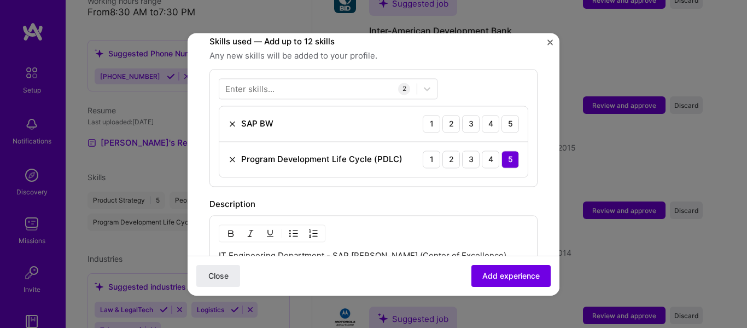
scroll to position [391, 0]
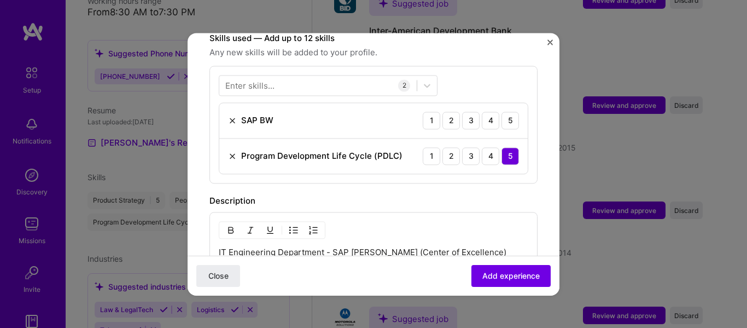
click at [230, 116] on img at bounding box center [232, 120] width 9 height 9
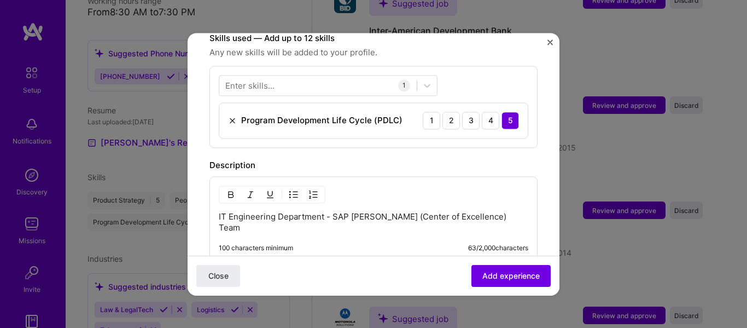
click at [363, 139] on div "Adding suggested job This job is suggested based on your LinkedIn, resume or [D…" at bounding box center [373, 59] width 328 height 791
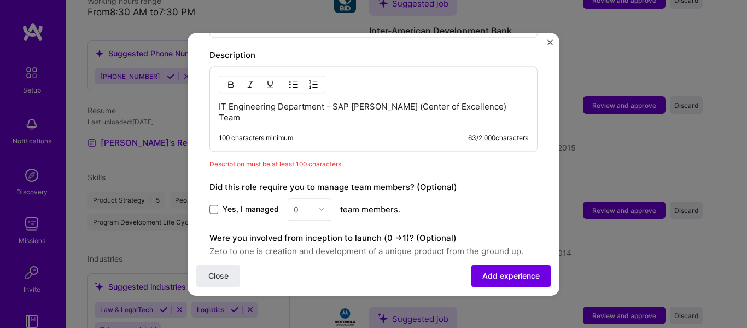
scroll to position [500, 0]
click at [491, 102] on p "IT Engineering Department - SAP [PERSON_NAME] (Center of Excellence) Team" at bounding box center [374, 113] width 310 height 22
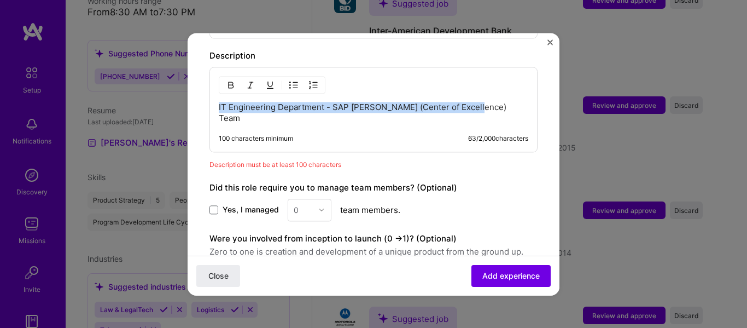
drag, startPoint x: 490, startPoint y: 95, endPoint x: -133, endPoint y: 119, distance: 623.5
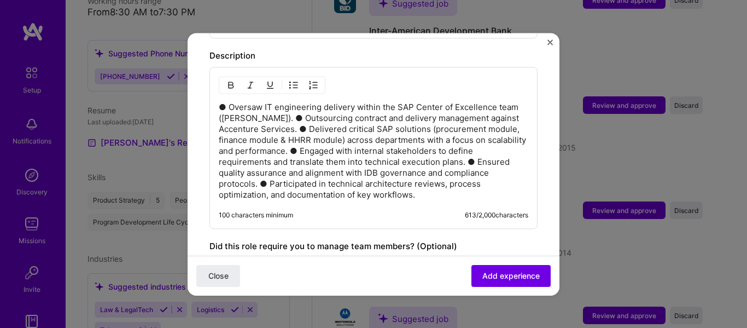
click at [247, 103] on p "● Oversaw IT engineering delivery within the SAP Center of Excellence team ([PE…" at bounding box center [374, 151] width 310 height 98
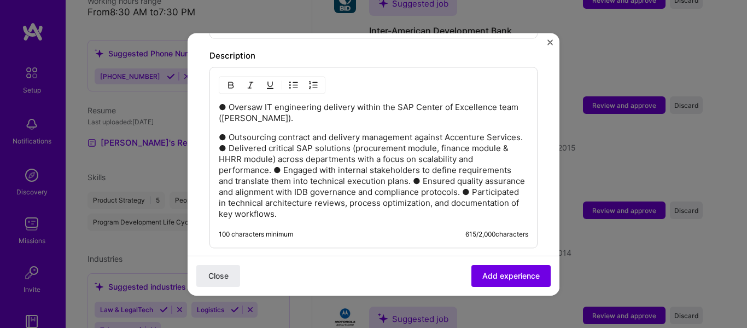
click at [257, 137] on p "● Outsourcing contract and delivery management against Accenture Services. ● De…" at bounding box center [374, 176] width 310 height 88
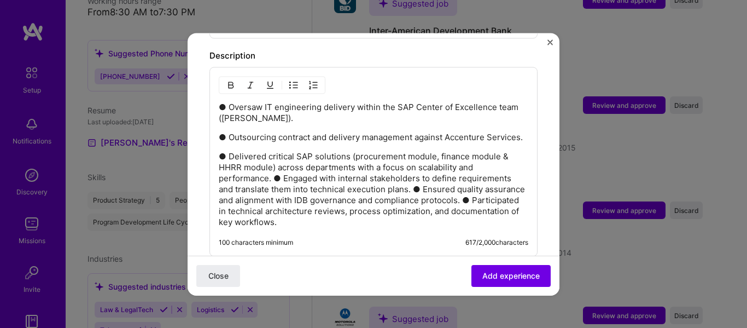
click at [273, 178] on p "● Delivered critical SAP solutions (procurement module, finance module & HHRR m…" at bounding box center [374, 189] width 310 height 77
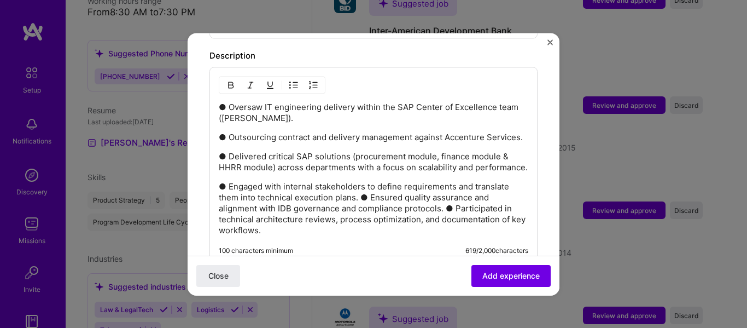
click at [360, 209] on p "● Engaged with internal stakeholders to define requirements and translate them …" at bounding box center [374, 208] width 310 height 55
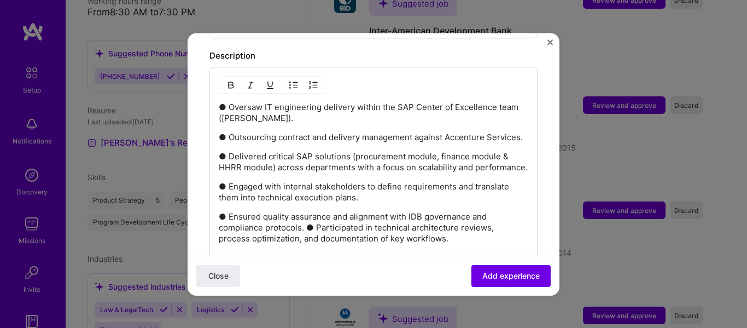
click at [308, 235] on p "● Ensured quality assurance and alignment with IDB governance and compliance pr…" at bounding box center [374, 227] width 310 height 33
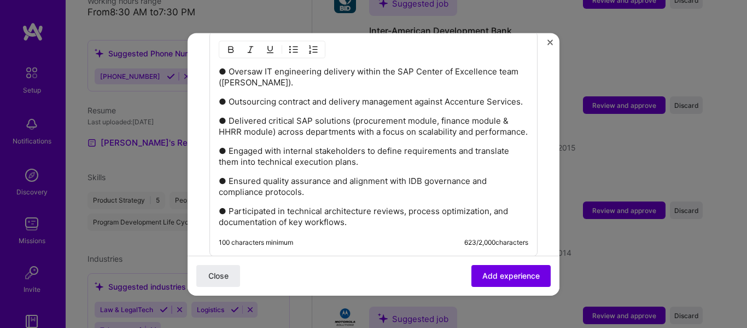
scroll to position [555, 0]
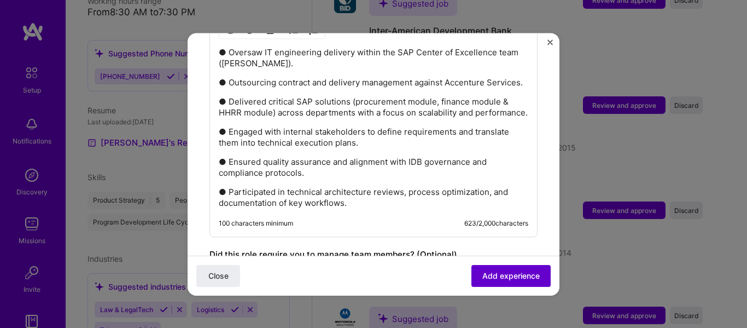
click at [503, 272] on span "Add experience" at bounding box center [510, 275] width 57 height 11
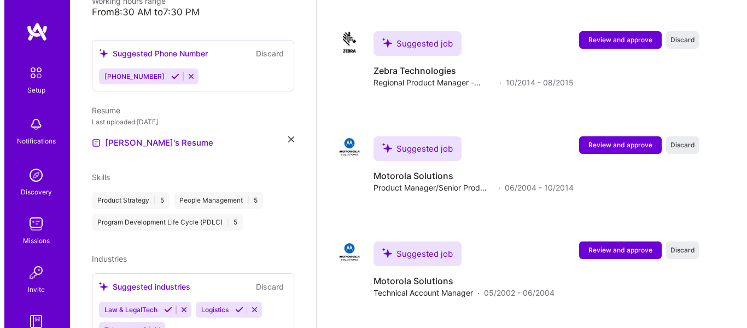
scroll to position [1995, 0]
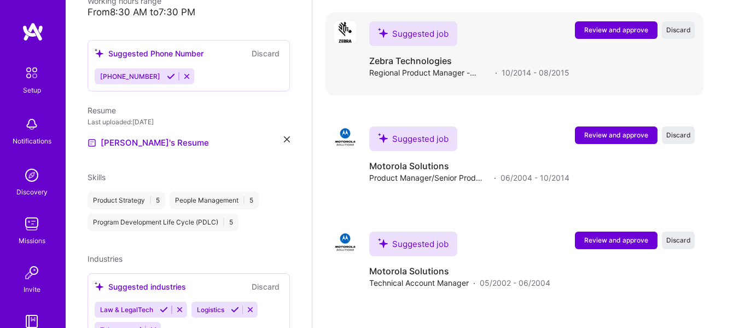
click at [611, 29] on span "Review and approve" at bounding box center [616, 29] width 64 height 9
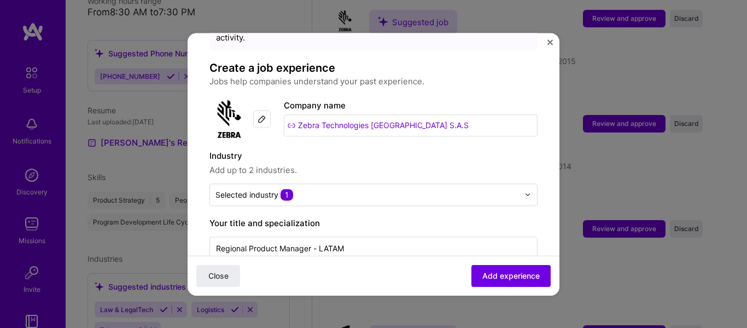
scroll to position [109, 0]
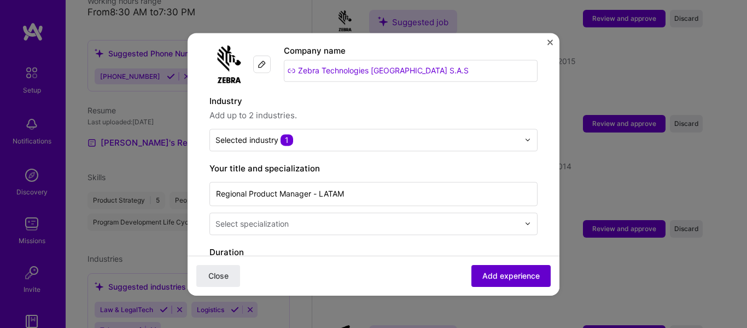
click at [514, 277] on span "Add experience" at bounding box center [510, 275] width 57 height 11
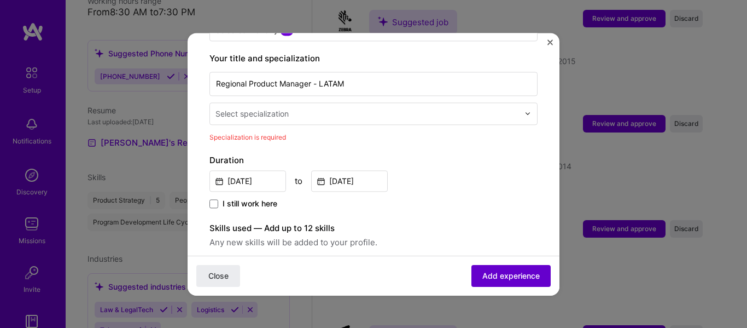
scroll to position [227, 0]
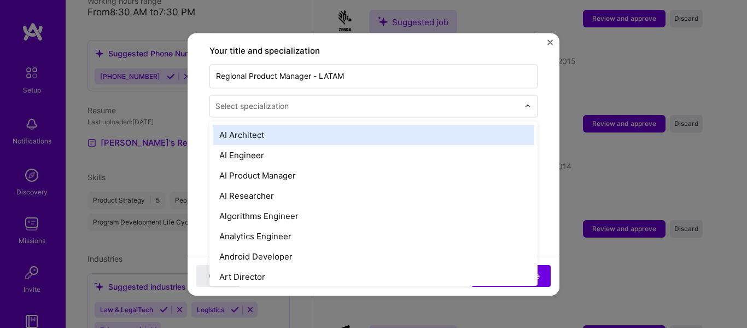
click at [295, 100] on input "text" at bounding box center [368, 105] width 306 height 11
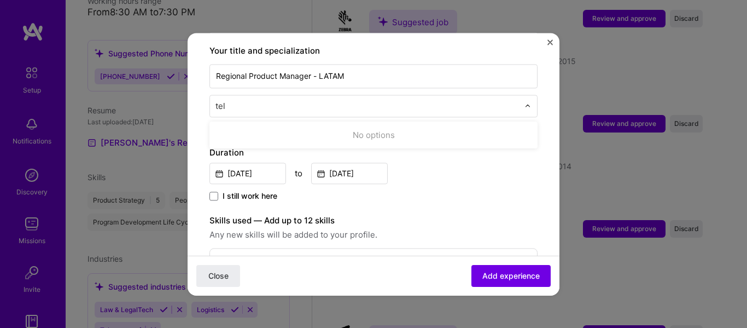
type input "tele"
click at [292, 100] on div at bounding box center [368, 106] width 306 height 14
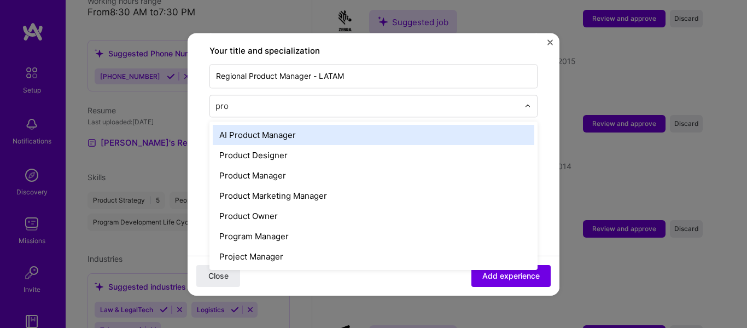
type input "prod"
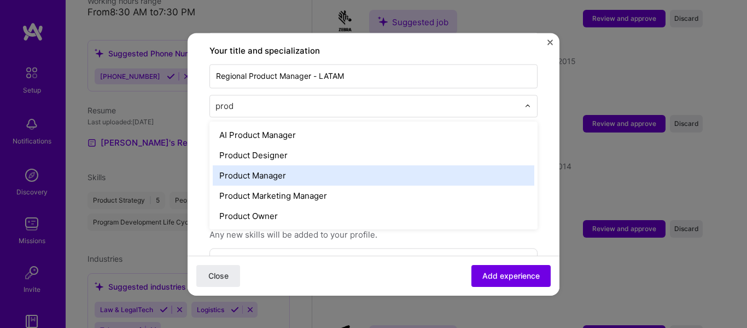
click at [248, 165] on div "Product Manager" at bounding box center [374, 175] width 322 height 20
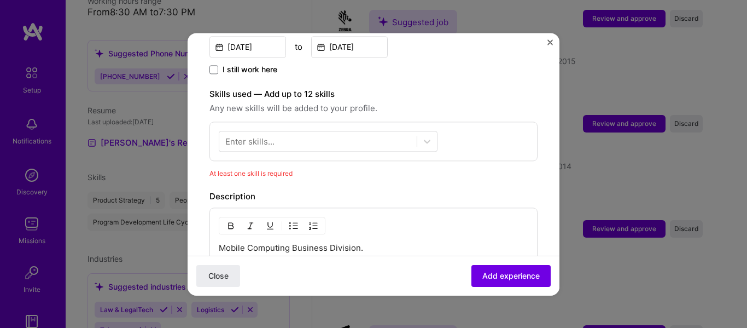
scroll to position [336, 0]
click at [260, 134] on div "Enter skills..." at bounding box center [249, 139] width 49 height 11
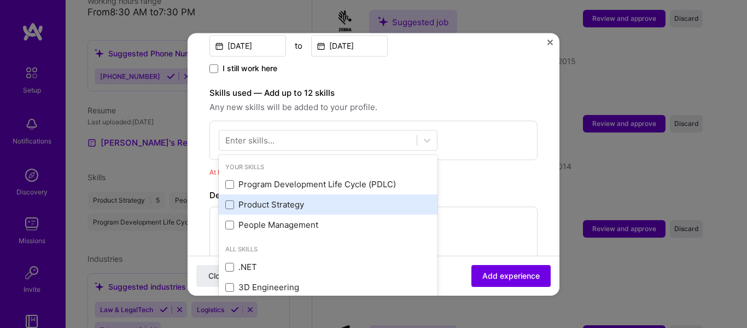
click at [265, 199] on div "Product Strategy" at bounding box center [328, 204] width 206 height 11
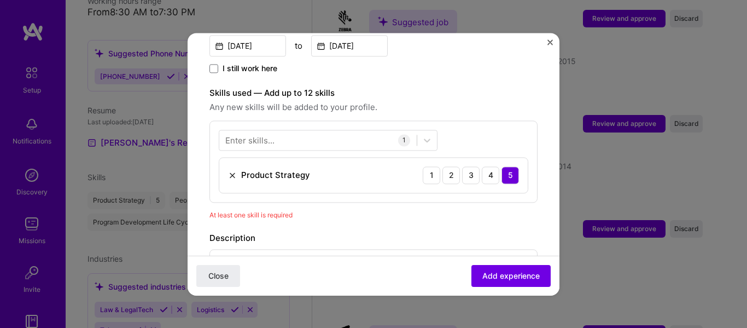
click at [488, 101] on span "Any new skills will be added to your profile." at bounding box center [373, 107] width 328 height 13
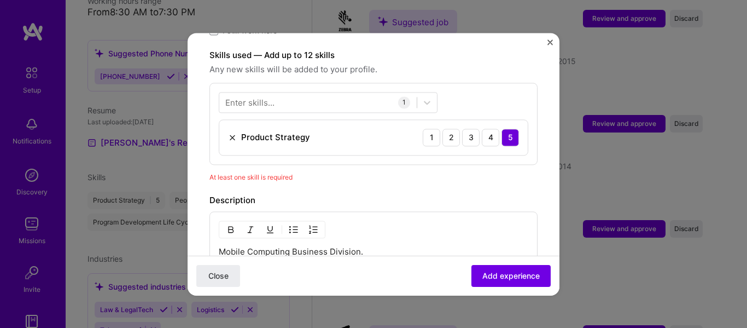
scroll to position [446, 0]
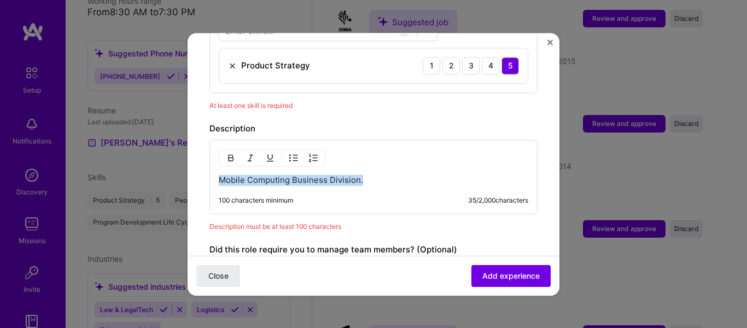
drag, startPoint x: 377, startPoint y: 166, endPoint x: 57, endPoint y: 152, distance: 320.3
click at [57, 152] on div "Adding suggested job This job is suggested based on your LinkedIn, resume or [D…" at bounding box center [373, 164] width 747 height 328
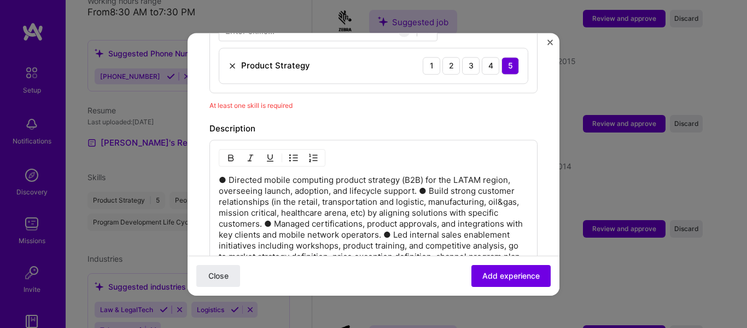
click at [422, 179] on p "● Directed mobile computing product strategy (B2B) for the LATAM region, overse…" at bounding box center [374, 239] width 310 height 131
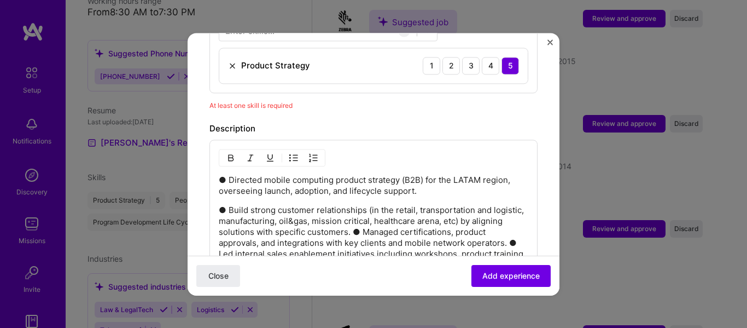
click at [386, 223] on p "● Build strong customer relationships (in the retail, transportation and logist…" at bounding box center [374, 259] width 310 height 109
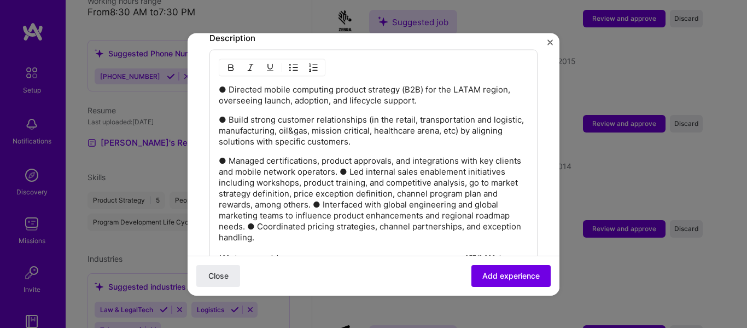
scroll to position [555, 0]
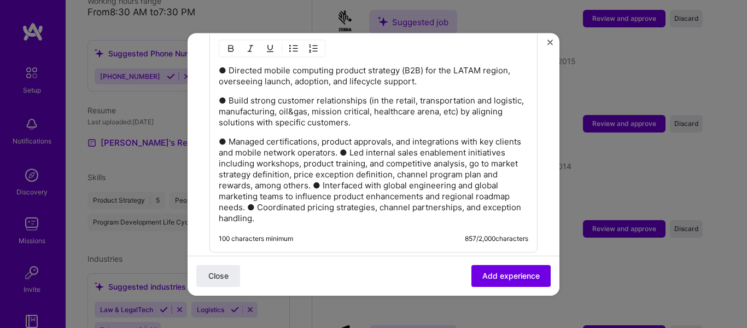
click at [368, 142] on p "● Managed certifications, product approvals, and integrations with key clients …" at bounding box center [374, 180] width 310 height 88
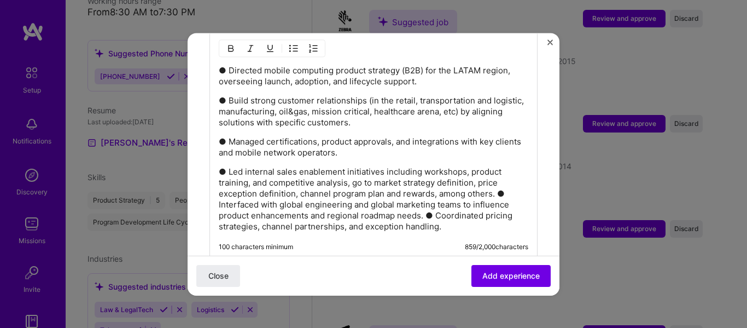
click at [497, 182] on p "● Led internal sales enablement initiatives including workshops, product traini…" at bounding box center [374, 199] width 310 height 66
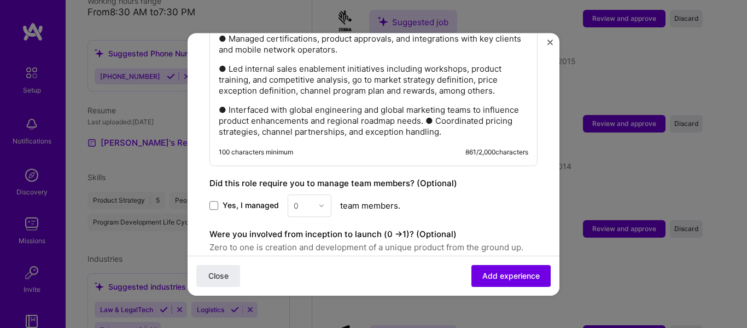
scroll to position [665, 0]
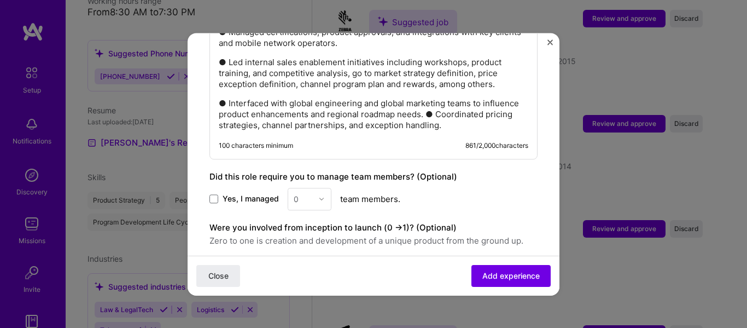
click at [465, 101] on p "● Interfaced with global engineering and global marketing teams to influence pr…" at bounding box center [374, 114] width 310 height 33
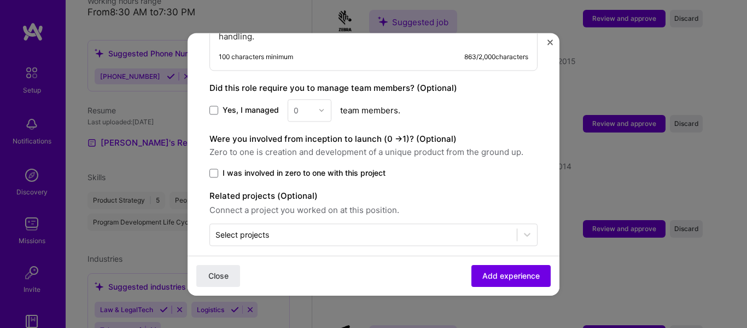
scroll to position [773, 0]
click at [213, 167] on span at bounding box center [213, 171] width 9 height 9
click at [0, 0] on input "I was involved in zero to one with this project" at bounding box center [0, 0] width 0 height 0
click at [505, 277] on span "Add experience" at bounding box center [510, 275] width 57 height 11
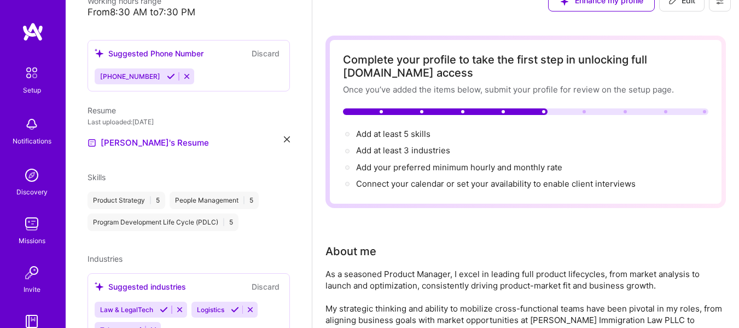
scroll to position [0, 0]
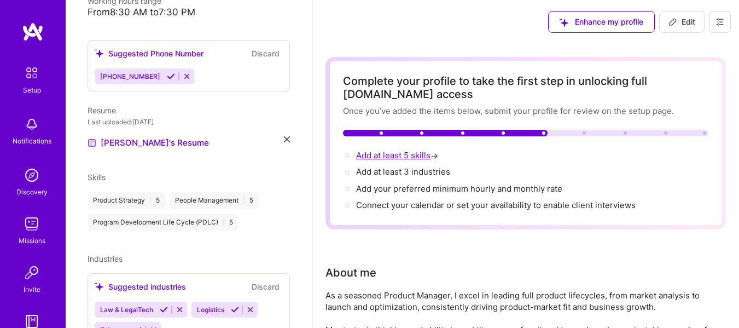
click at [376, 157] on span "Add at least 5 skills →" at bounding box center [398, 155] width 84 height 10
select select "US"
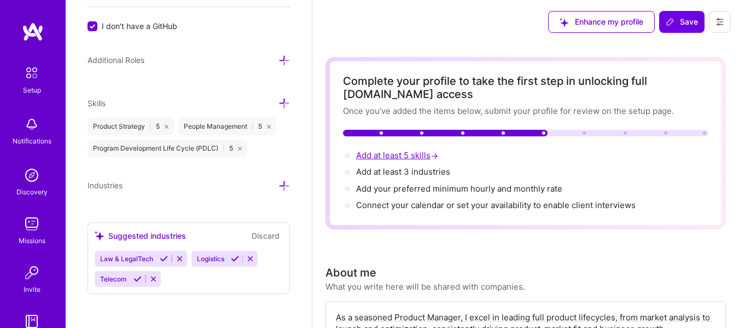
scroll to position [761, 0]
click at [278, 98] on icon at bounding box center [283, 101] width 11 height 11
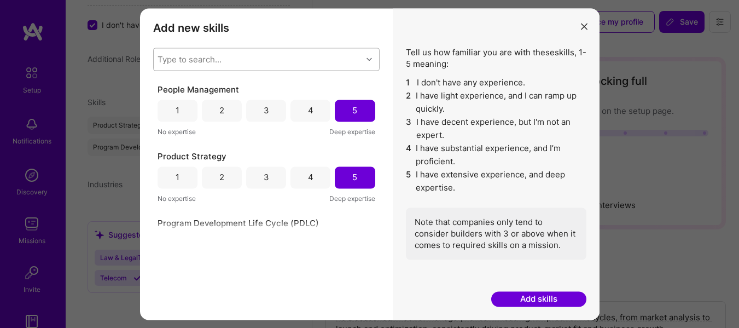
click at [248, 62] on div "Type to search..." at bounding box center [258, 59] width 208 height 22
type input "mana"
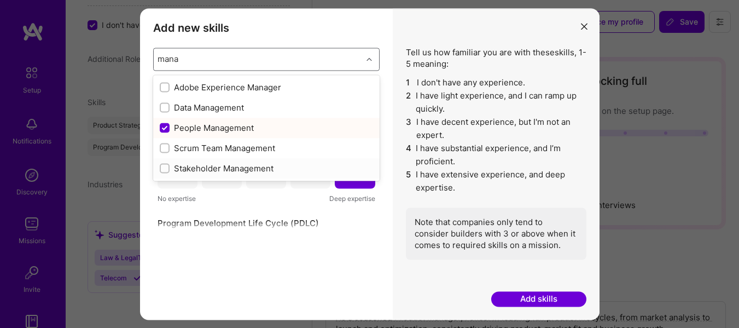
click at [257, 165] on div "Stakeholder Management" at bounding box center [266, 167] width 213 height 11
checkbox input "false"
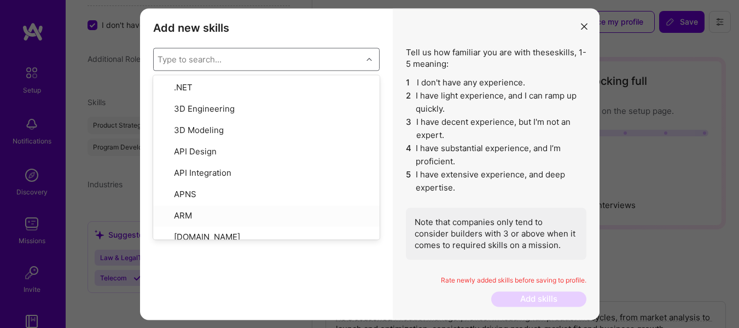
click at [391, 267] on div "Add new skills Tell us how familiar you are with given skills, using between 1 …" at bounding box center [266, 163] width 253 height 311
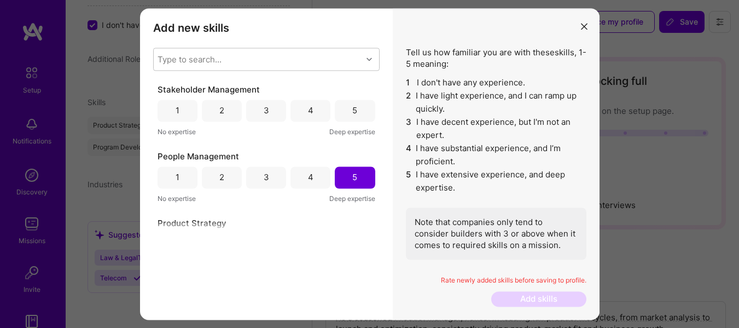
click at [352, 109] on div "5" at bounding box center [354, 109] width 5 height 11
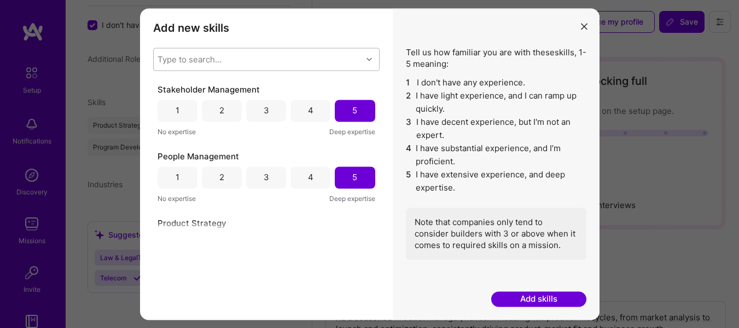
click at [238, 49] on div "Type to search..." at bounding box center [258, 59] width 208 height 22
type input "manag"
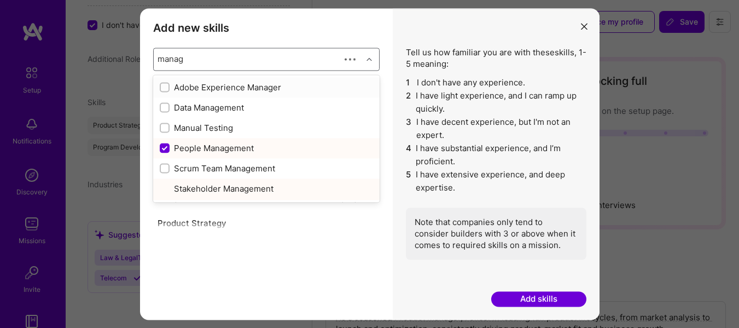
checkbox input "true"
checkbox input "false"
checkbox input "true"
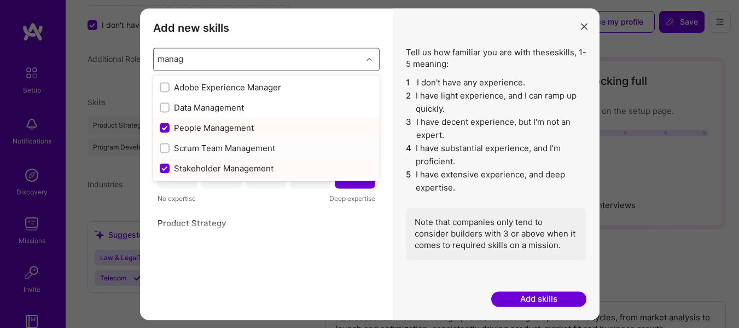
click at [238, 148] on div "Scrum Team Management" at bounding box center [266, 147] width 213 height 11
checkbox input "false"
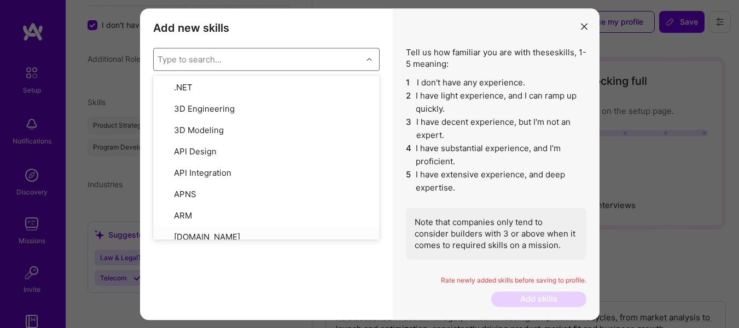
click at [296, 266] on div "Add new skills Tell us how familiar you are with given skills, using between 1 …" at bounding box center [266, 163] width 253 height 311
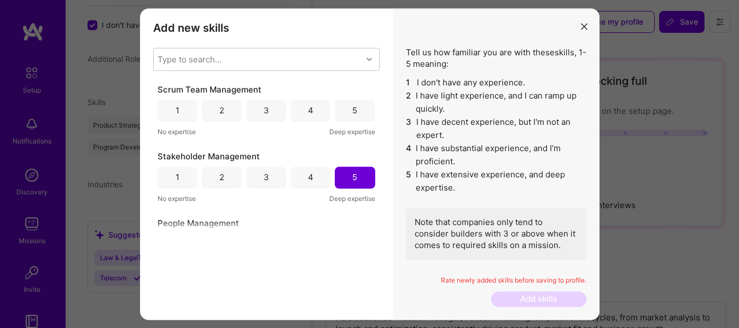
click at [308, 100] on div "4" at bounding box center [310, 111] width 40 height 22
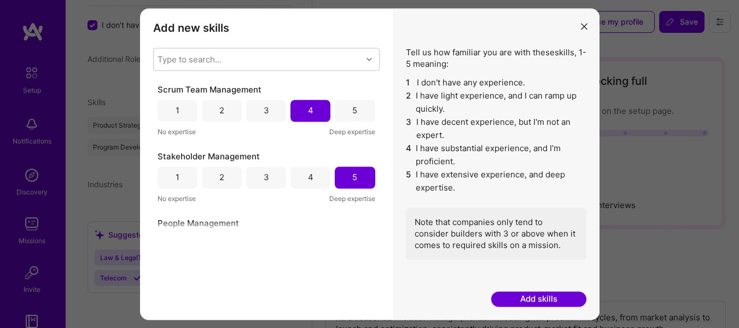
click at [555, 296] on button "Add skills" at bounding box center [538, 299] width 95 height 15
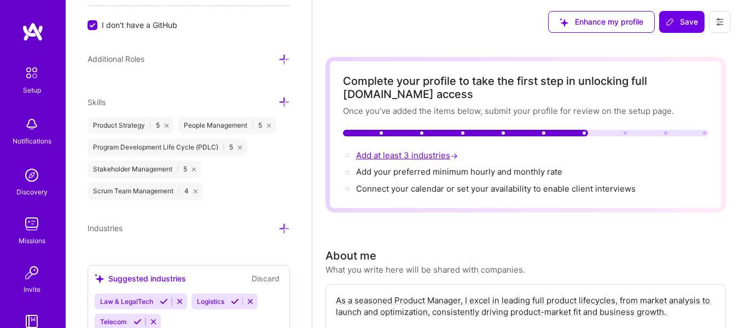
click at [409, 157] on span "Add at least 3 industries →" at bounding box center [408, 155] width 104 height 10
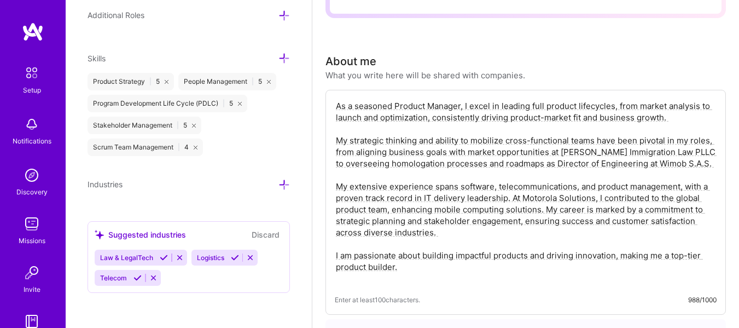
scroll to position [219, 0]
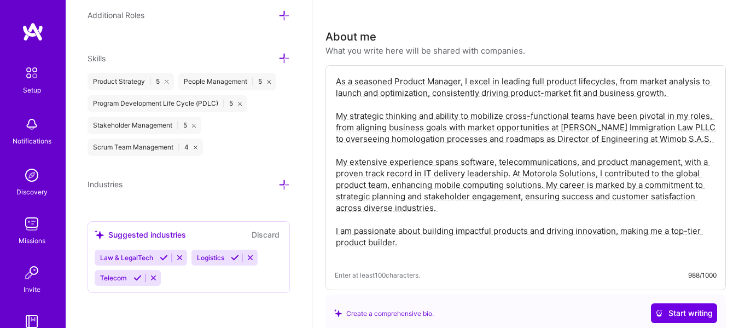
click at [278, 182] on icon at bounding box center [283, 184] width 11 height 11
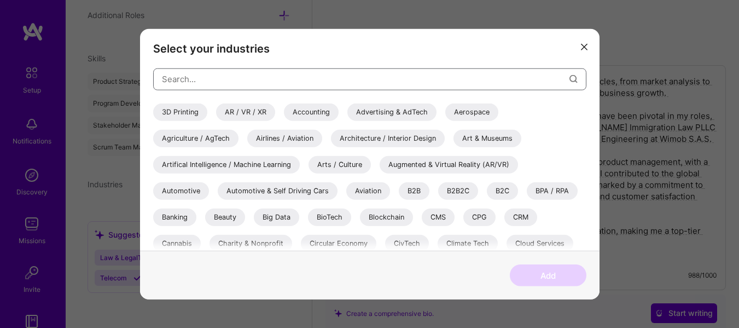
click at [197, 80] on input "modal" at bounding box center [365, 79] width 407 height 28
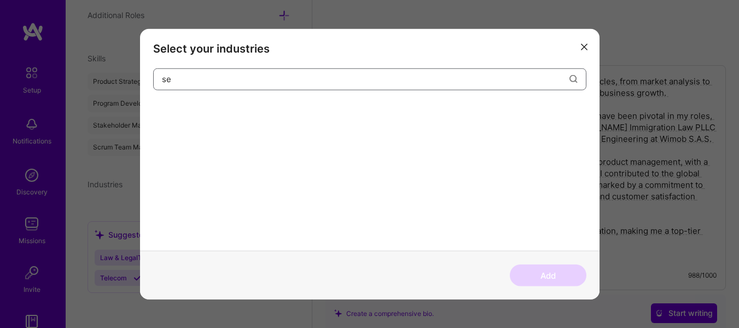
type input "s"
type input "distr"
click at [230, 111] on div "Supply Chain and Distribution" at bounding box center [210, 112] width 115 height 18
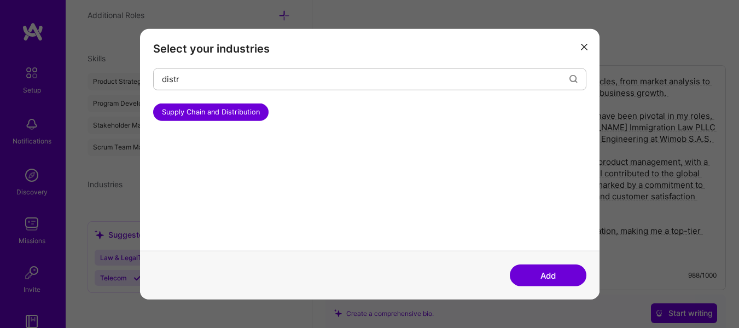
click at [562, 281] on button "Add" at bounding box center [548, 275] width 77 height 22
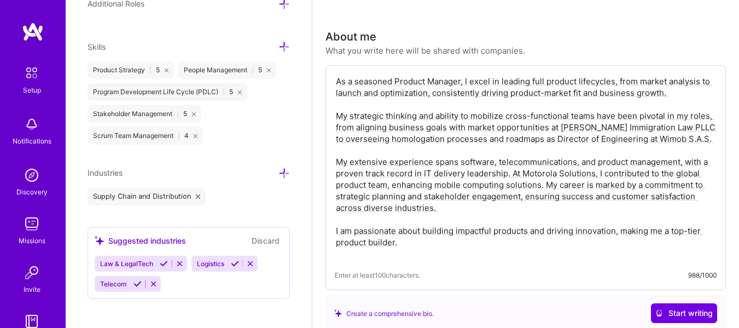
scroll to position [823, 0]
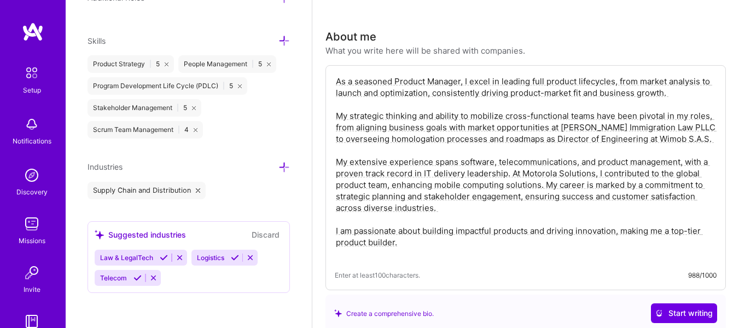
click at [121, 257] on span "Law & LegalTech" at bounding box center [126, 257] width 53 height 8
click at [235, 255] on icon at bounding box center [235, 257] width 8 height 8
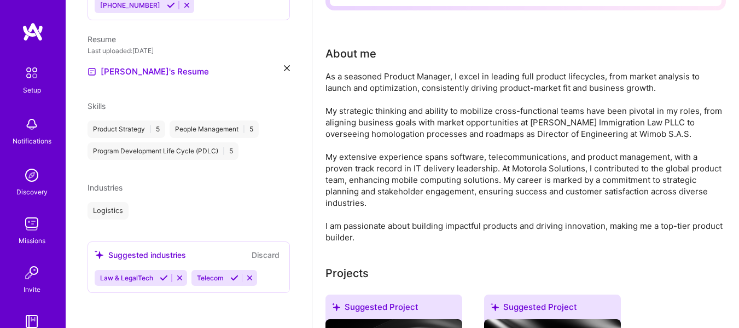
scroll to position [331, 0]
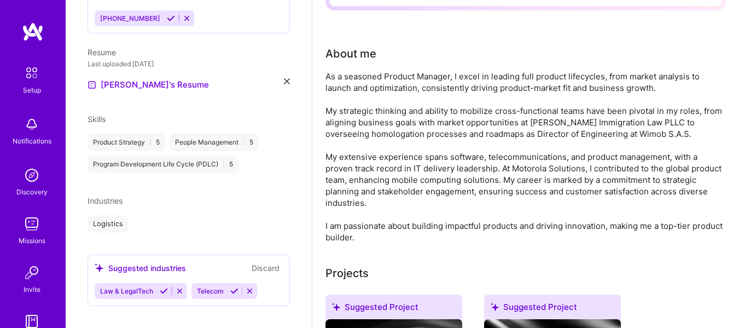
click at [123, 287] on span "Law & LegalTech" at bounding box center [126, 291] width 53 height 8
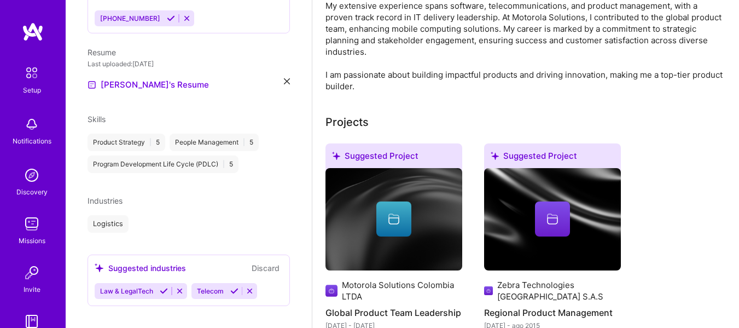
scroll to position [438, 0]
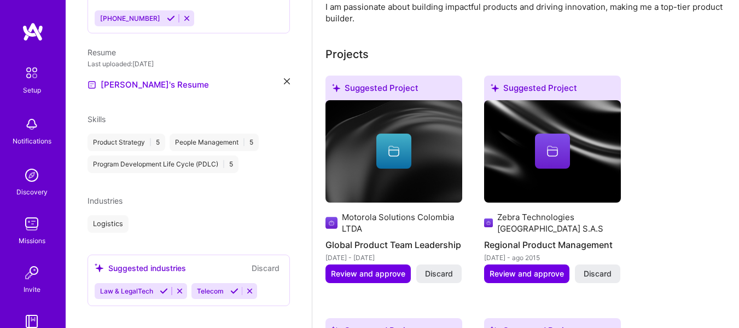
click at [139, 287] on span "Law & LegalTech" at bounding box center [126, 291] width 53 height 8
click at [132, 287] on span "Law & LegalTech" at bounding box center [126, 291] width 53 height 8
click at [171, 215] on div "Logistics" at bounding box center [189, 224] width 202 height 18
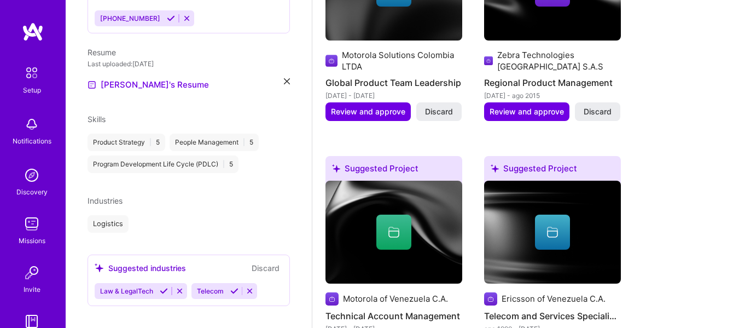
scroll to position [602, 0]
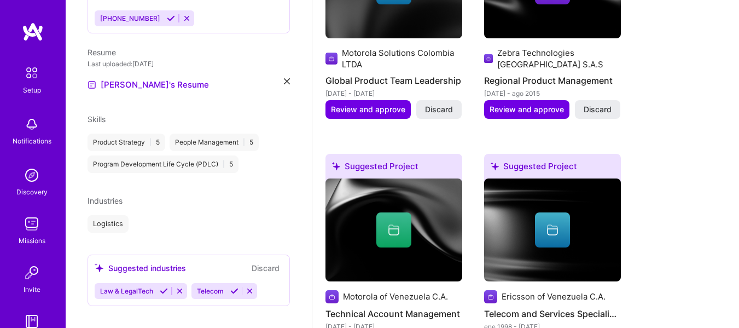
click at [230, 287] on icon at bounding box center [234, 291] width 8 height 8
click at [162, 287] on icon at bounding box center [164, 291] width 8 height 8
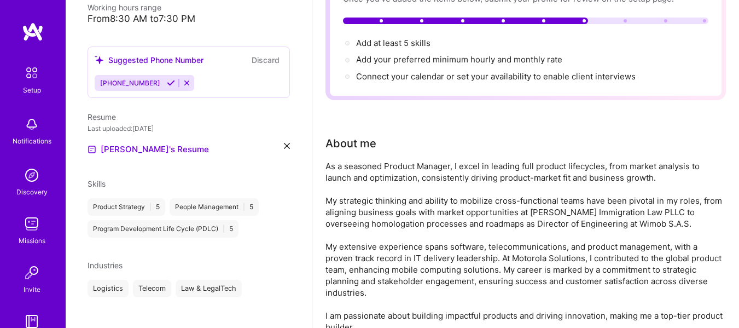
scroll to position [0, 0]
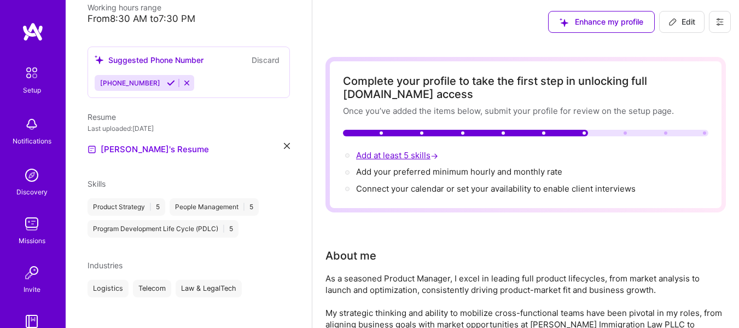
click at [395, 152] on span "Add at least 5 skills →" at bounding box center [398, 155] width 84 height 10
select select "US"
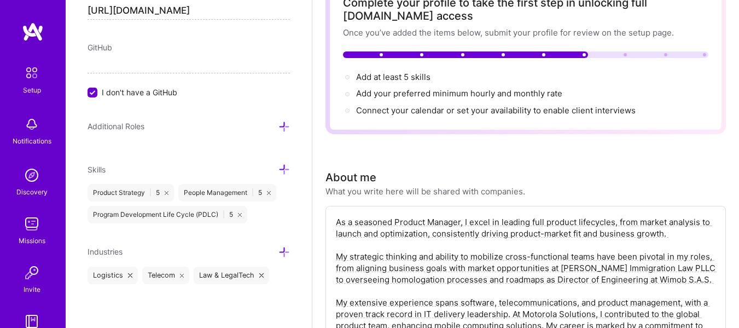
scroll to position [109, 0]
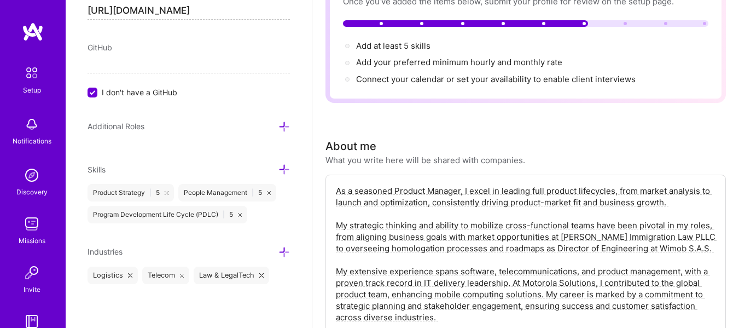
click at [278, 249] on icon at bounding box center [283, 251] width 11 height 11
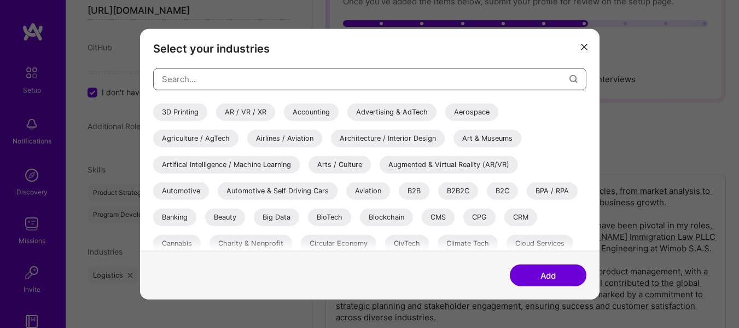
click at [271, 77] on input "modal" at bounding box center [365, 79] width 407 height 28
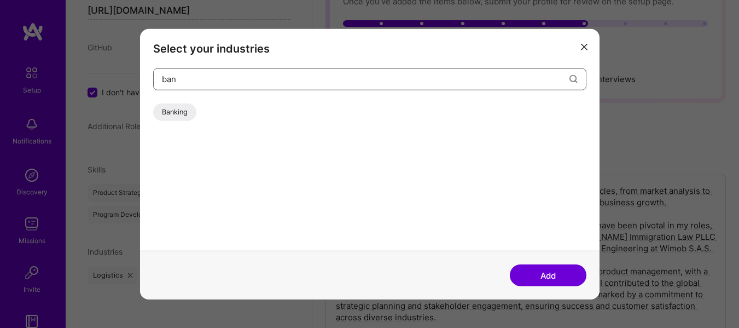
type input "ban"
click at [179, 110] on div "Banking" at bounding box center [174, 112] width 43 height 18
click at [547, 273] on button "Add" at bounding box center [548, 275] width 77 height 22
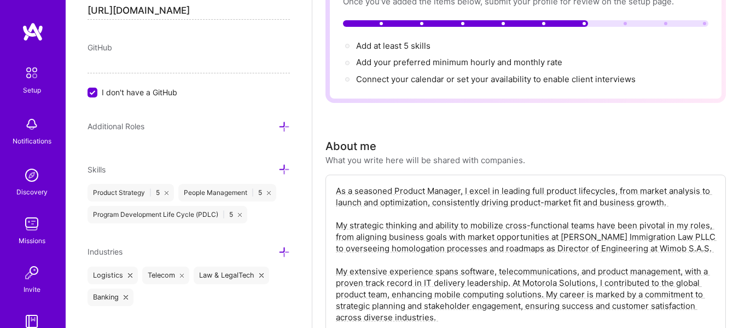
click at [278, 165] on icon at bounding box center [283, 169] width 11 height 11
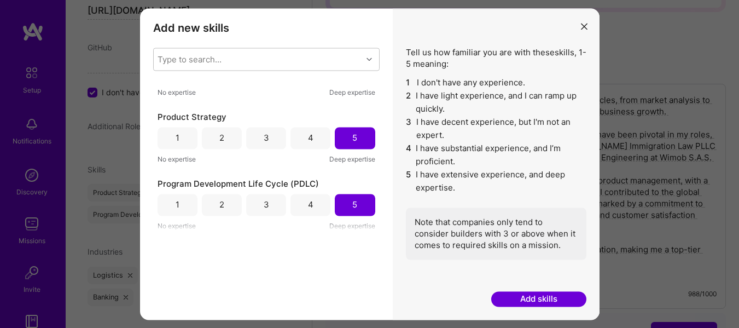
scroll to position [273, 0]
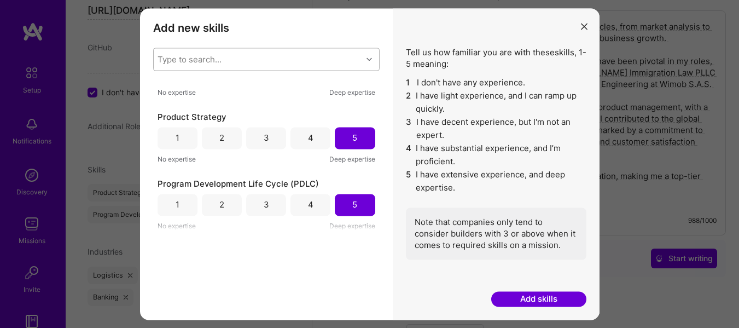
click at [254, 56] on div "Type to search..." at bounding box center [258, 59] width 208 height 22
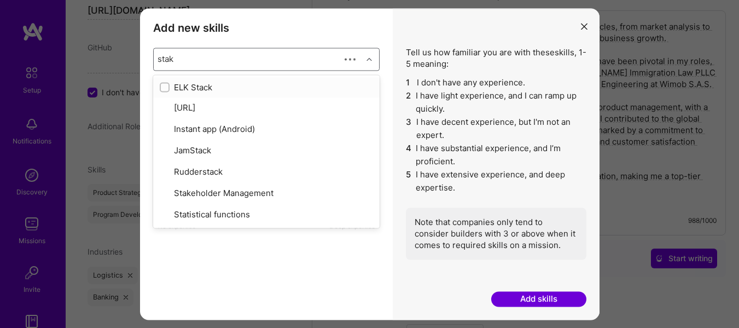
type input "stake"
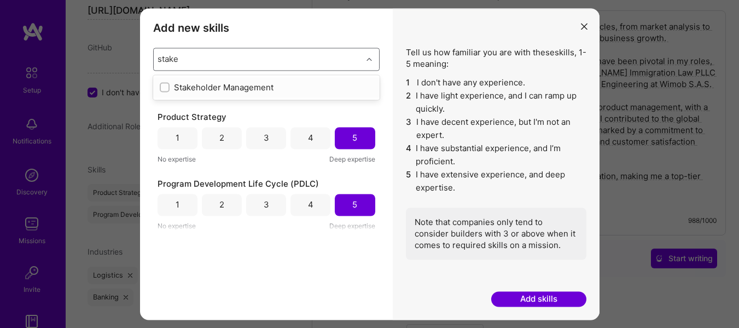
click at [165, 88] on input "modal" at bounding box center [166, 88] width 8 height 8
checkbox input "false"
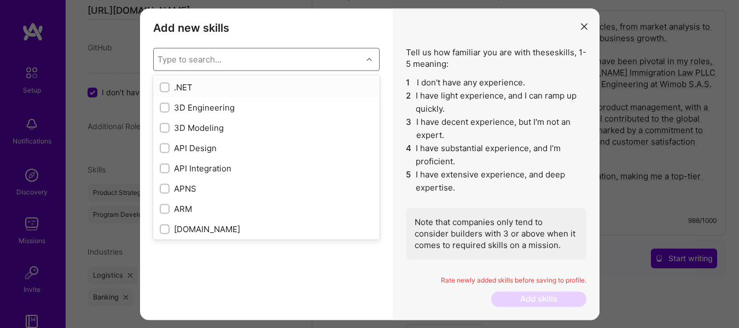
scroll to position [106, 0]
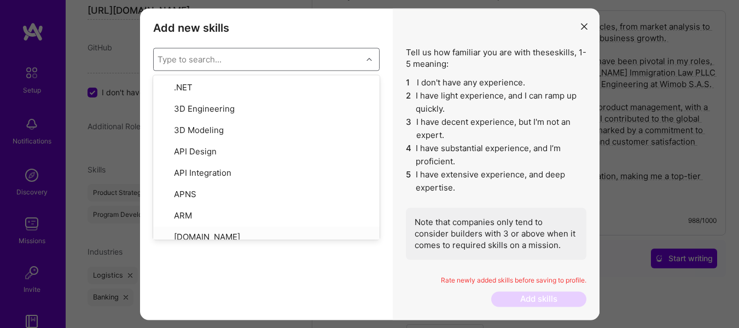
click at [359, 276] on div "Add new skills Tell us how familiar you are with given skills, using between 1 …" at bounding box center [266, 163] width 253 height 311
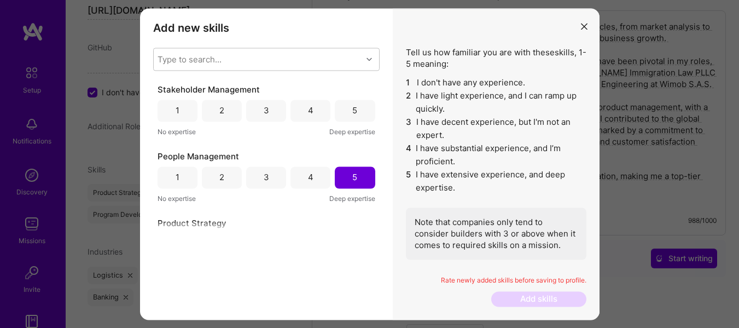
scroll to position [55, 0]
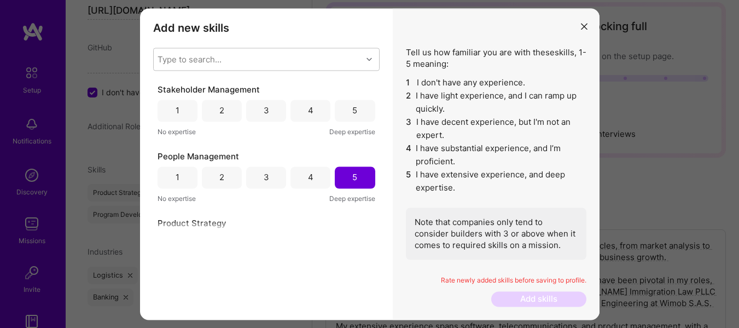
click at [346, 103] on div "5" at bounding box center [355, 111] width 40 height 22
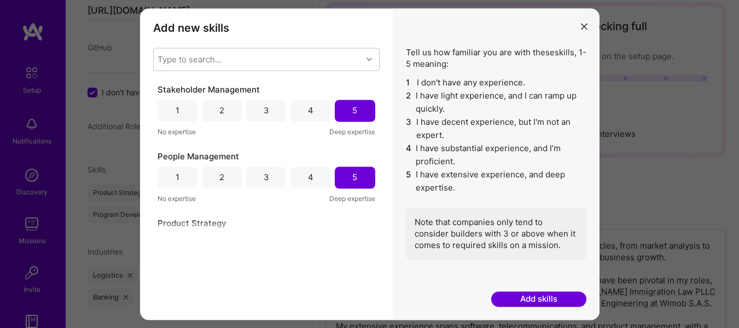
click at [528, 290] on div "Rate newly added skills before saving to profile." at bounding box center [496, 284] width 180 height 16
click at [547, 300] on button "Add skills" at bounding box center [538, 299] width 95 height 15
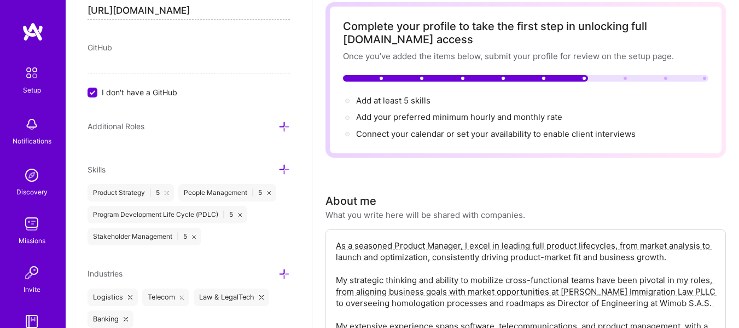
click at [278, 166] on icon at bounding box center [283, 169] width 11 height 11
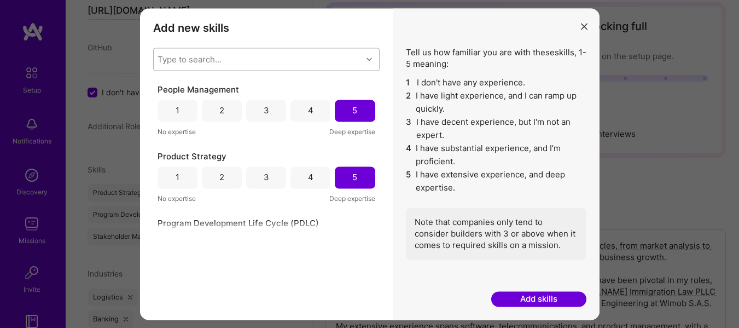
click at [276, 56] on div "Type to search..." at bounding box center [258, 59] width 208 height 22
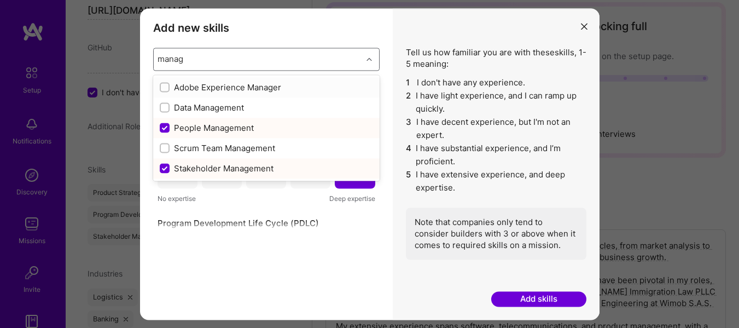
type input "manage"
click at [165, 144] on input "modal" at bounding box center [166, 148] width 8 height 8
checkbox input "false"
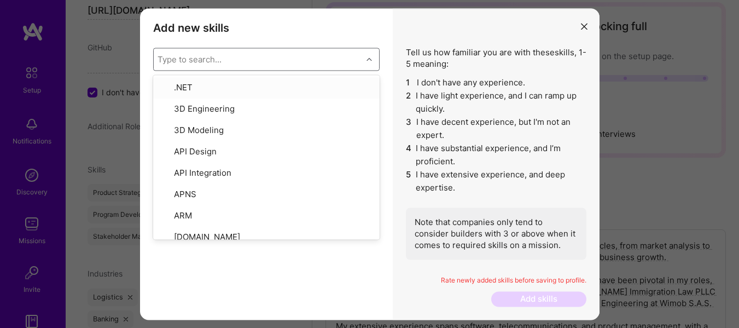
click at [369, 28] on h3 "Add new skills" at bounding box center [266, 27] width 226 height 13
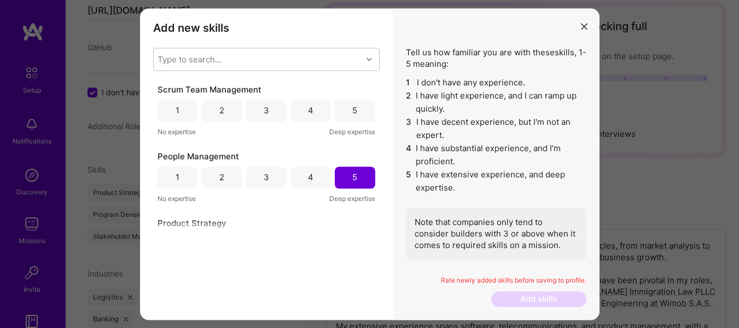
click at [308, 110] on div "4" at bounding box center [310, 109] width 5 height 11
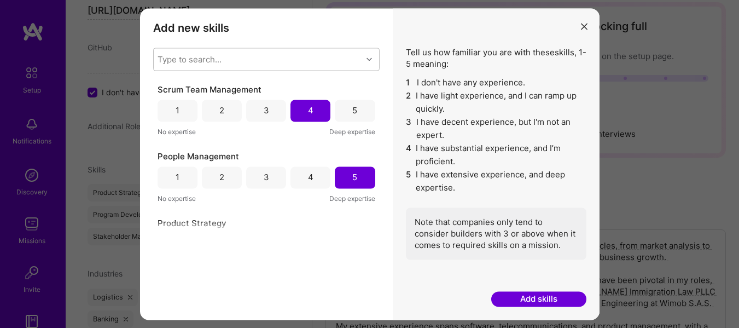
click at [538, 301] on button "Add skills" at bounding box center [538, 299] width 95 height 15
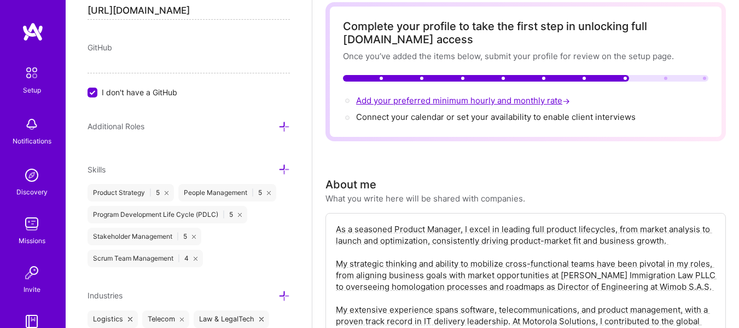
click at [518, 98] on span "Add your preferred minimum hourly and monthly rate →" at bounding box center [464, 100] width 216 height 10
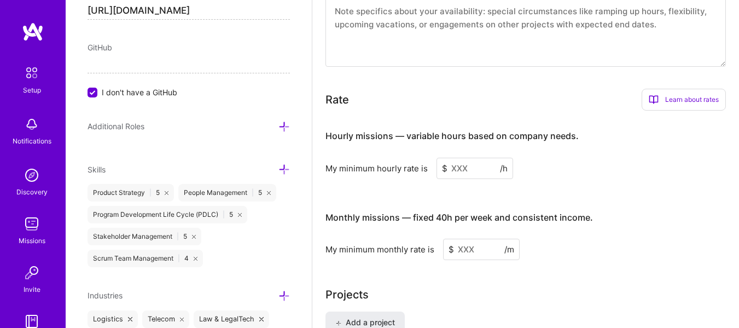
scroll to position [761, 0]
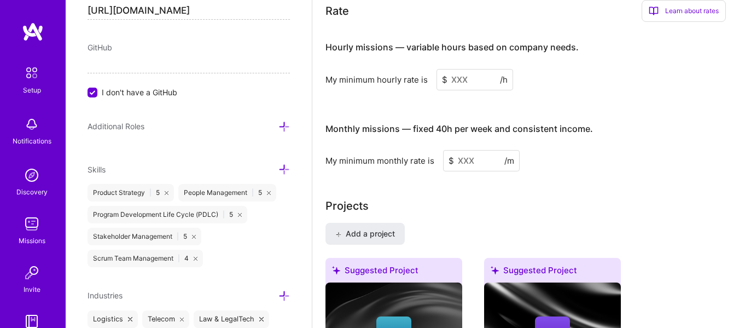
click at [475, 78] on input at bounding box center [474, 79] width 77 height 21
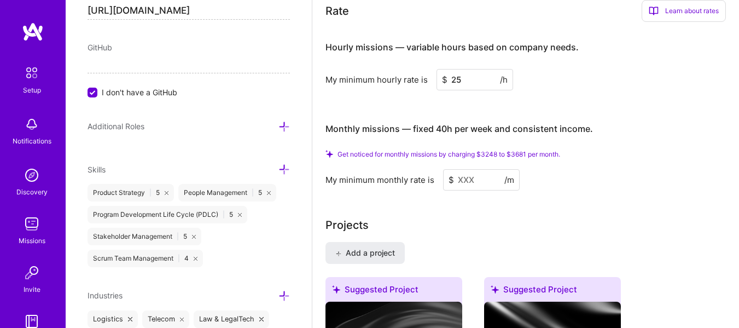
type input "25"
click at [481, 175] on input at bounding box center [481, 179] width 77 height 21
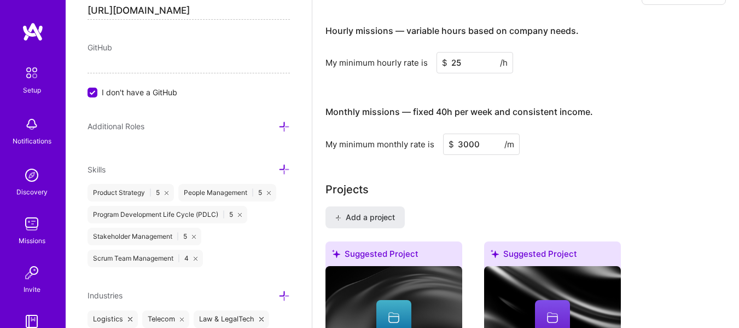
type input "3000"
click at [482, 67] on input "25" at bounding box center [474, 62] width 77 height 21
type input "27"
click at [590, 79] on div "Hourly missions — variable hours based on company needs. My minimum hourly rate…" at bounding box center [525, 84] width 400 height 141
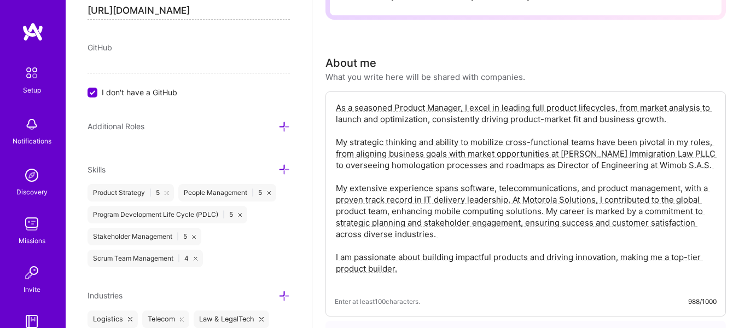
scroll to position [0, 0]
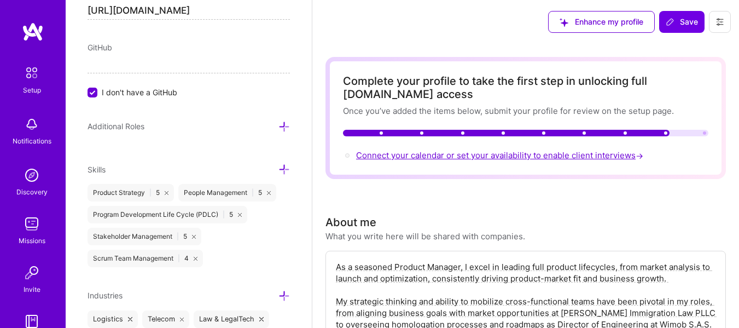
click at [475, 154] on span "Connect your calendar or set your availability to enable client interviews →" at bounding box center [500, 155] width 289 height 10
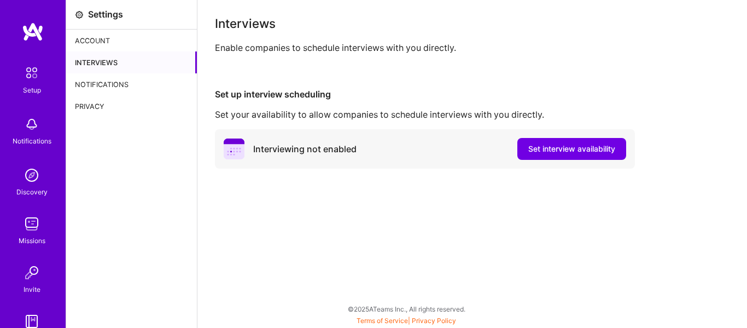
click at [31, 30] on img at bounding box center [33, 32] width 22 height 20
